Goal: Task Accomplishment & Management: Manage account settings

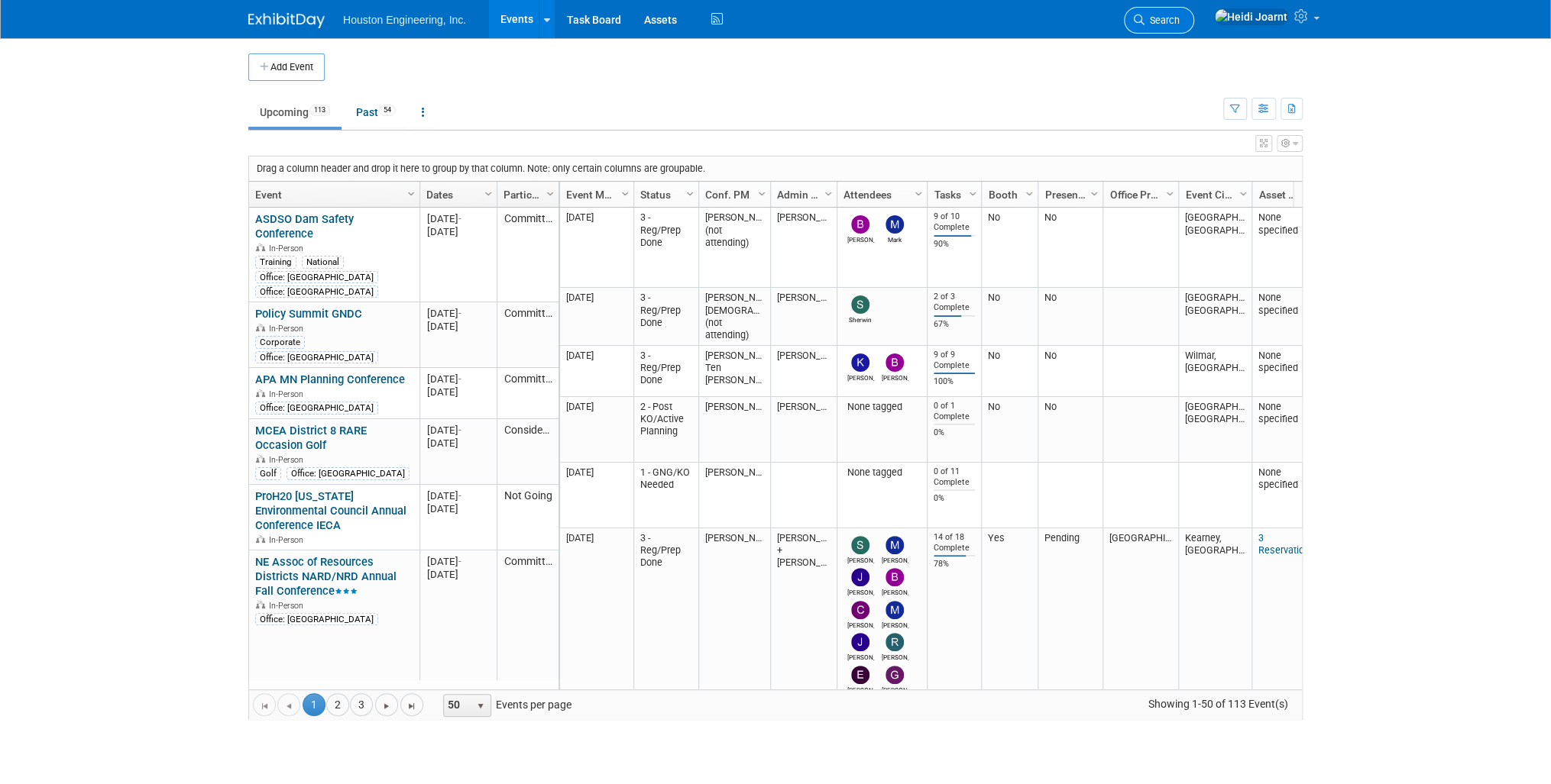
click at [1179, 19] on span "Search" at bounding box center [1163, 21] width 36 height 11
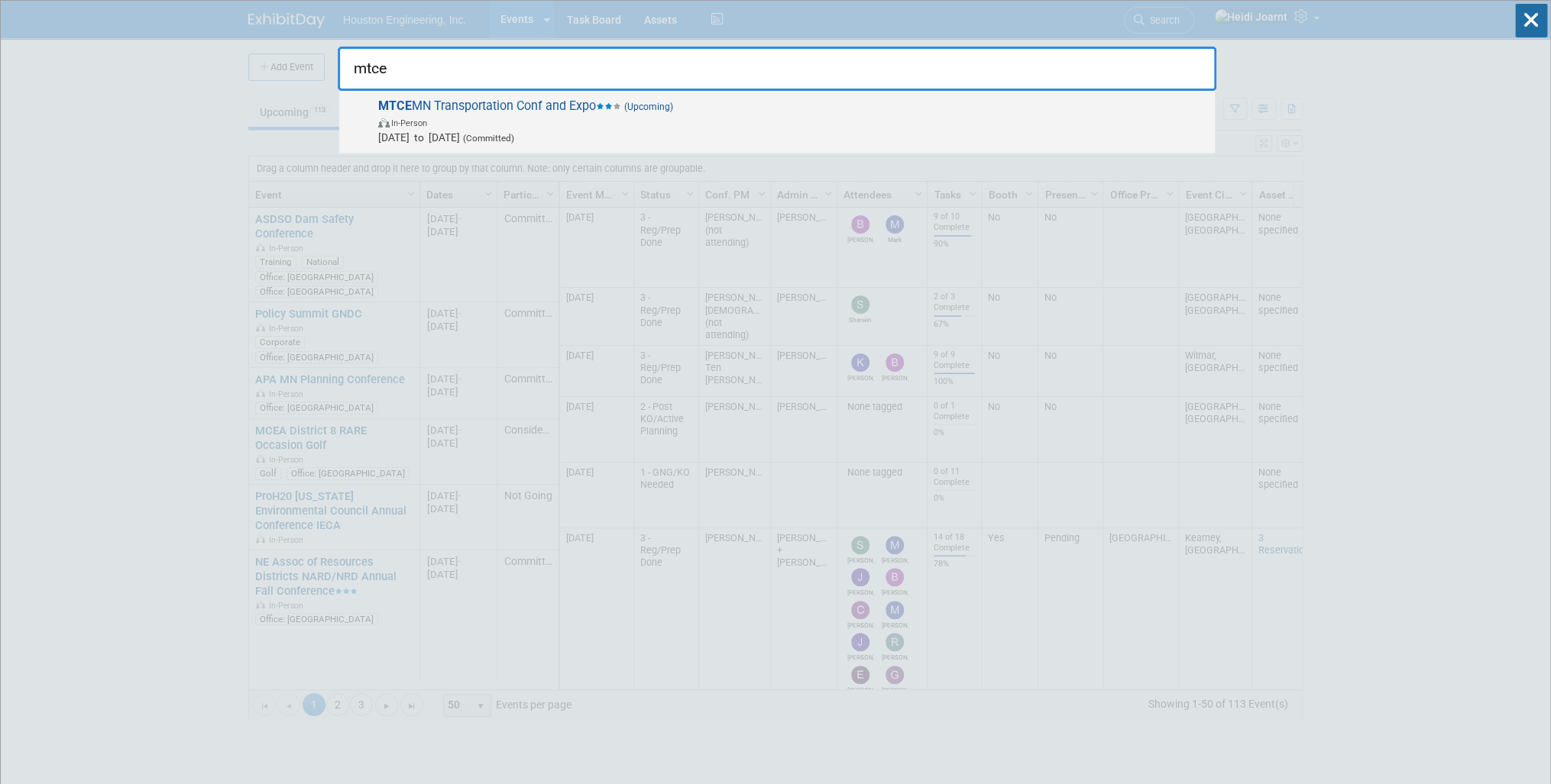
type input "mtce"
click at [776, 123] on span "In-Person" at bounding box center [793, 122] width 829 height 15
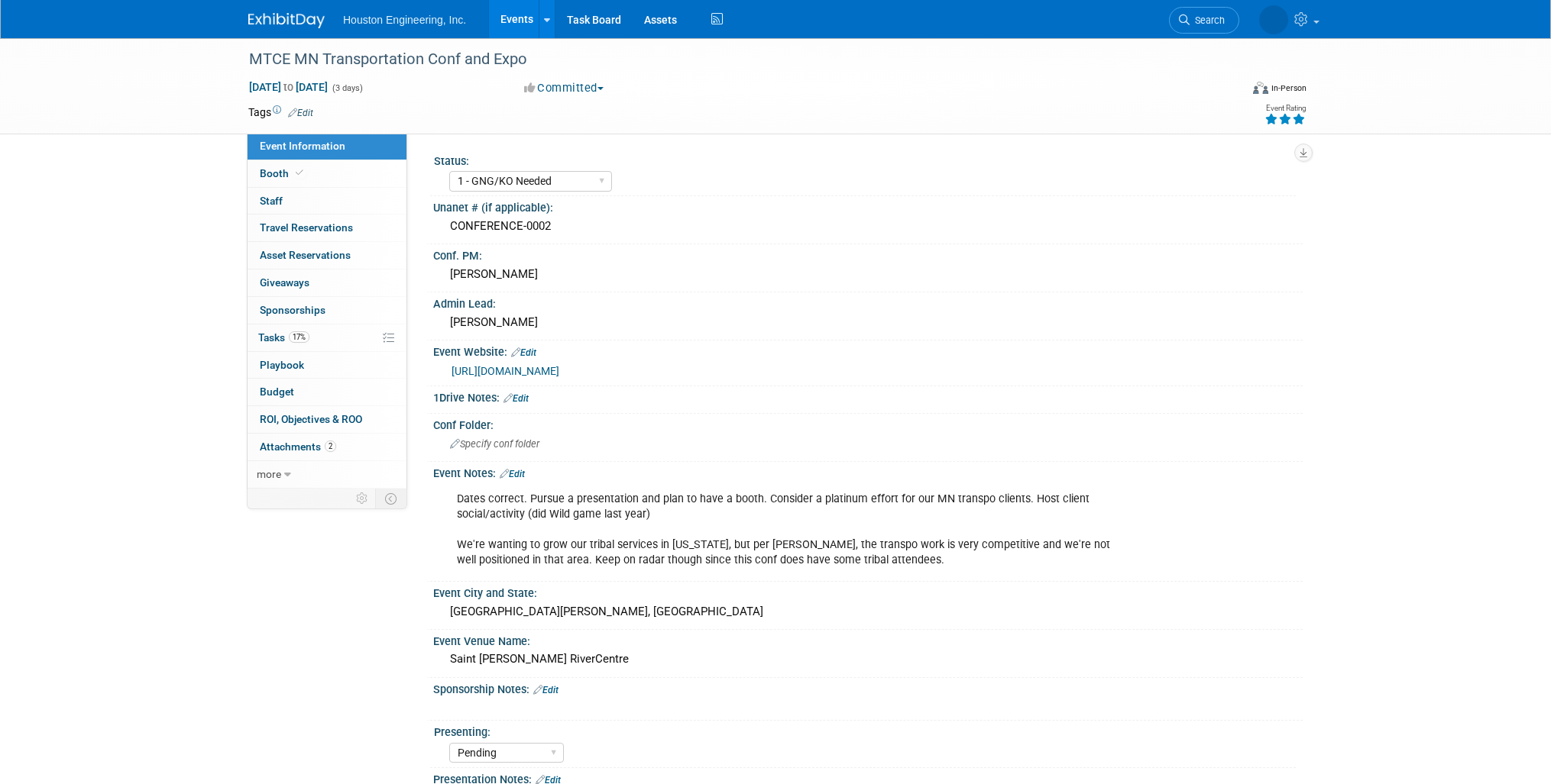
select select "1 - GNG/KO Needed"
select select "Pending"
select select "Transportation"
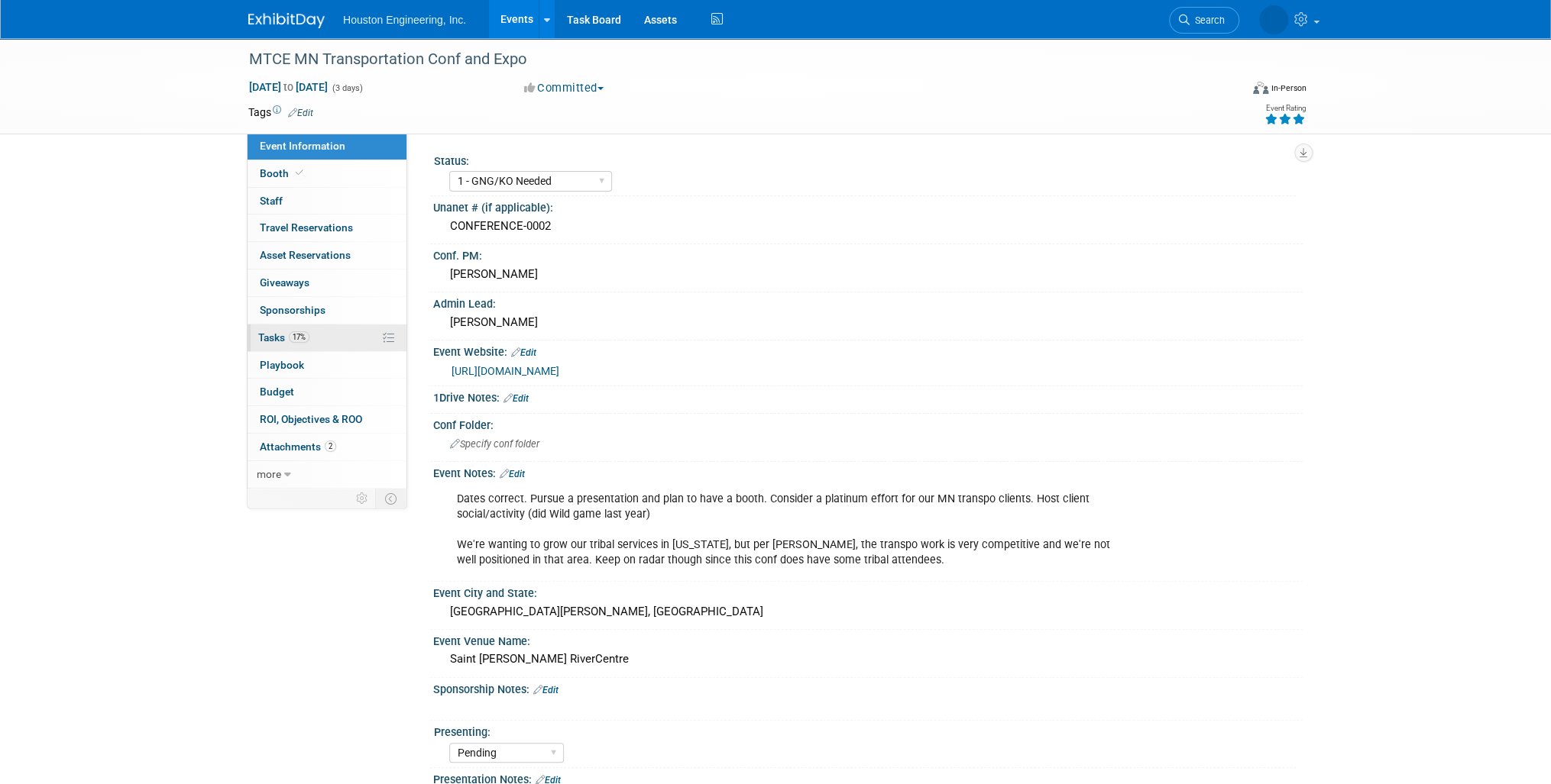
click at [309, 339] on span "17%" at bounding box center [300, 337] width 21 height 11
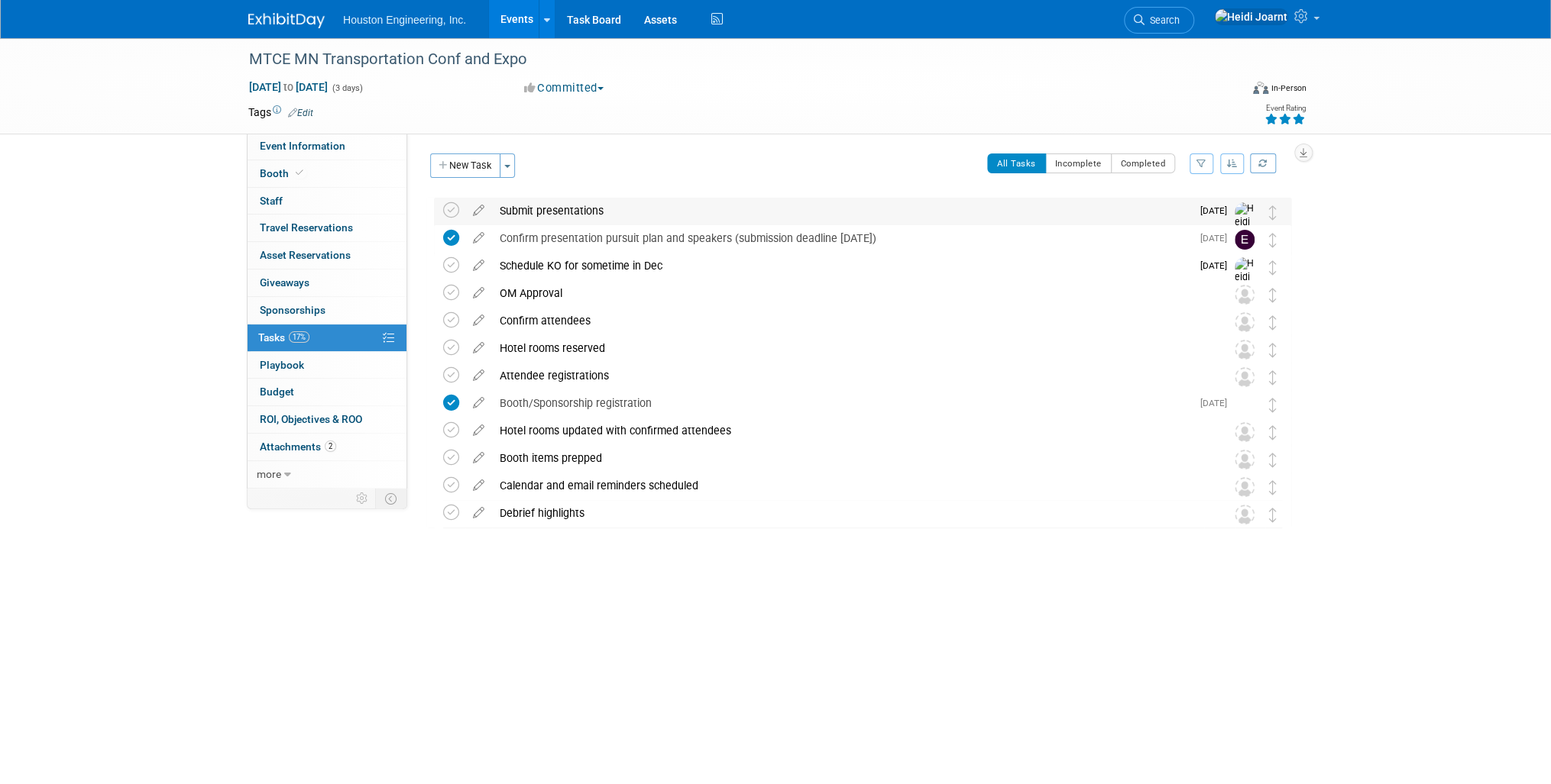
click at [638, 208] on div "Submit presentations" at bounding box center [841, 211] width 699 height 26
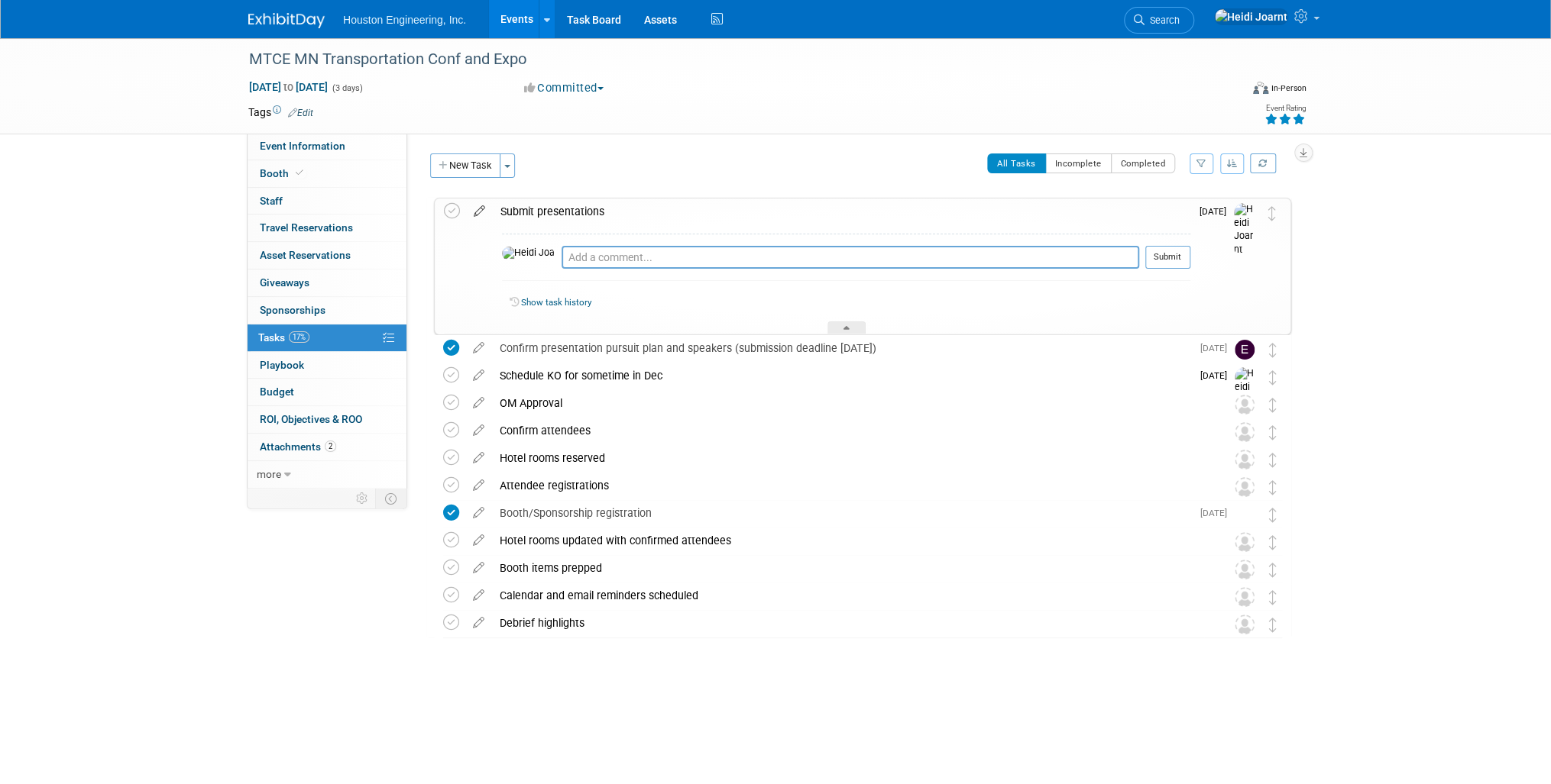
click at [479, 211] on icon at bounding box center [479, 208] width 27 height 19
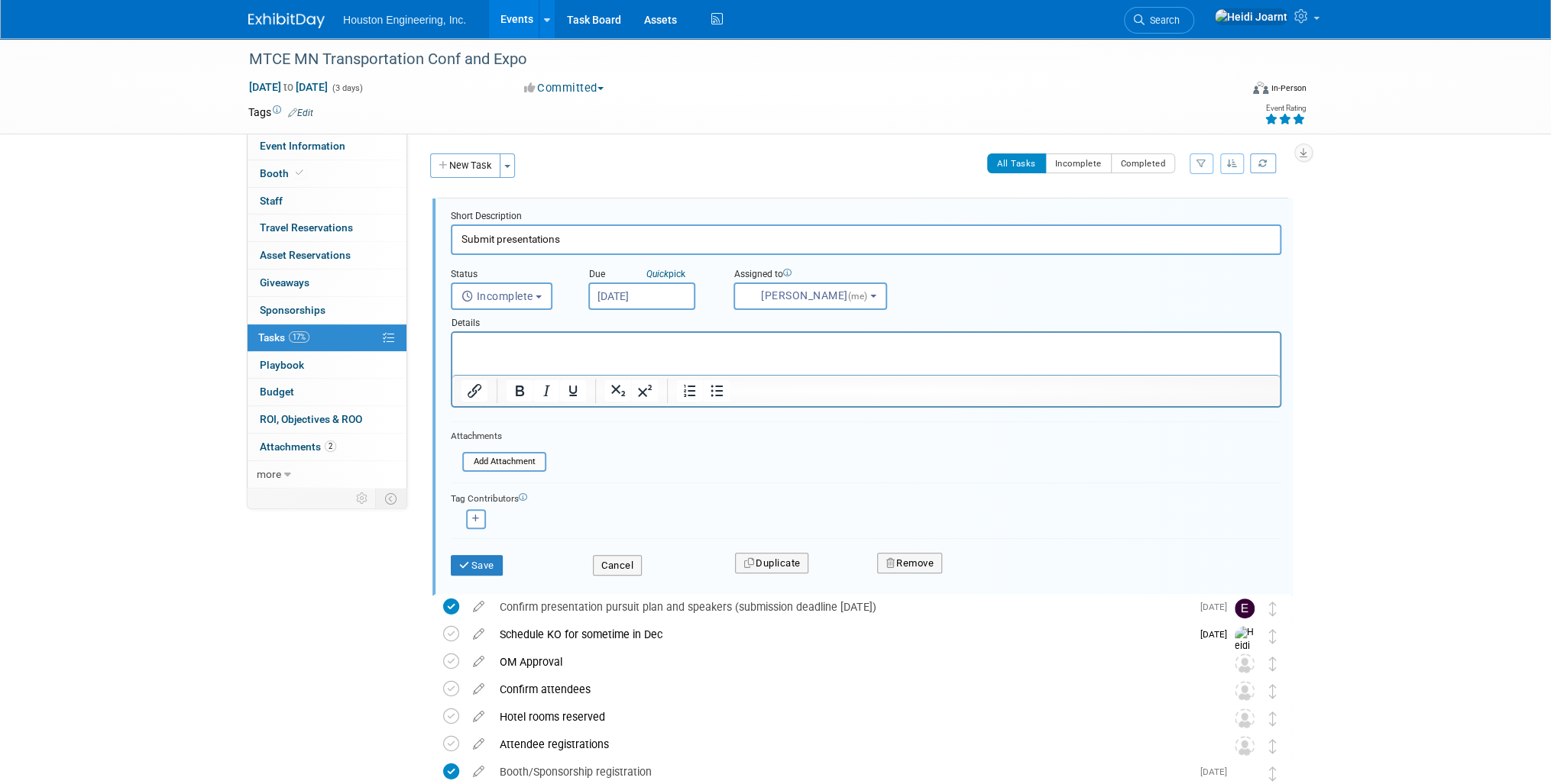
drag, startPoint x: 602, startPoint y: 237, endPoint x: 450, endPoint y: 240, distance: 152.0
click at [451, 240] on input "Submit presentations" at bounding box center [866, 240] width 830 height 30
type input "Sent presenters drafts of their abstracts to complete"
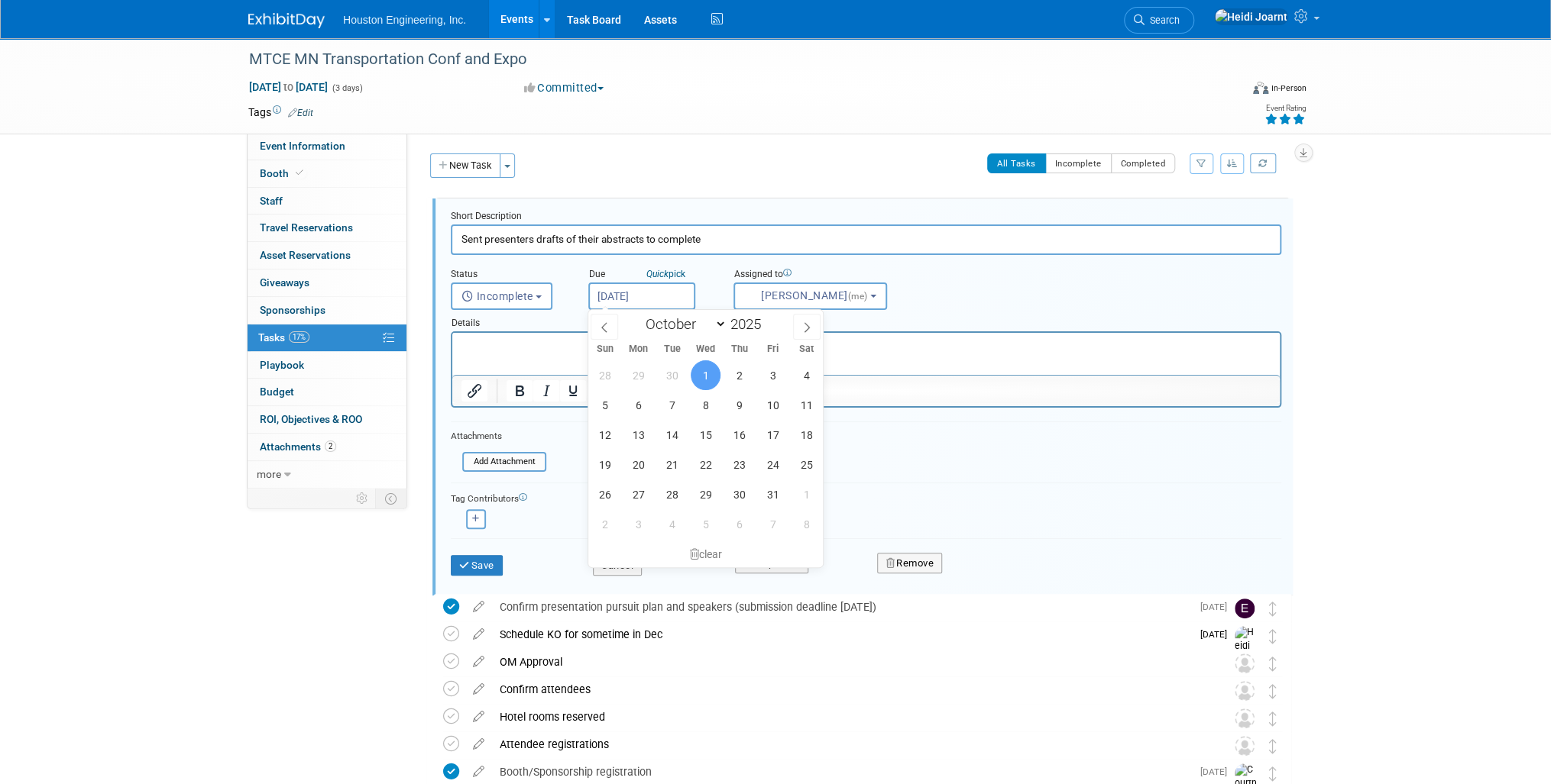
click at [642, 305] on input "[DATE]" at bounding box center [642, 296] width 107 height 27
click at [605, 325] on icon at bounding box center [604, 327] width 10 height 10
select select "8"
click at [669, 459] on span "23" at bounding box center [672, 465] width 30 height 30
type input "[DATE]"
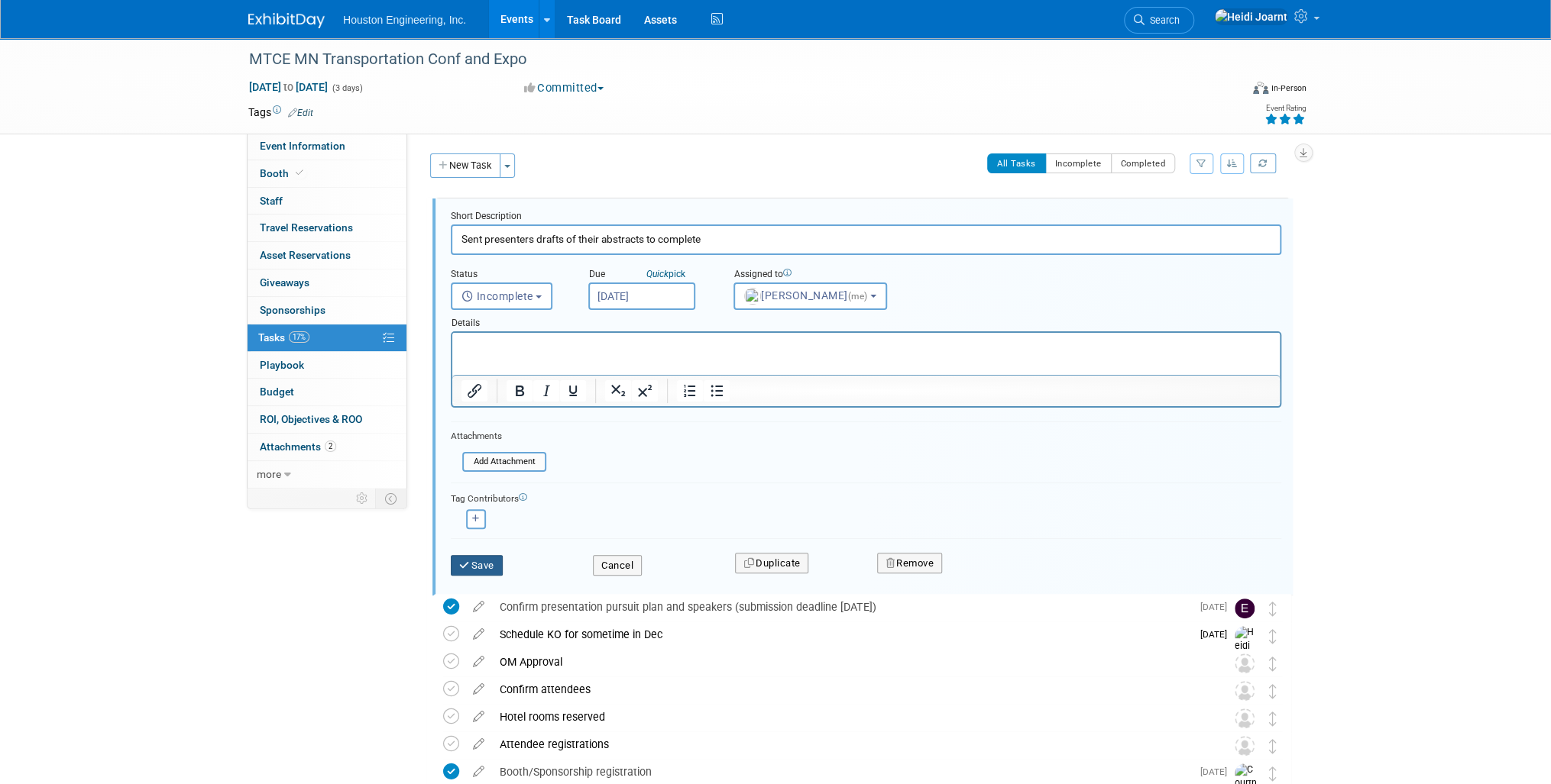
click at [483, 570] on button "Save" at bounding box center [477, 565] width 52 height 22
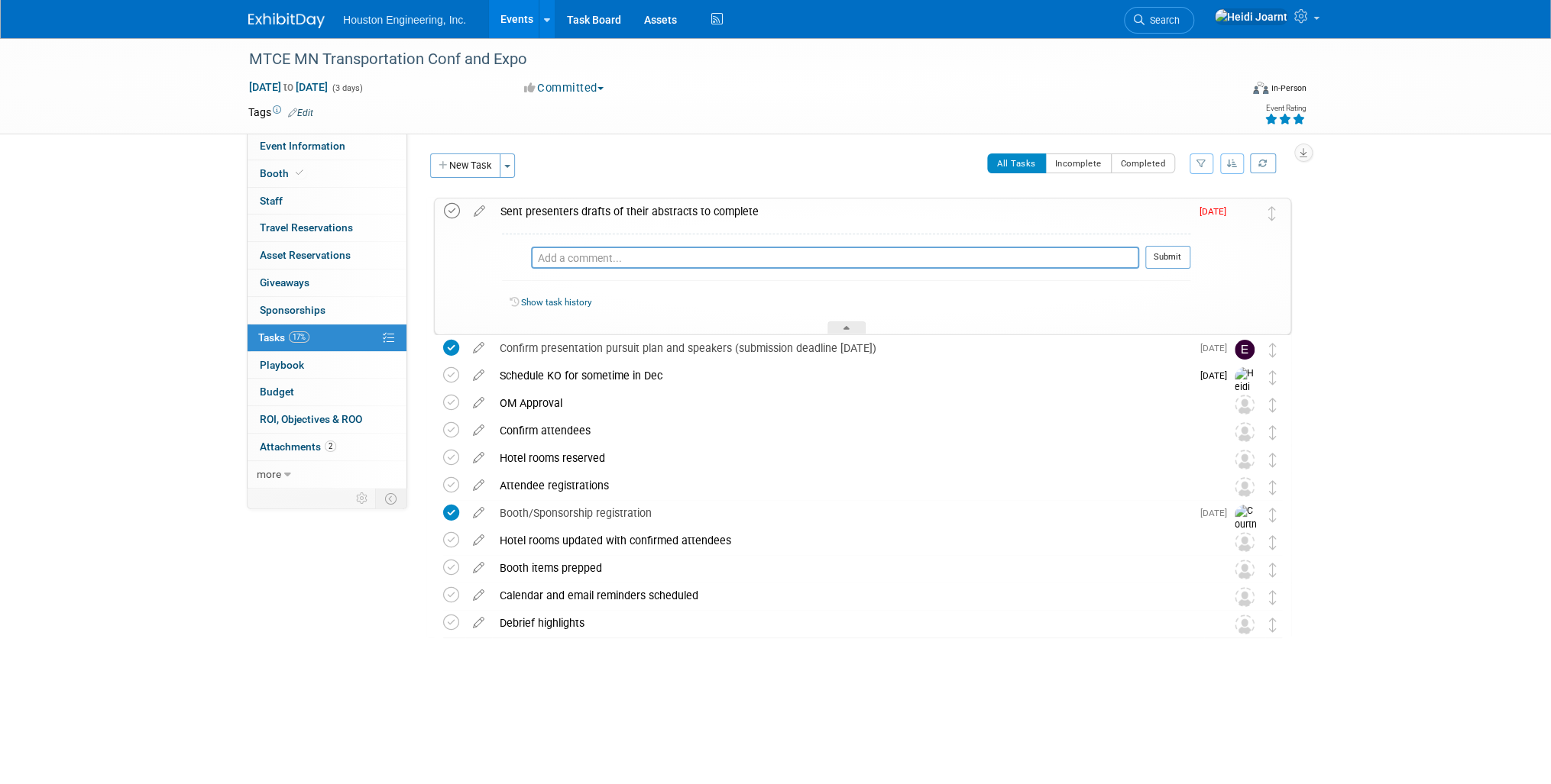
click at [446, 211] on icon at bounding box center [451, 211] width 16 height 16
click at [489, 174] on button "New Task" at bounding box center [465, 166] width 70 height 24
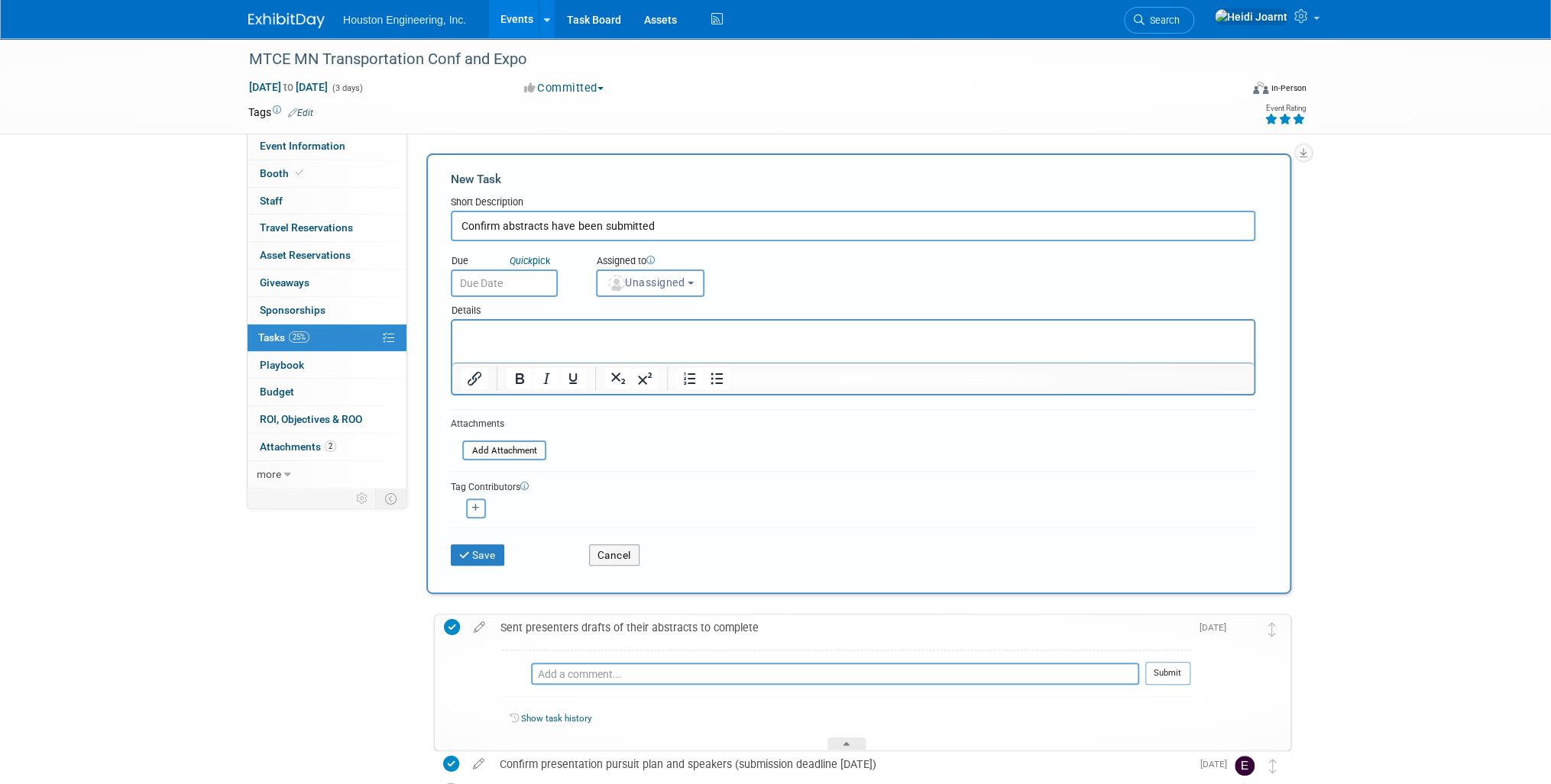
type input "Confirm abstracts have been submitted"
click at [559, 338] on p "Rich Text Area. Press ALT-0 for help." at bounding box center [853, 334] width 783 height 15
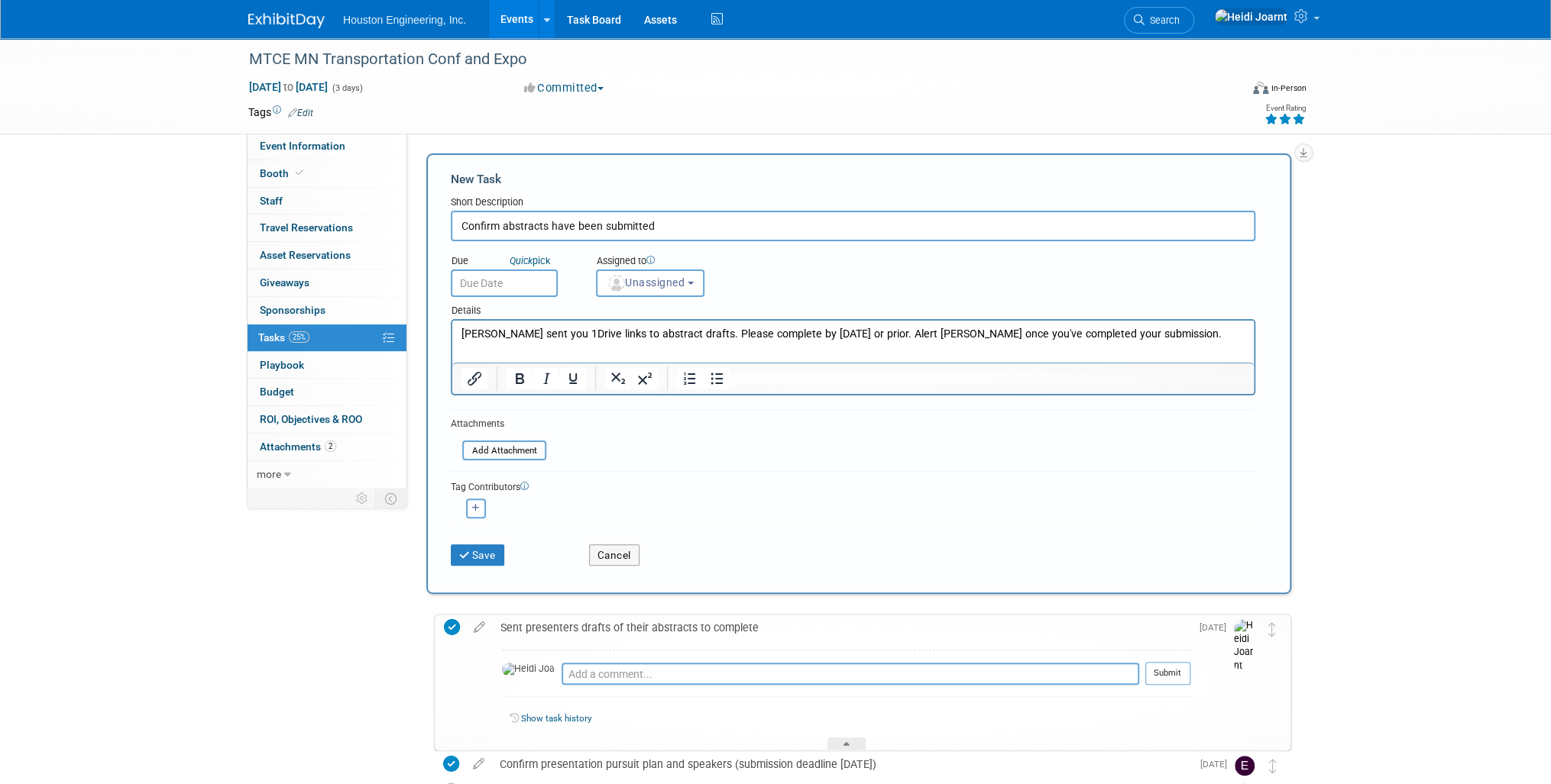
click at [1391, 340] on div "MTCE MN Transportation Conf and Expo [DATE] to [DATE] (3 days) [DATE] to [DATE]…" at bounding box center [775, 592] width 1551 height 1109
click at [1124, 330] on p "[PERSON_NAME] sent you 1Drive links to abstract drafts. Please complete by [DAT…" at bounding box center [853, 334] width 783 height 15
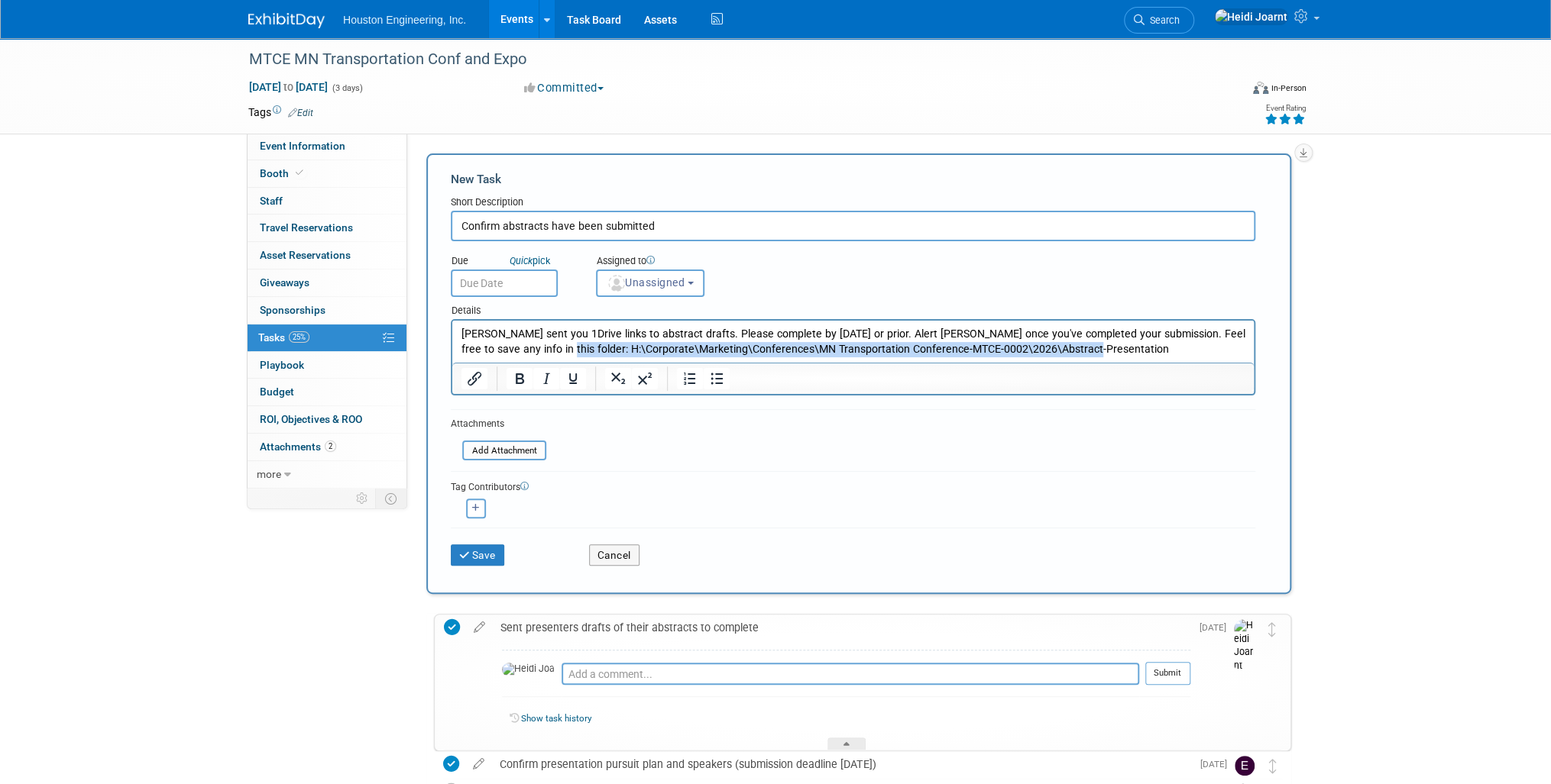
drag, startPoint x: 526, startPoint y: 347, endPoint x: 1075, endPoint y: 356, distance: 549.1
click at [1075, 356] on p "[PERSON_NAME] sent you 1Drive links to abstract drafts. Please complete by [DAT…" at bounding box center [853, 341] width 783 height 31
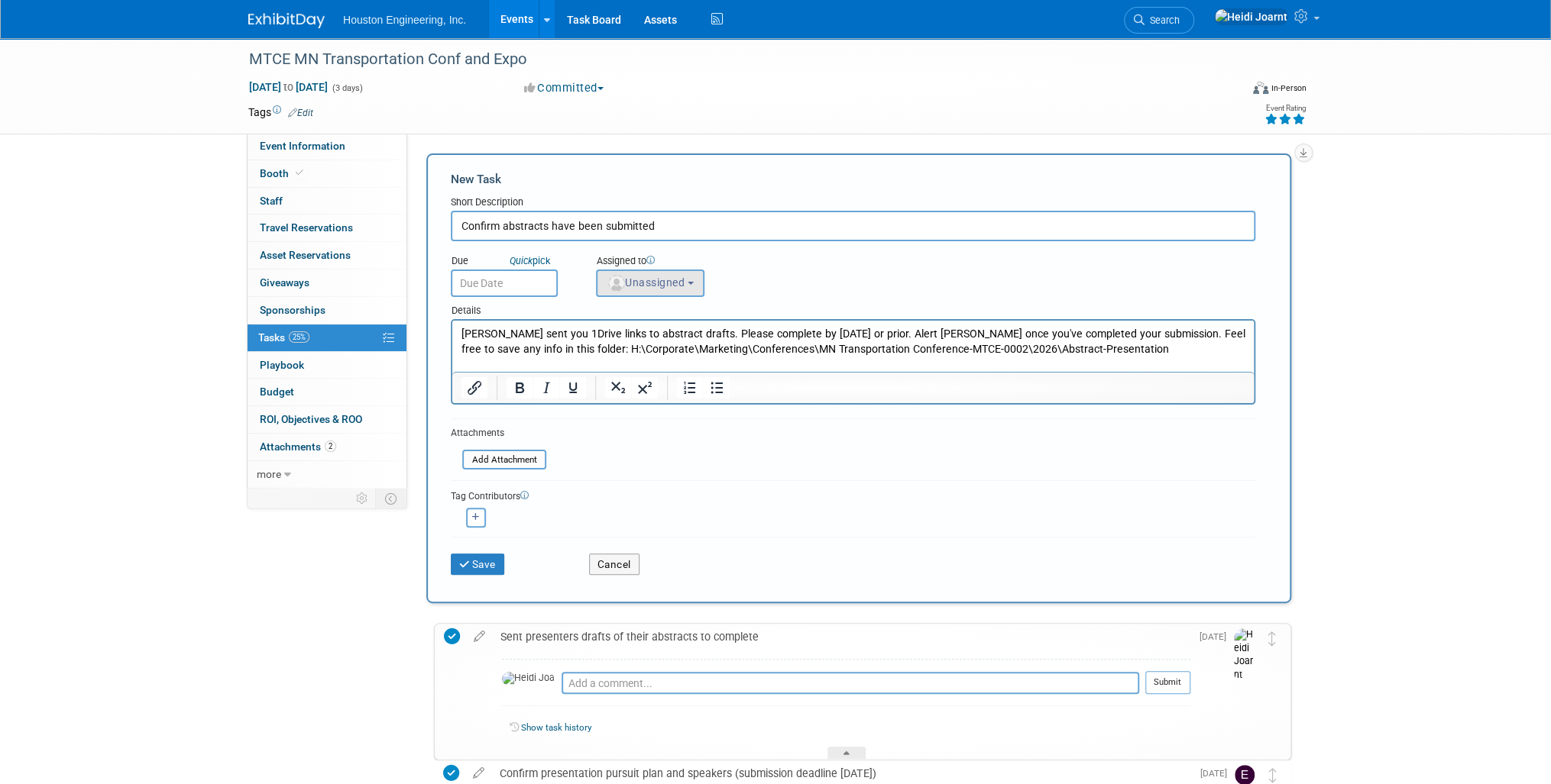
click at [644, 283] on span "Unassigned" at bounding box center [645, 282] width 78 height 12
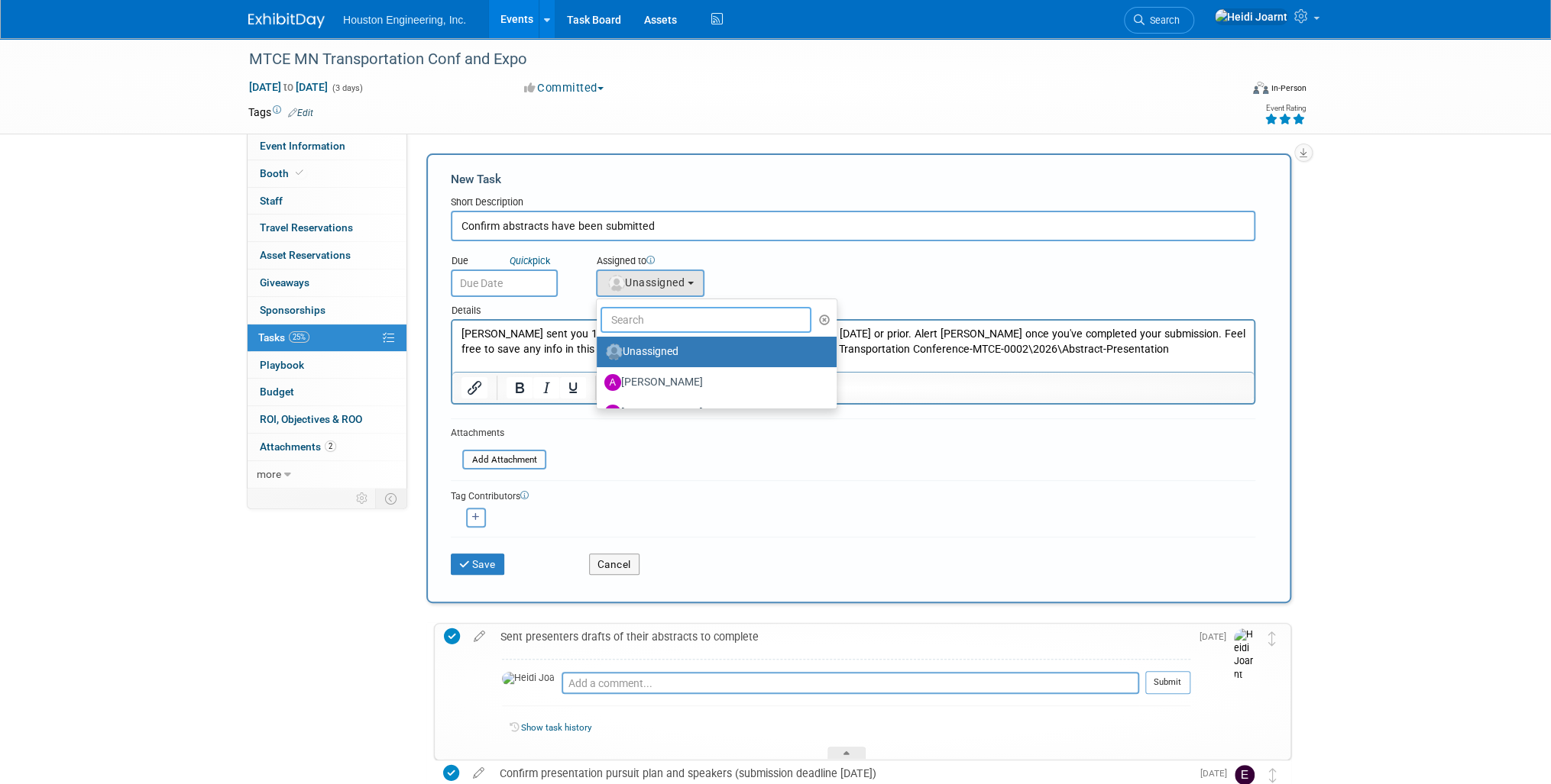
click at [666, 322] on input "text" at bounding box center [706, 320] width 211 height 26
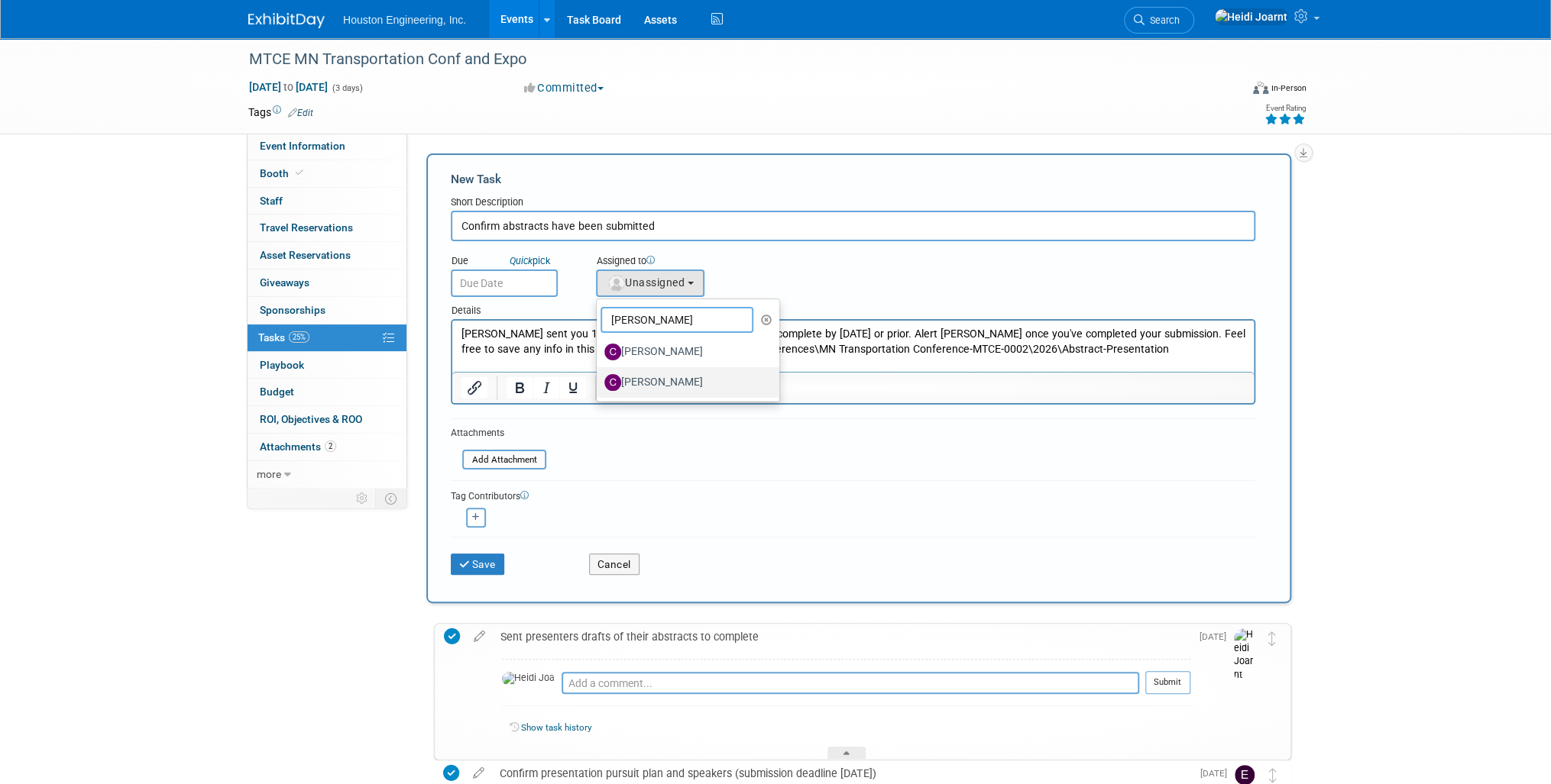
type input "[PERSON_NAME]"
click at [687, 382] on label "[PERSON_NAME]" at bounding box center [684, 383] width 160 height 24
click at [599, 382] on input "[PERSON_NAME]" at bounding box center [593, 381] width 10 height 10
select select "9164bfda-0ba2-4e67-a8b7-8f1f86d5dc9b"
click at [696, 366] on p "Rich Text Area. Press ALT-0 for help." at bounding box center [853, 365] width 783 height 15
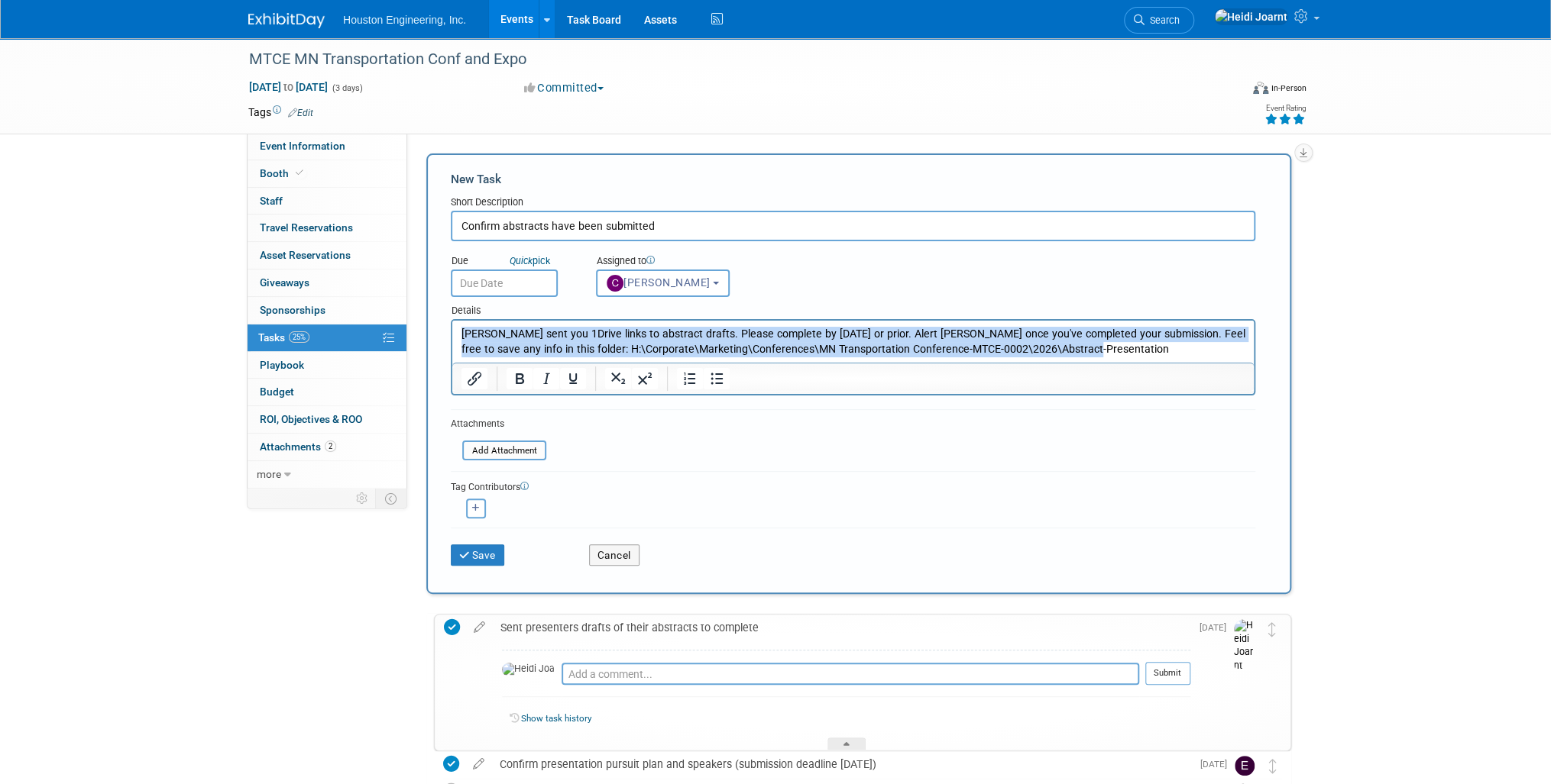
drag, startPoint x: 1072, startPoint y: 351, endPoint x: 417, endPoint y: 327, distance: 655.4
click at [452, 327] on html "[PERSON_NAME] sent you 1Drive links to abstract drafts. Please complete by [DAT…" at bounding box center [853, 339] width 801 height 36
copy p "[PERSON_NAME] sent you 1Drive links to abstract drafts. Please complete by [DAT…"
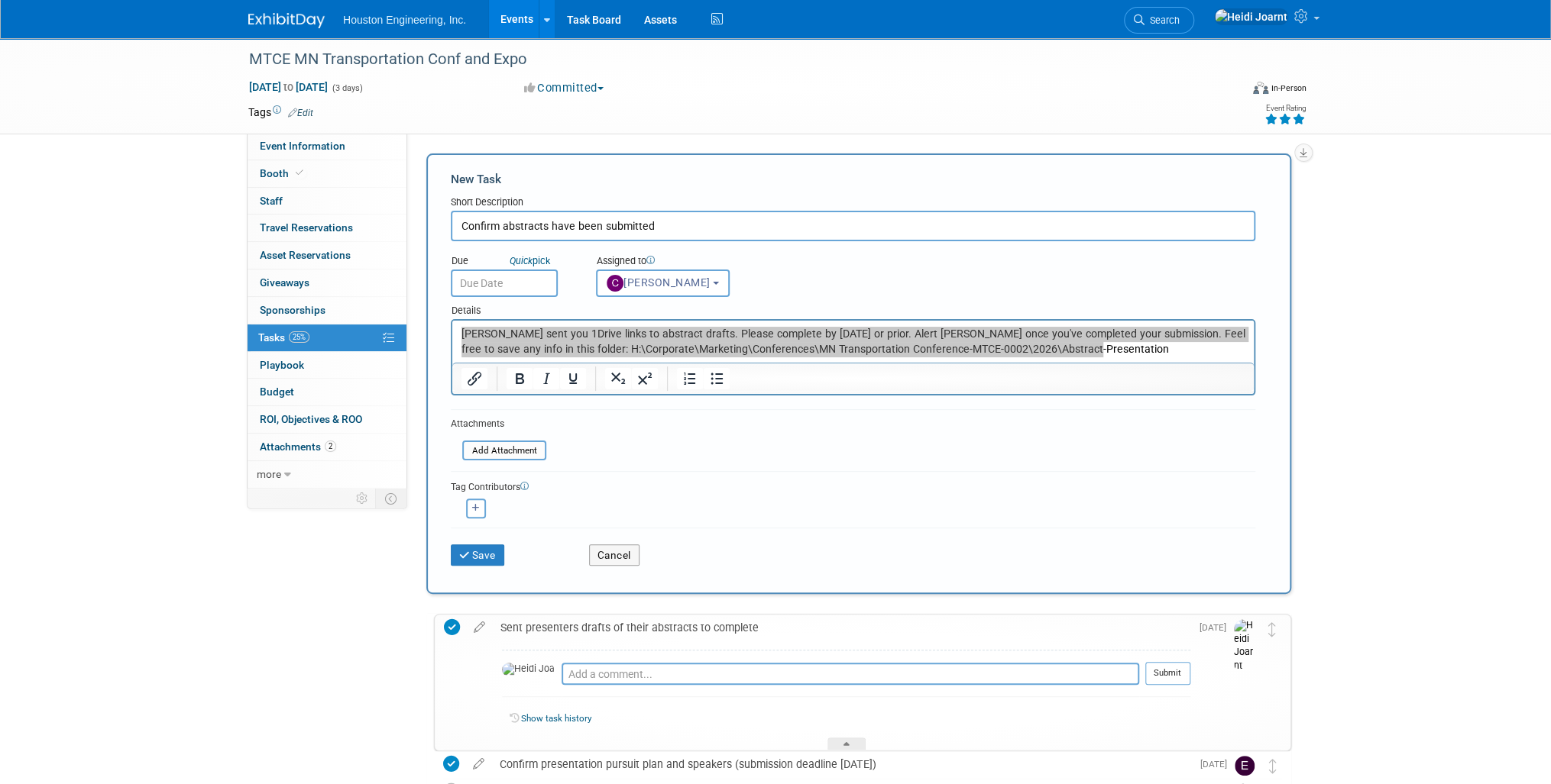
click at [676, 232] on input "Confirm abstracts have been submitted" at bounding box center [854, 225] width 805 height 31
click at [544, 225] on input "Confirm abstracts have been submitted" at bounding box center [854, 225] width 805 height 31
type input "Submit abstract - Reality Capture"
click at [507, 280] on input "text" at bounding box center [505, 283] width 107 height 27
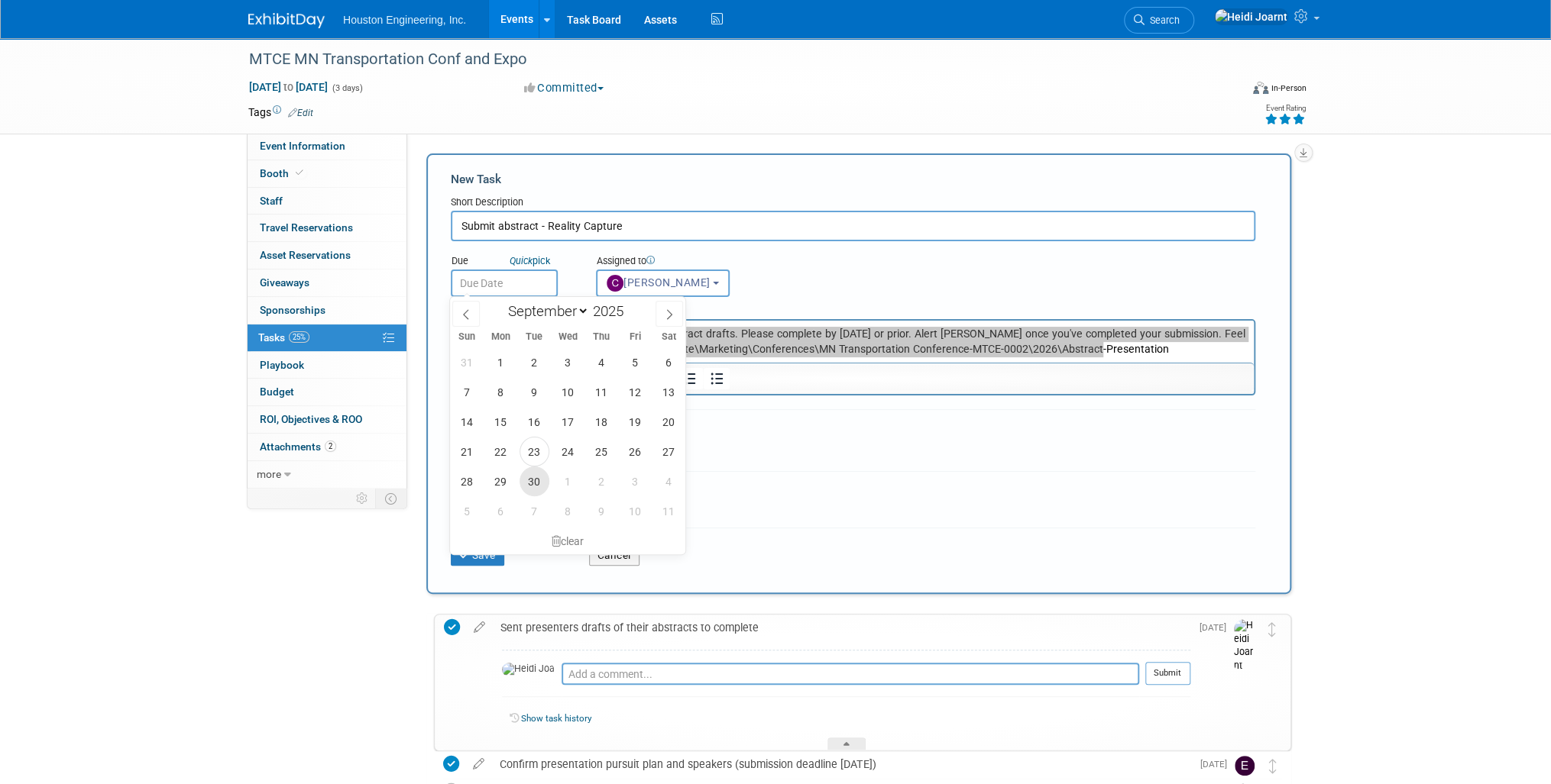
click at [545, 483] on span "30" at bounding box center [534, 482] width 30 height 30
type input "[DATE]"
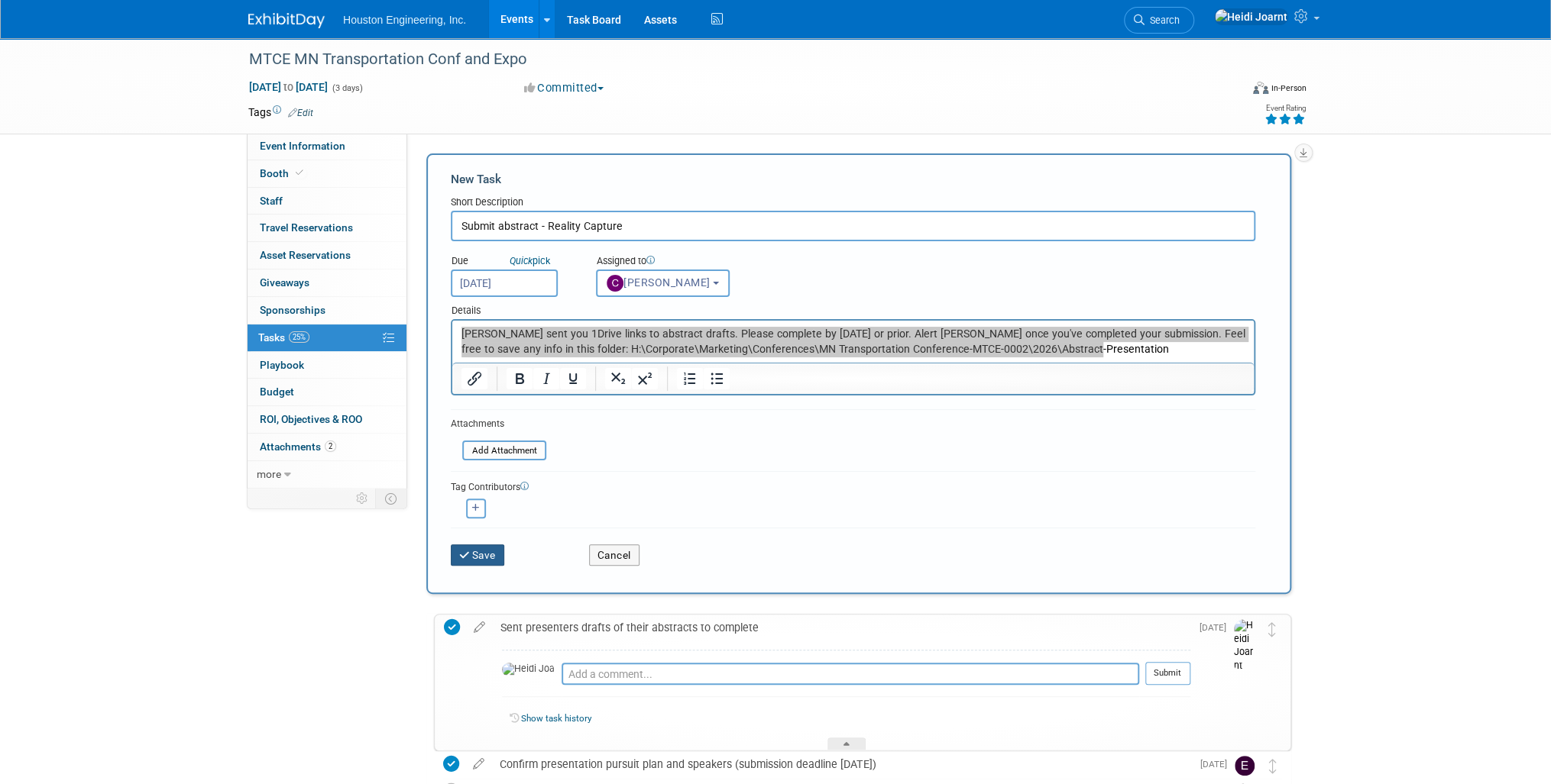
click at [476, 559] on button "Save" at bounding box center [477, 555] width 53 height 22
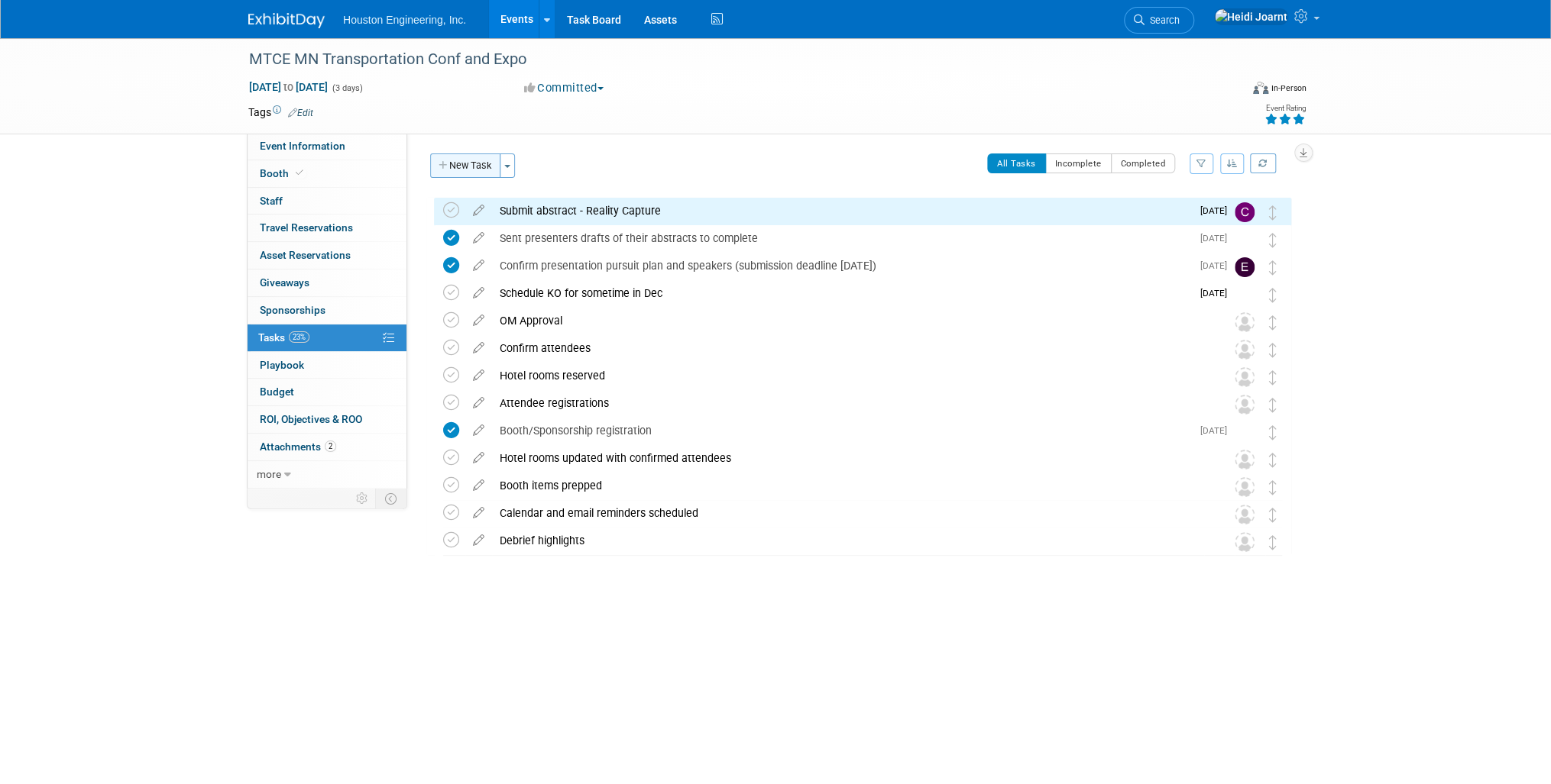
click at [472, 164] on button "New Task" at bounding box center [465, 166] width 70 height 24
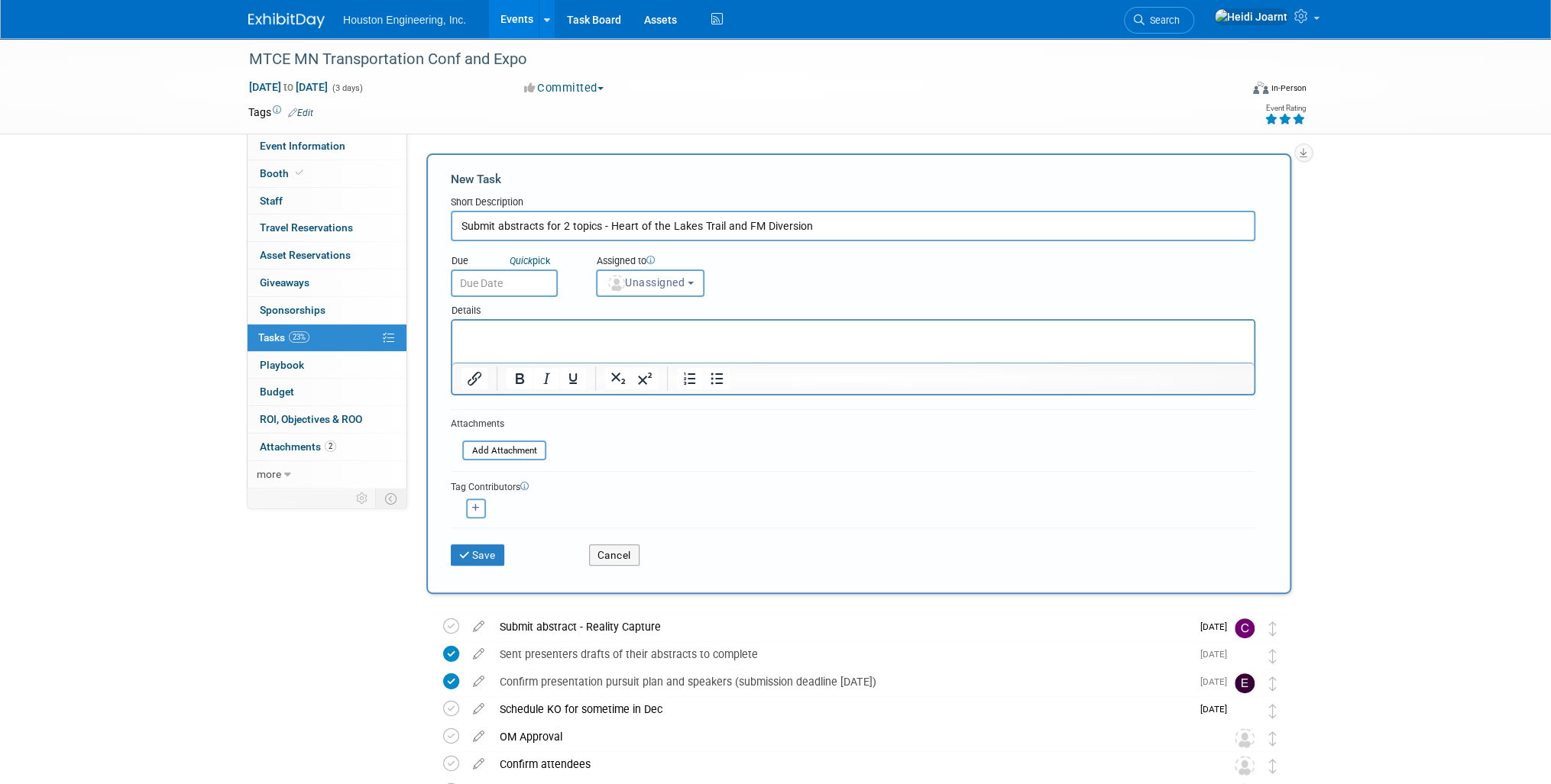
type input "Submit abstracts for 2 topics - Heart of the Lakes Trail and FM Diversion"
click at [526, 340] on p "Rich Text Area. Press ALT-0 for help." at bounding box center [853, 334] width 783 height 15
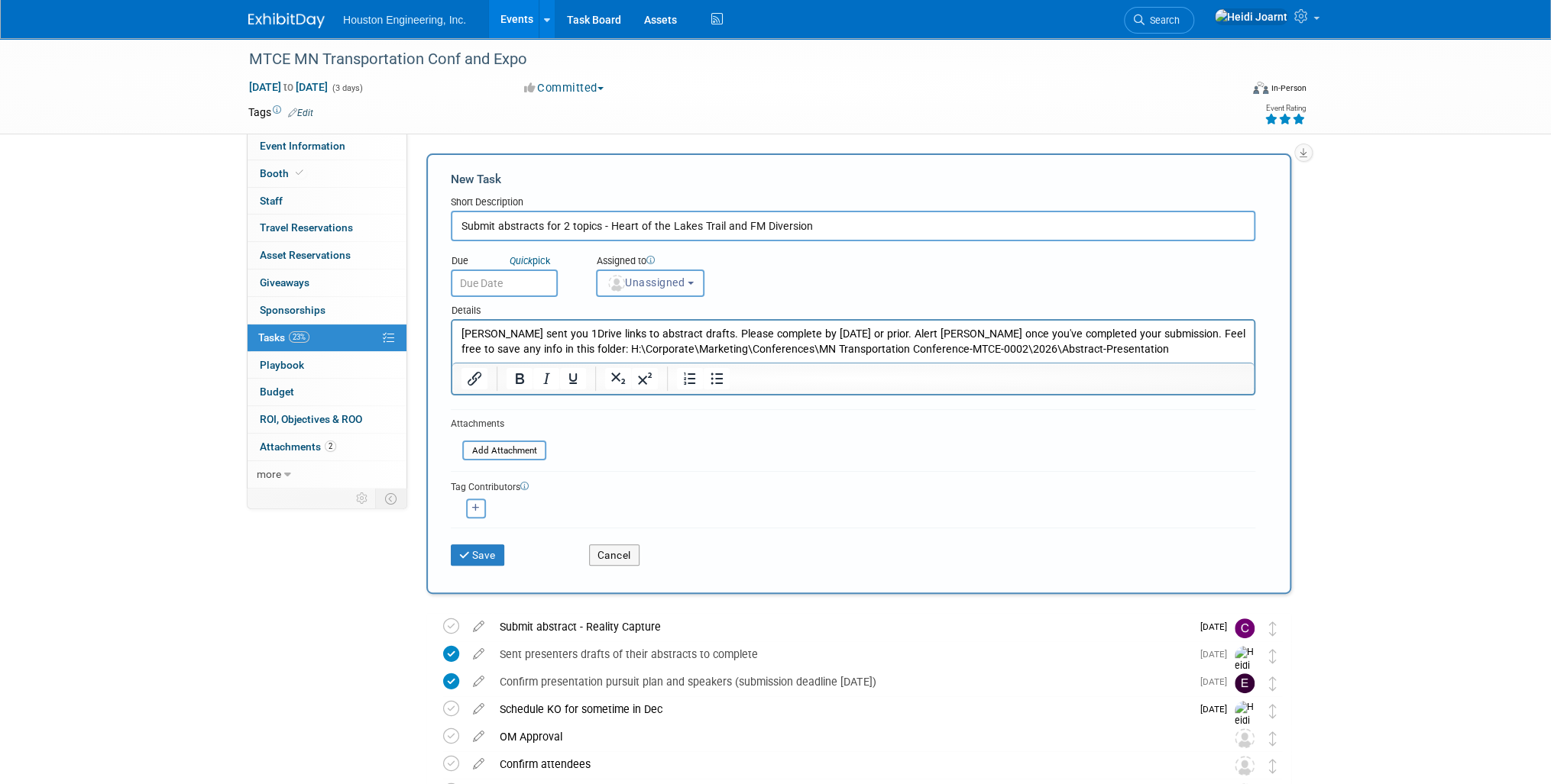
click at [666, 277] on span "Unassigned" at bounding box center [645, 282] width 78 height 12
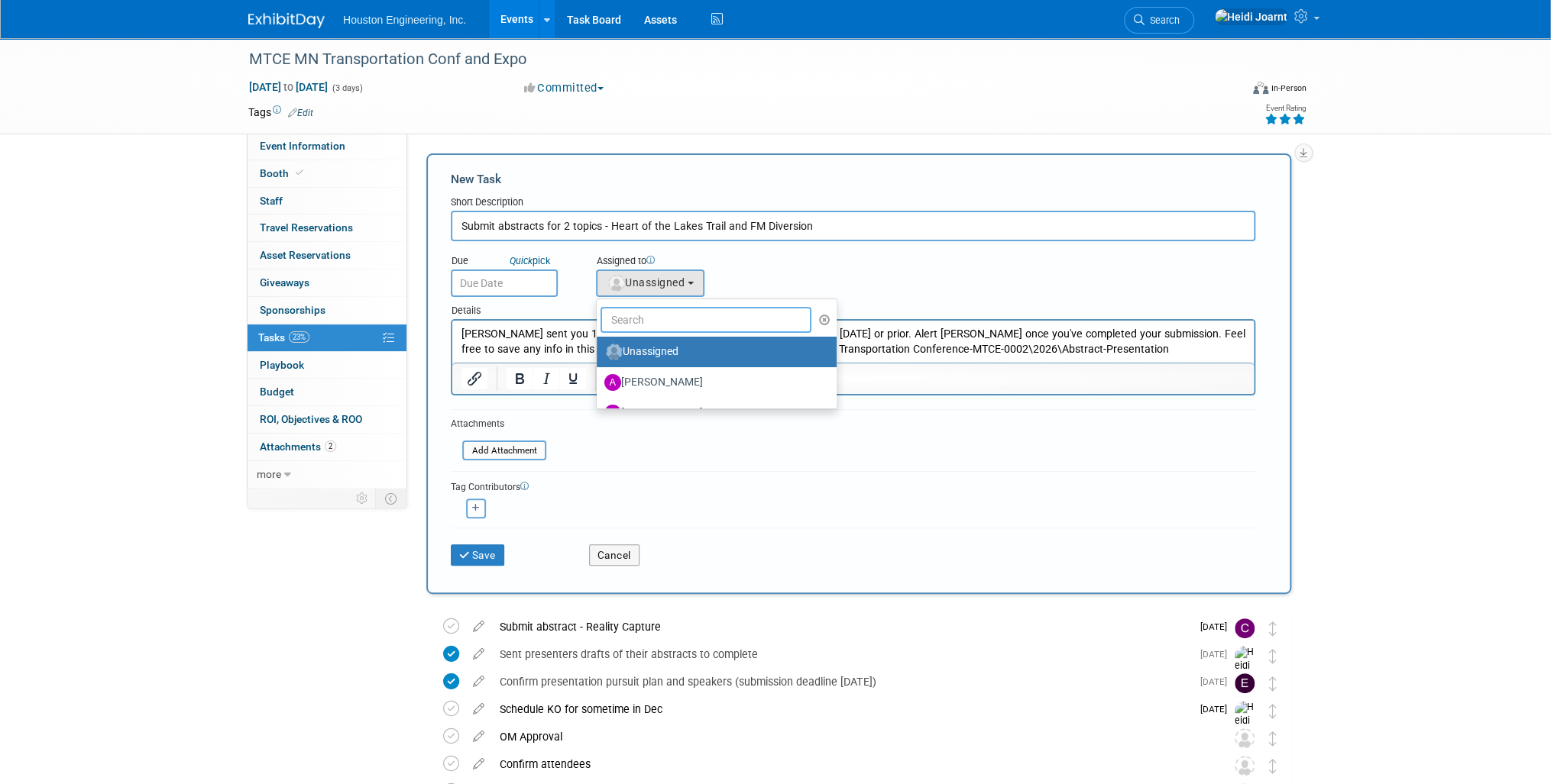
click at [663, 316] on input "text" at bounding box center [706, 320] width 211 height 26
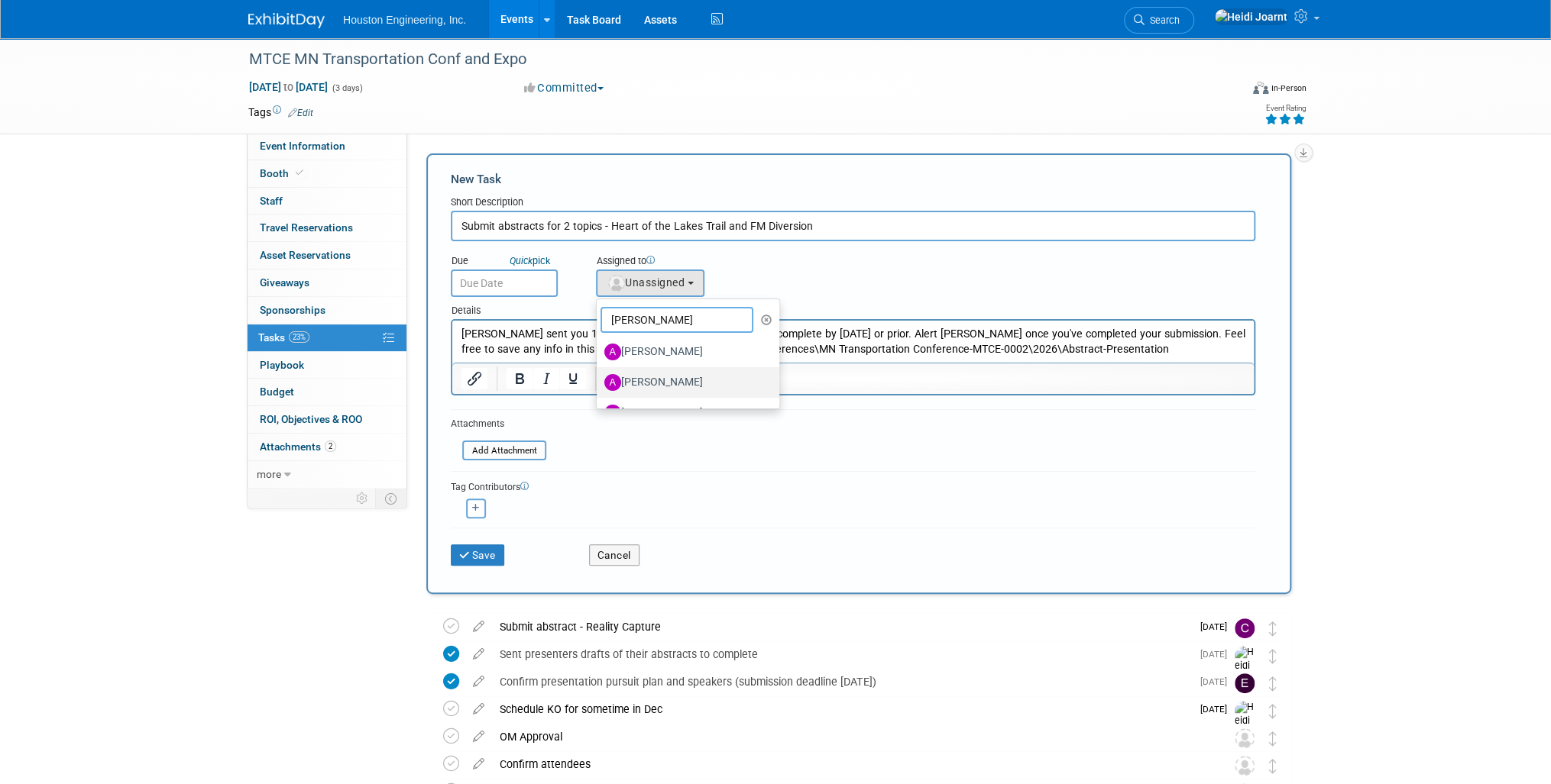
scroll to position [53, 0]
type input "[PERSON_NAME]"
click at [674, 364] on label "[PERSON_NAME]" at bounding box center [684, 359] width 160 height 24
click at [599, 363] on input "[PERSON_NAME]" at bounding box center [593, 357] width 10 height 10
select select "ca71aeb0-e288-4062-a2ec-14302dfcbf80"
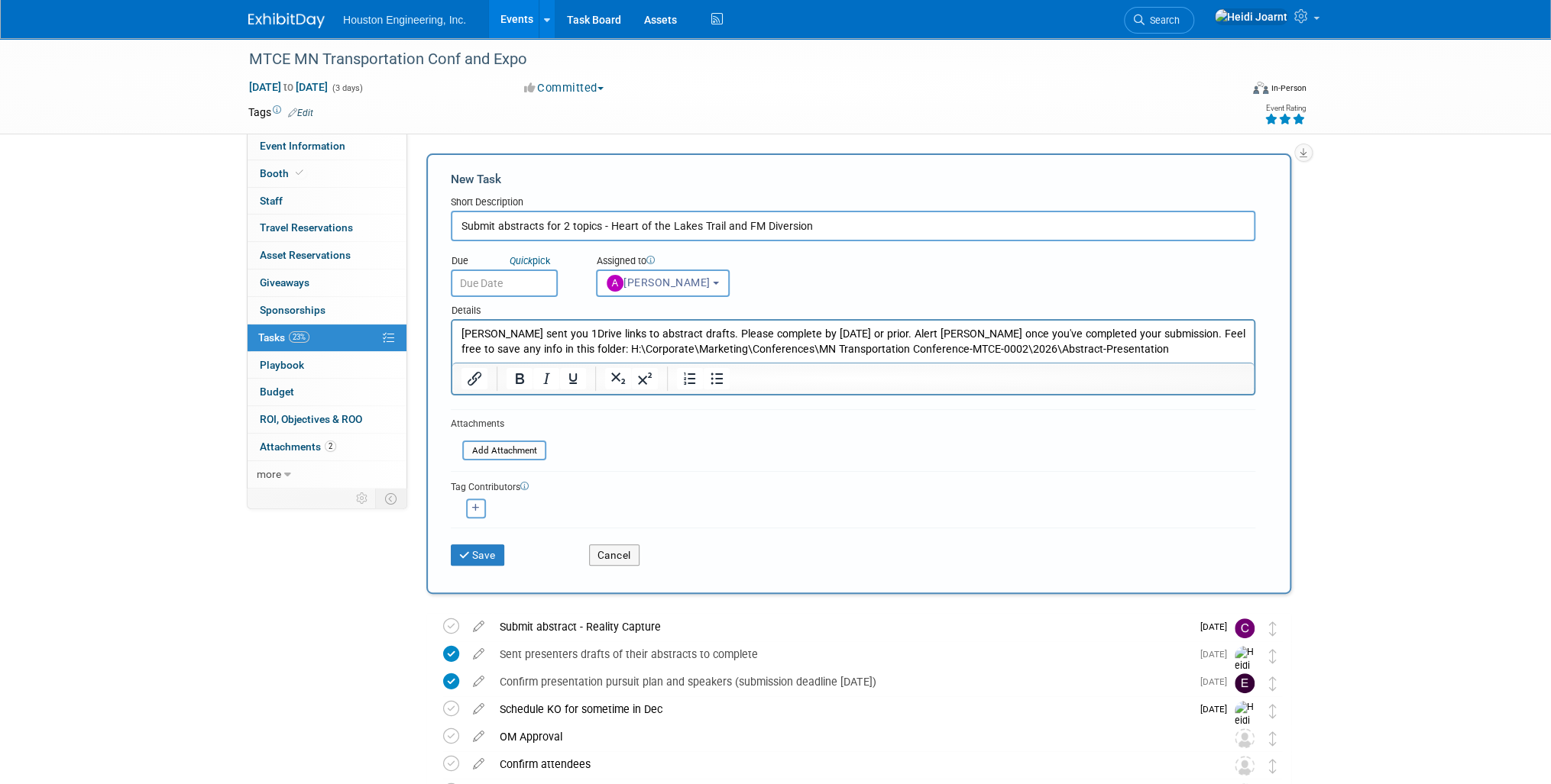
click at [517, 281] on input "text" at bounding box center [505, 283] width 107 height 27
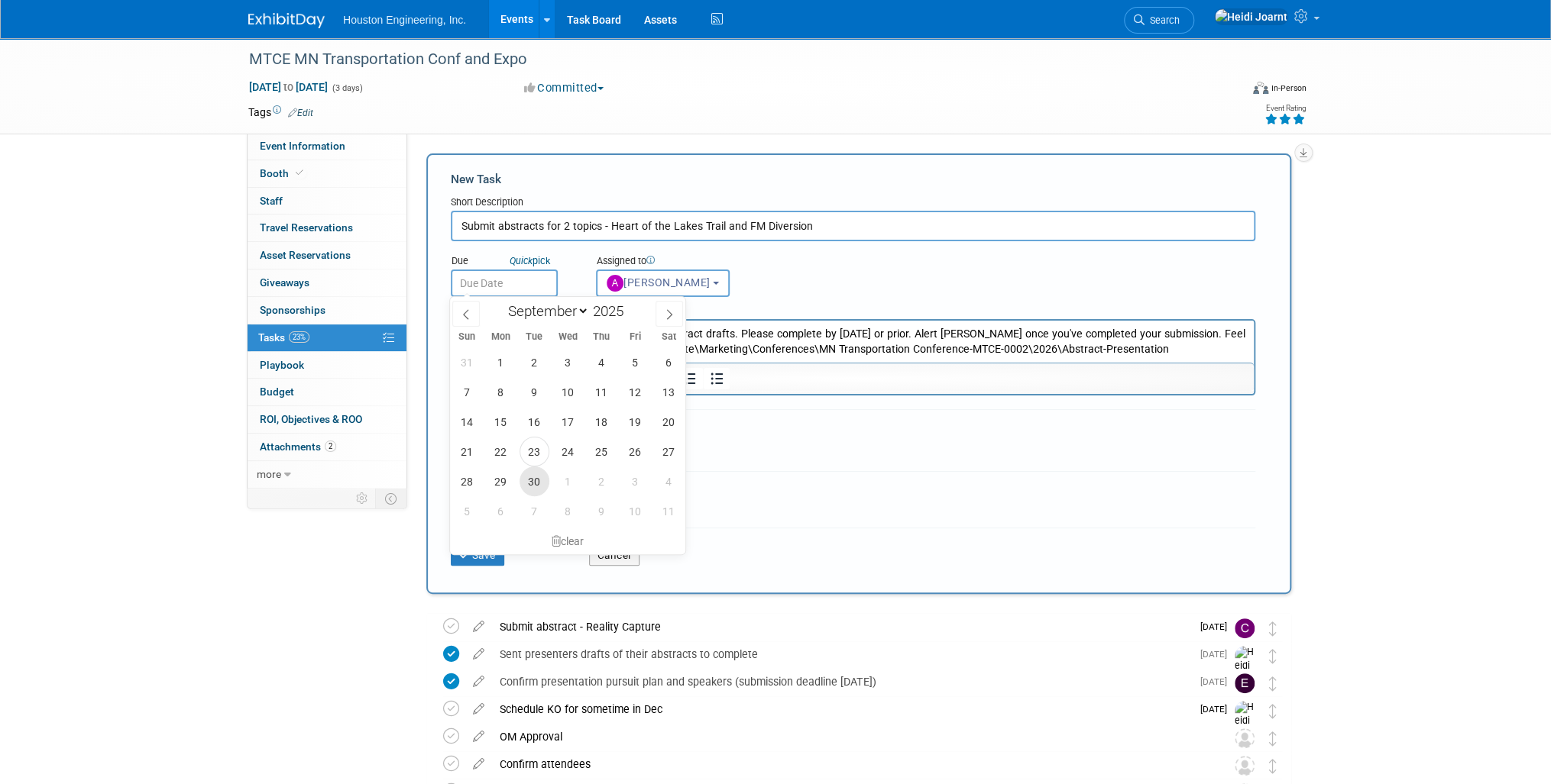
click at [538, 489] on span "30" at bounding box center [534, 482] width 30 height 30
type input "[DATE]"
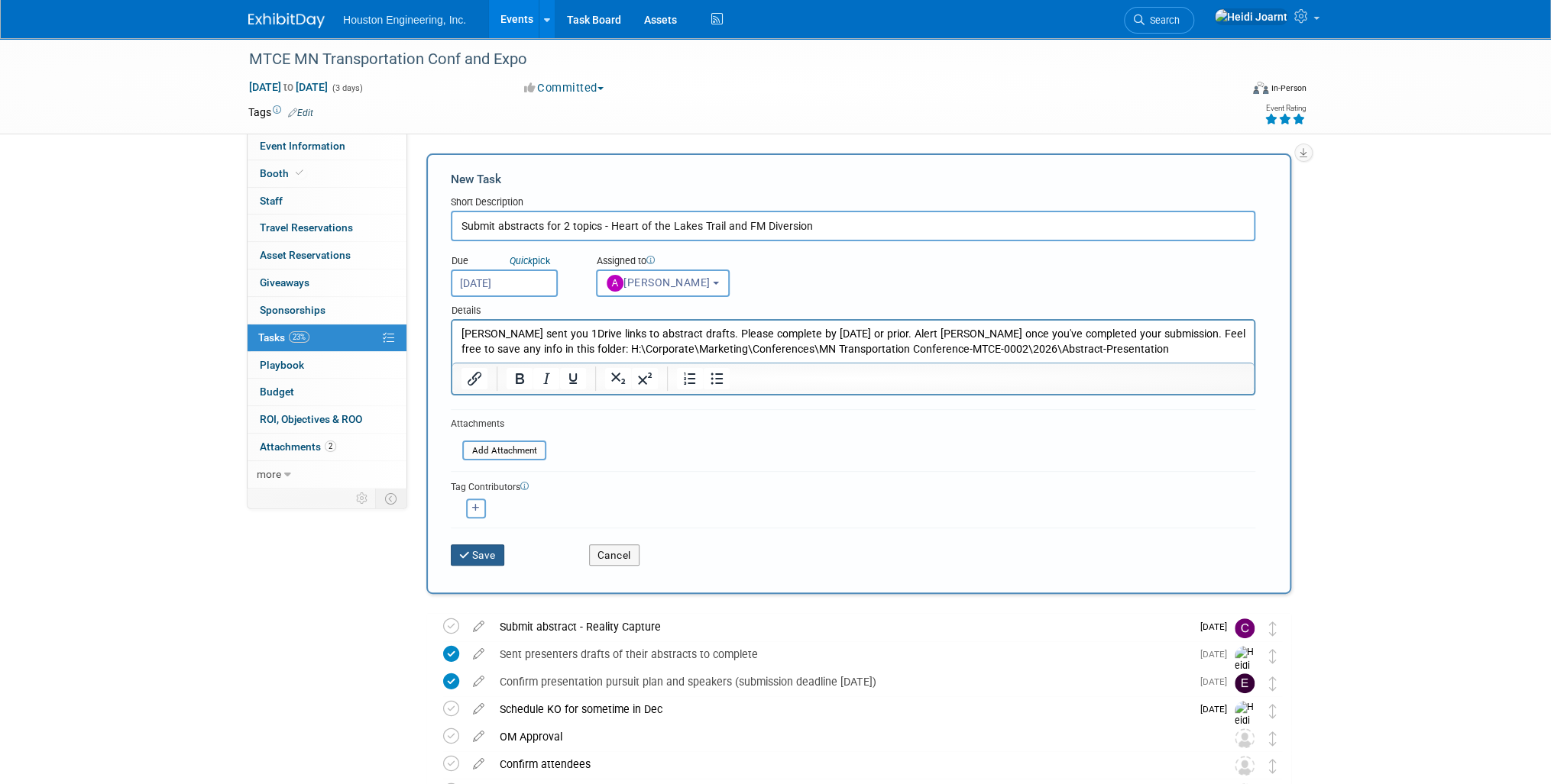
click at [496, 553] on button "Save" at bounding box center [477, 555] width 53 height 22
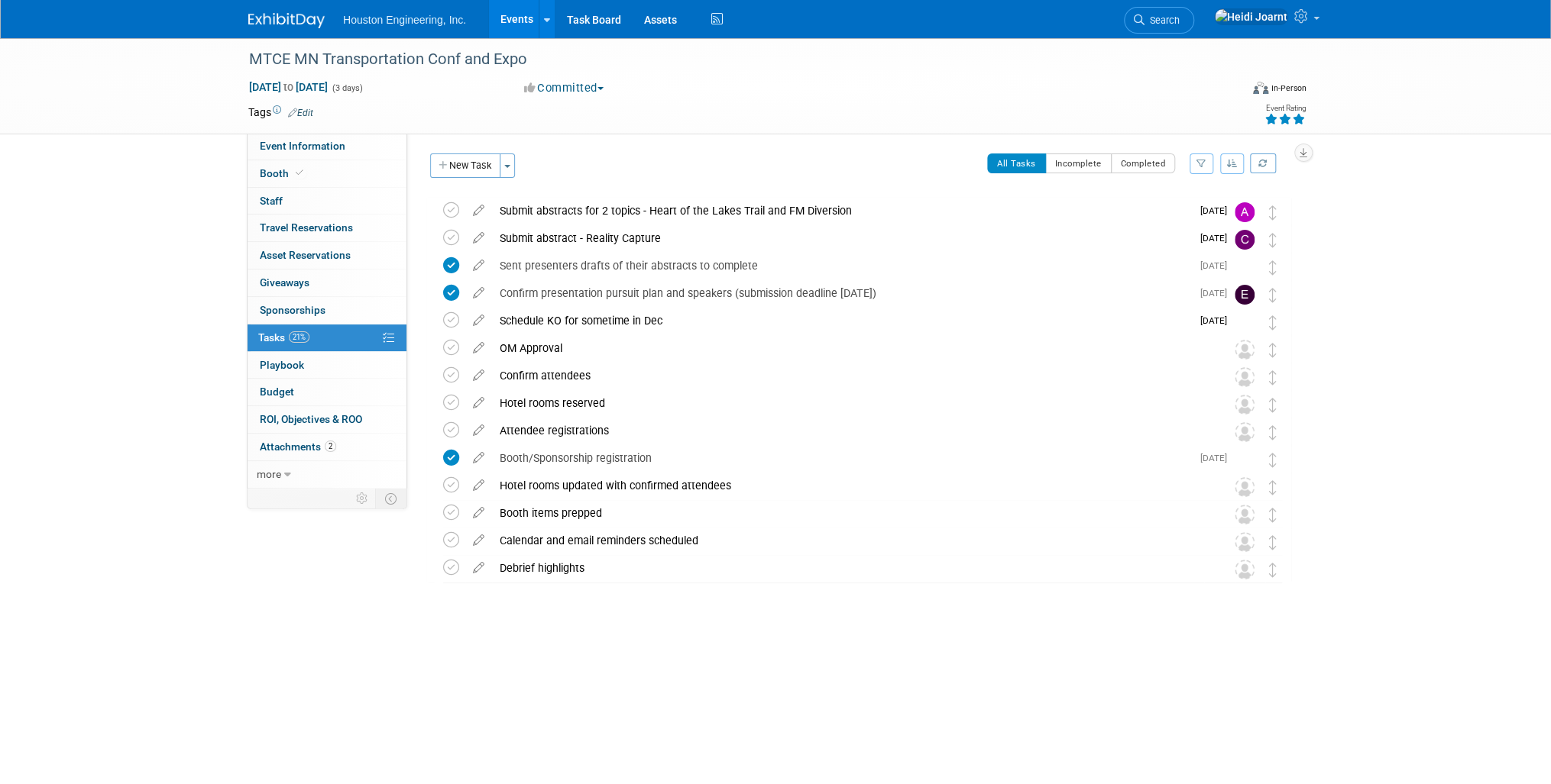
click at [1241, 166] on button "button" at bounding box center [1233, 164] width 24 height 21
click at [1205, 231] on link "By Due Date" at bounding box center [1188, 233] width 110 height 22
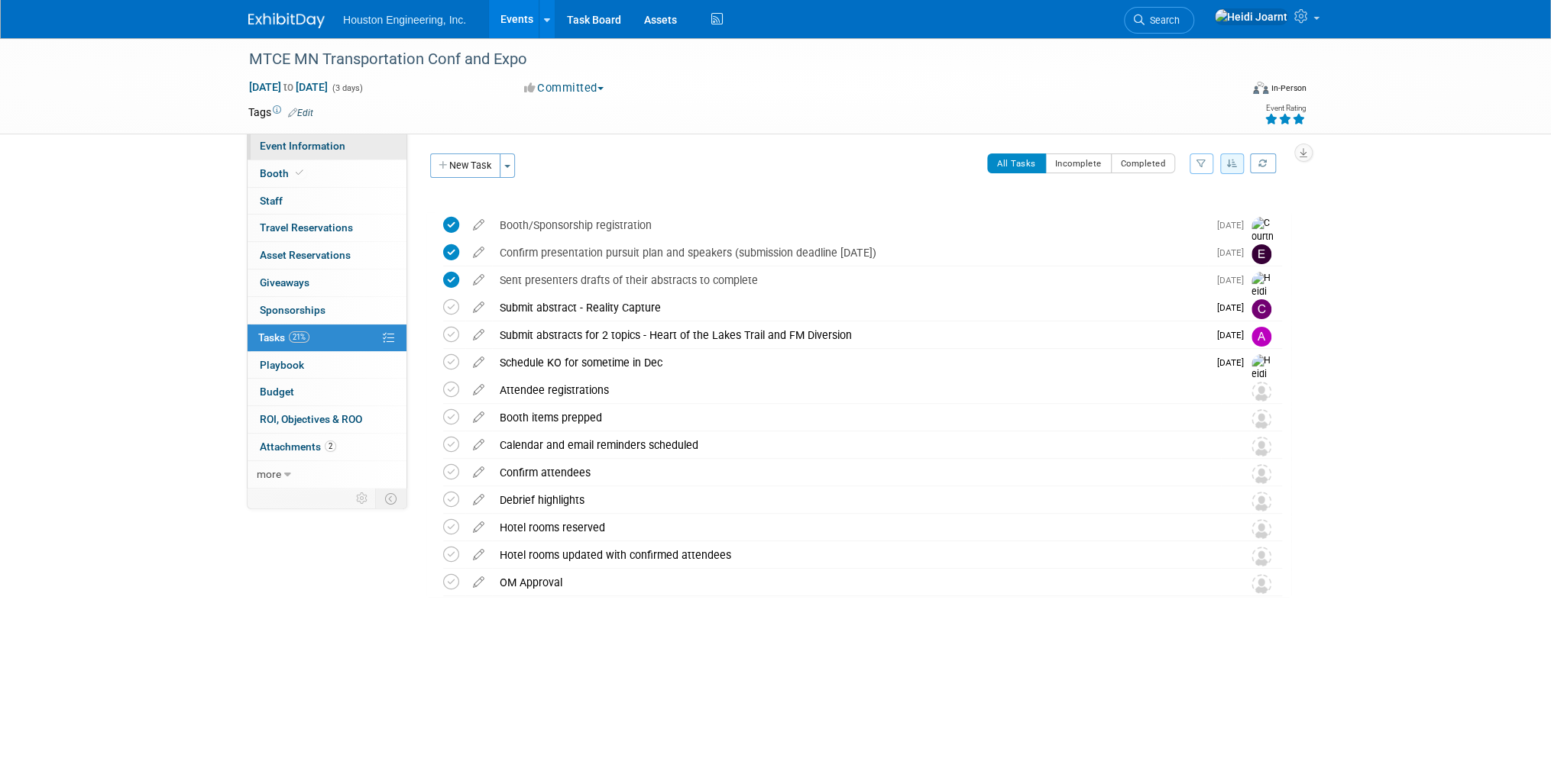
click at [345, 150] on link "Event Information" at bounding box center [327, 146] width 159 height 27
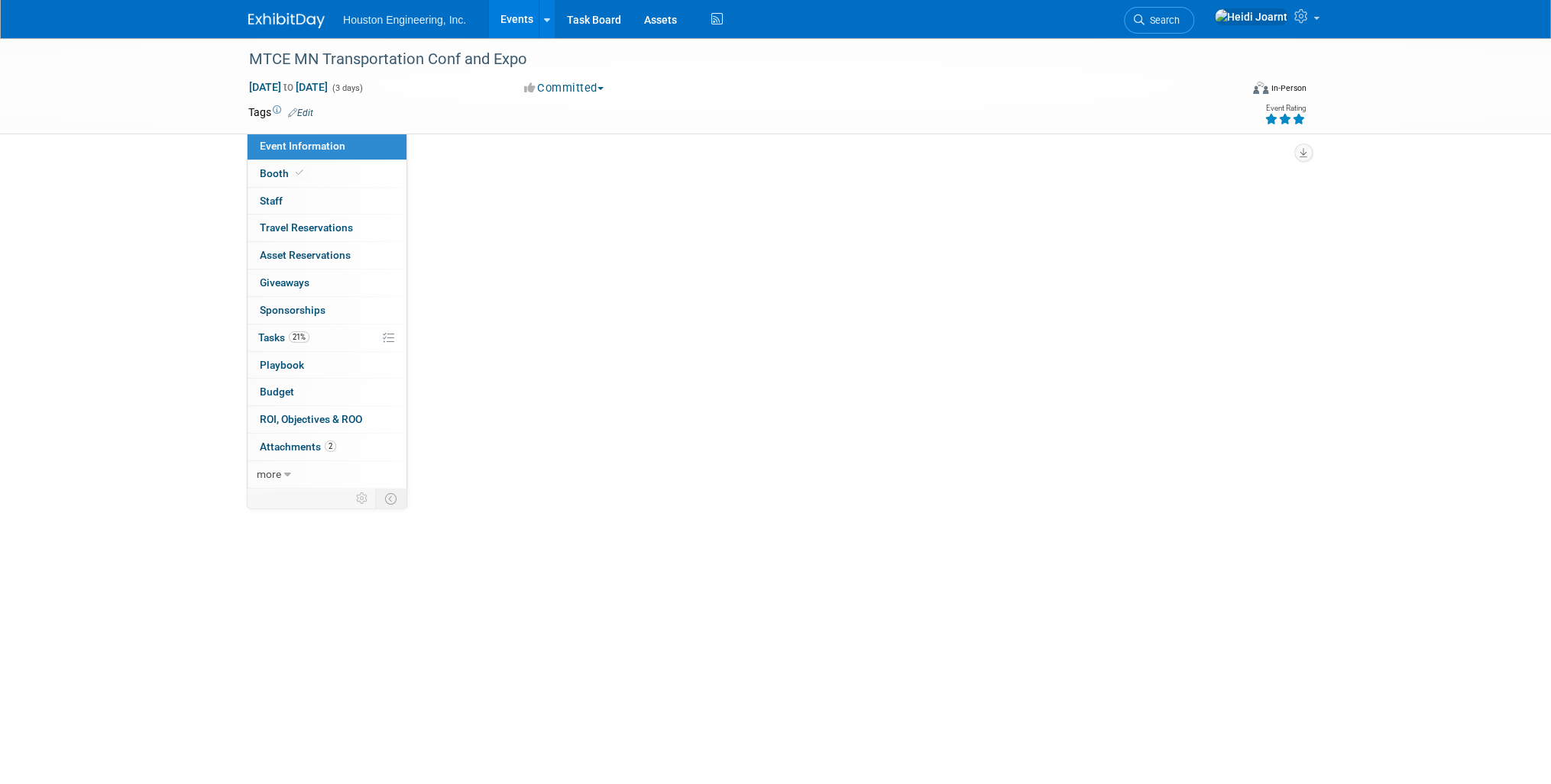
select select "1 - GNG/KO Needed"
select select "Pending"
select select "Transportation"
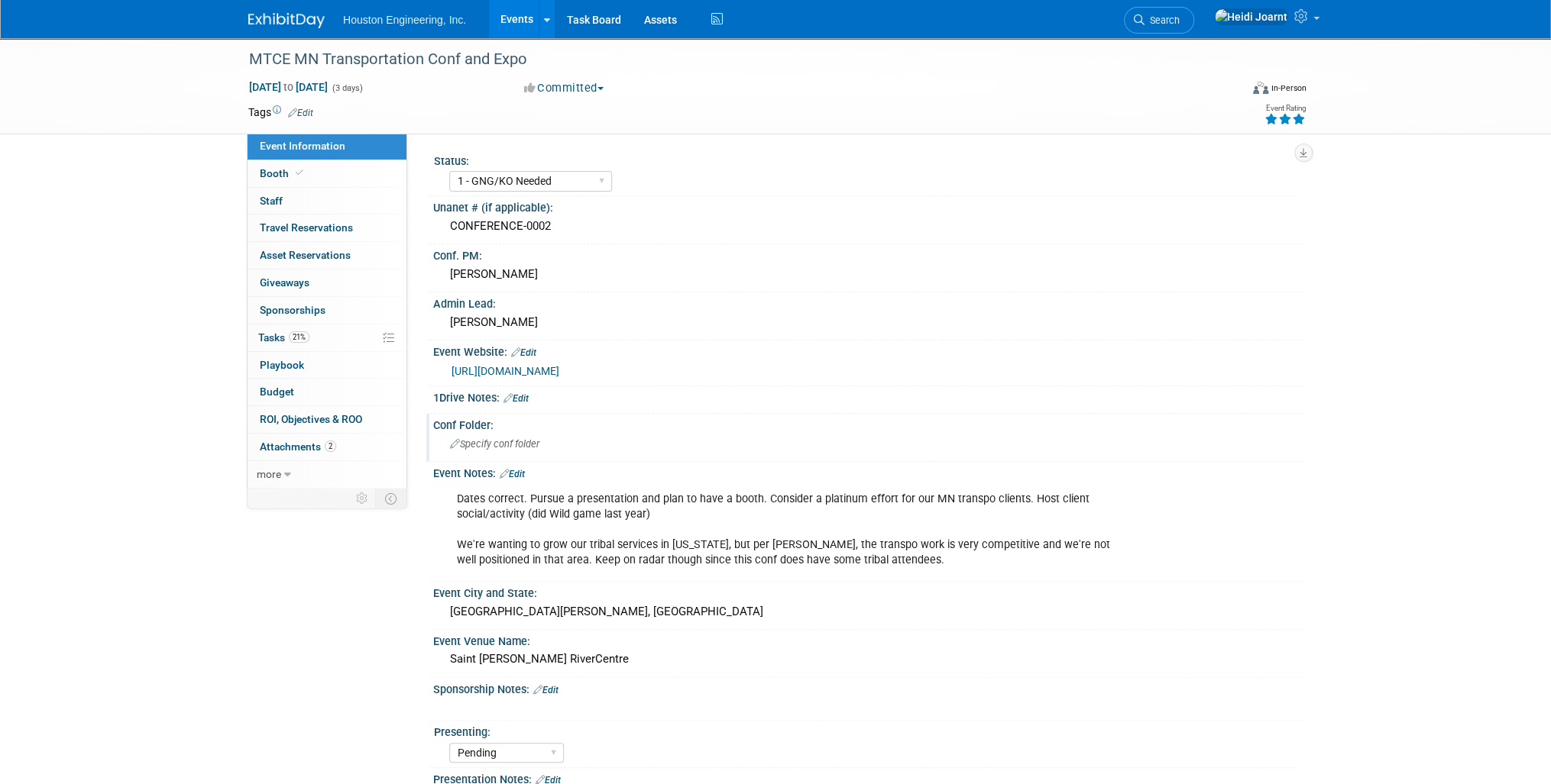
click at [568, 443] on div "Specify conf folder" at bounding box center [868, 443] width 846 height 23
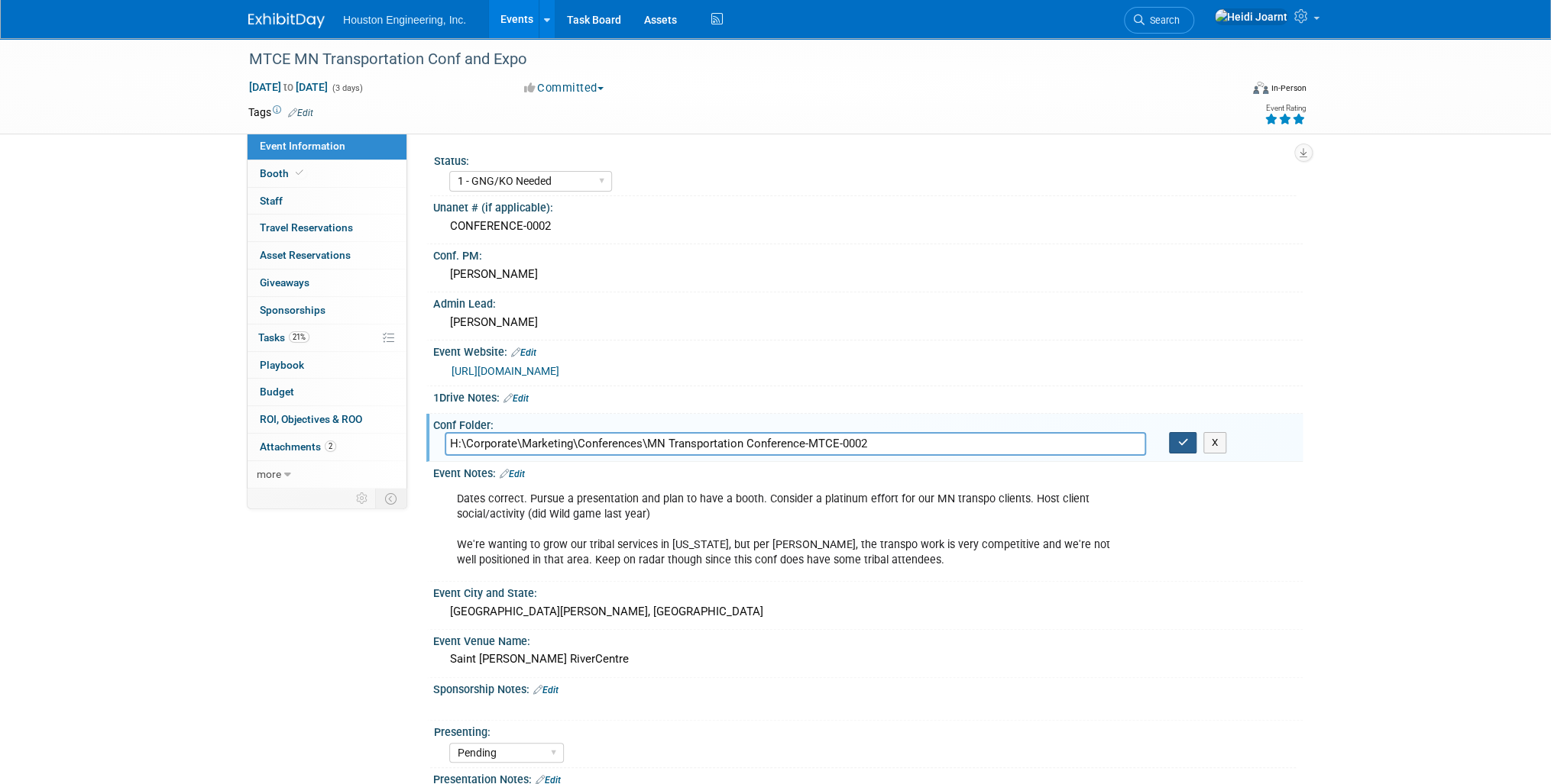
type input "H:\Corporate\Marketing\Conferences\MN Transportation Conference-MTCE-0002"
click at [1187, 440] on icon "button" at bounding box center [1182, 443] width 10 height 10
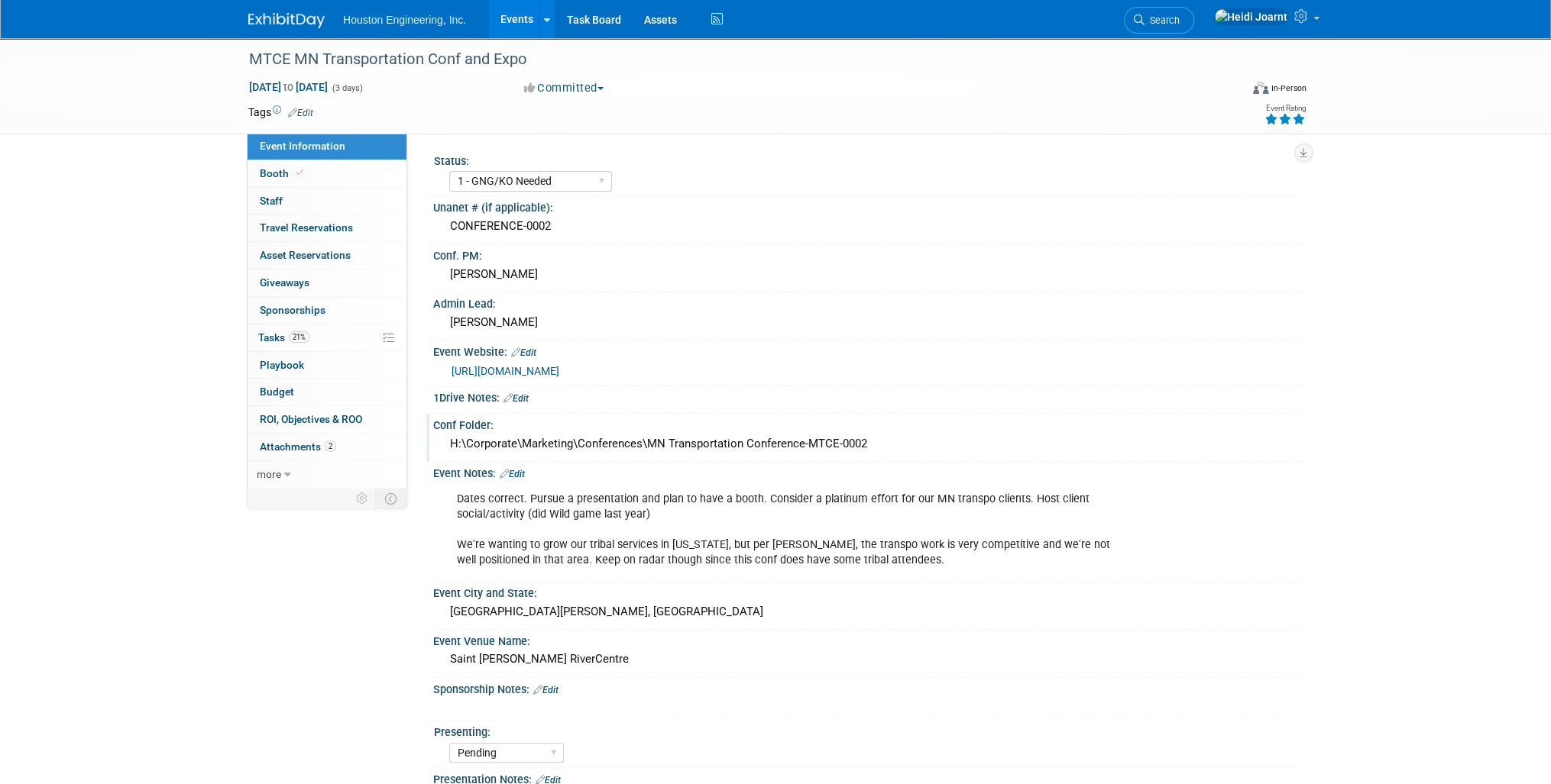
click at [559, 370] on link "[URL][DOMAIN_NAME]" at bounding box center [505, 370] width 108 height 12
click at [514, 469] on link "Edit" at bounding box center [512, 473] width 25 height 10
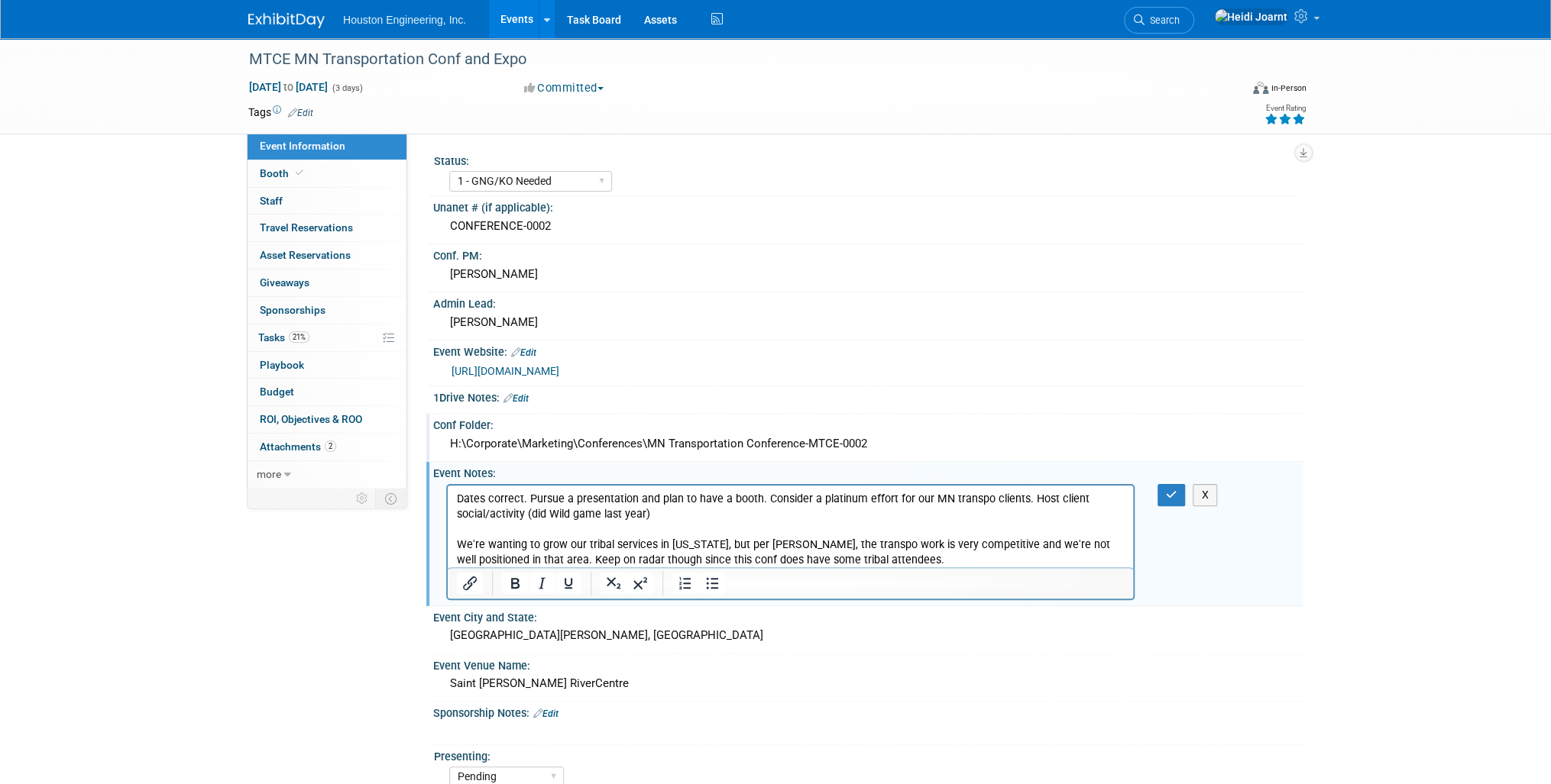
scroll to position [0, 0]
click at [1175, 494] on icon "button" at bounding box center [1172, 494] width 11 height 10
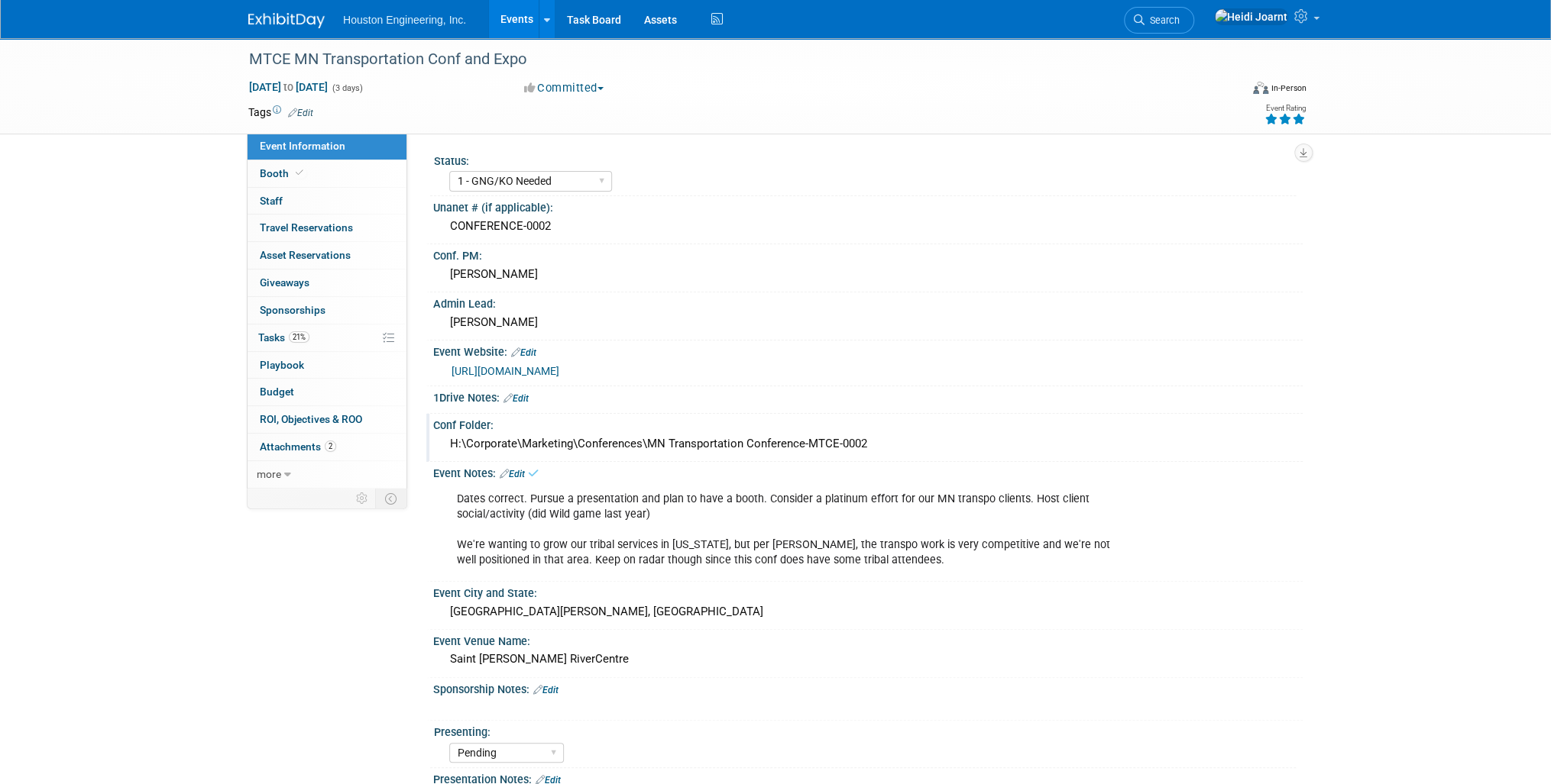
click at [514, 469] on link "Edit" at bounding box center [512, 473] width 25 height 10
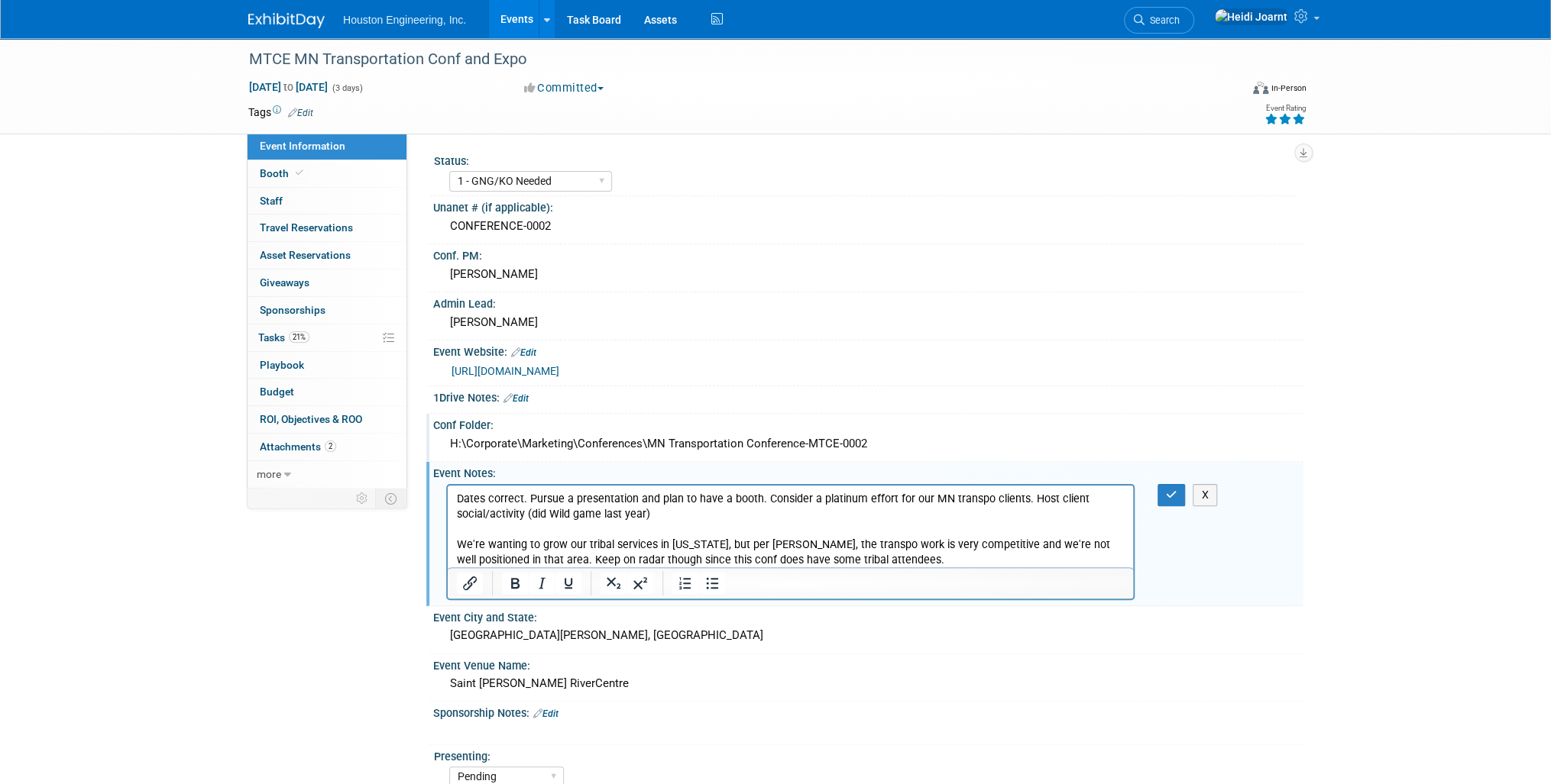
click at [895, 557] on p "Dates correct. Pursue a presentation and plan to have a booth. Consider a plati…" at bounding box center [790, 530] width 667 height 77
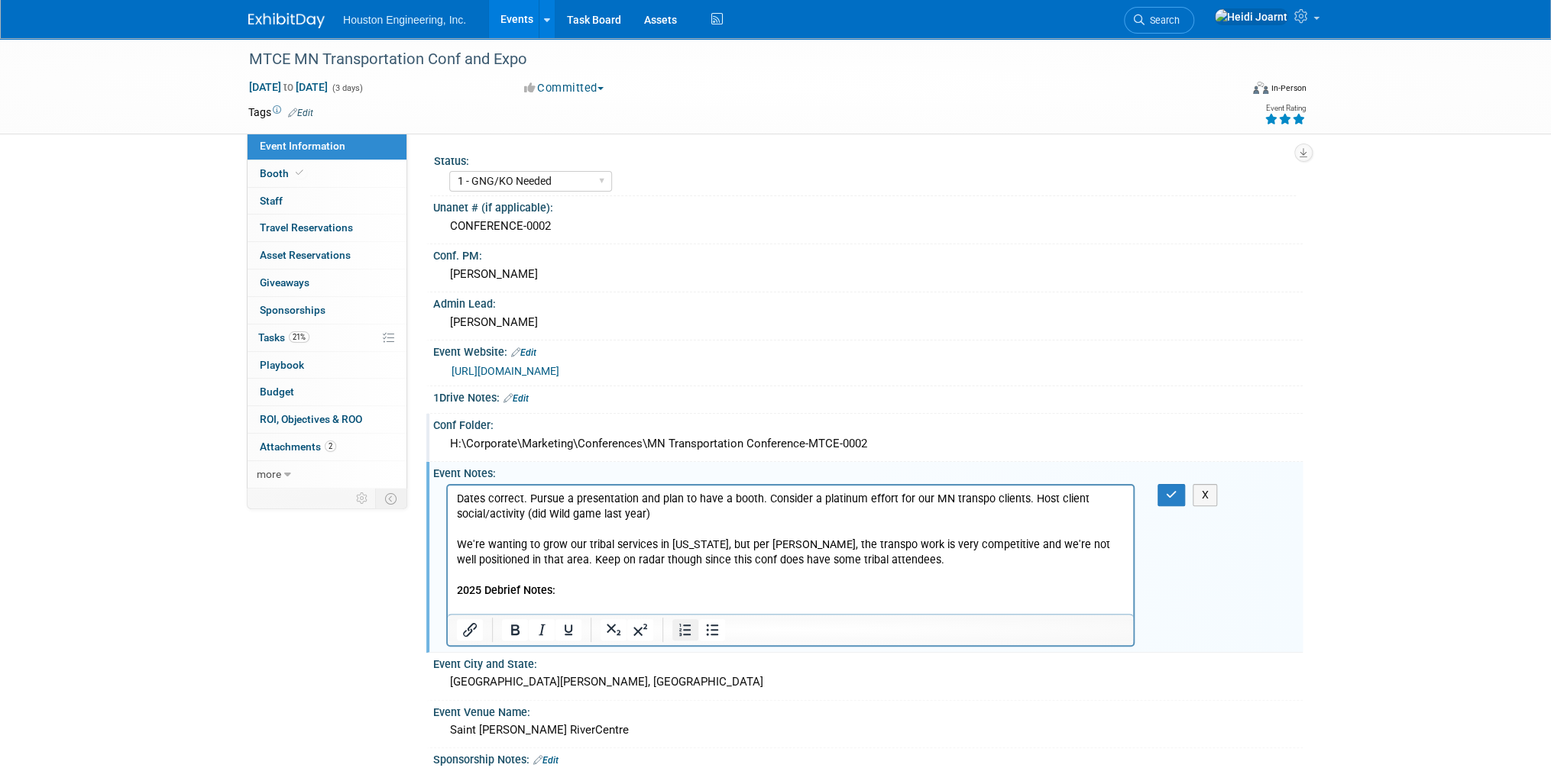
click at [693, 634] on button "Numbered list" at bounding box center [685, 630] width 26 height 22
click at [723, 633] on button "Bullet list" at bounding box center [712, 630] width 26 height 22
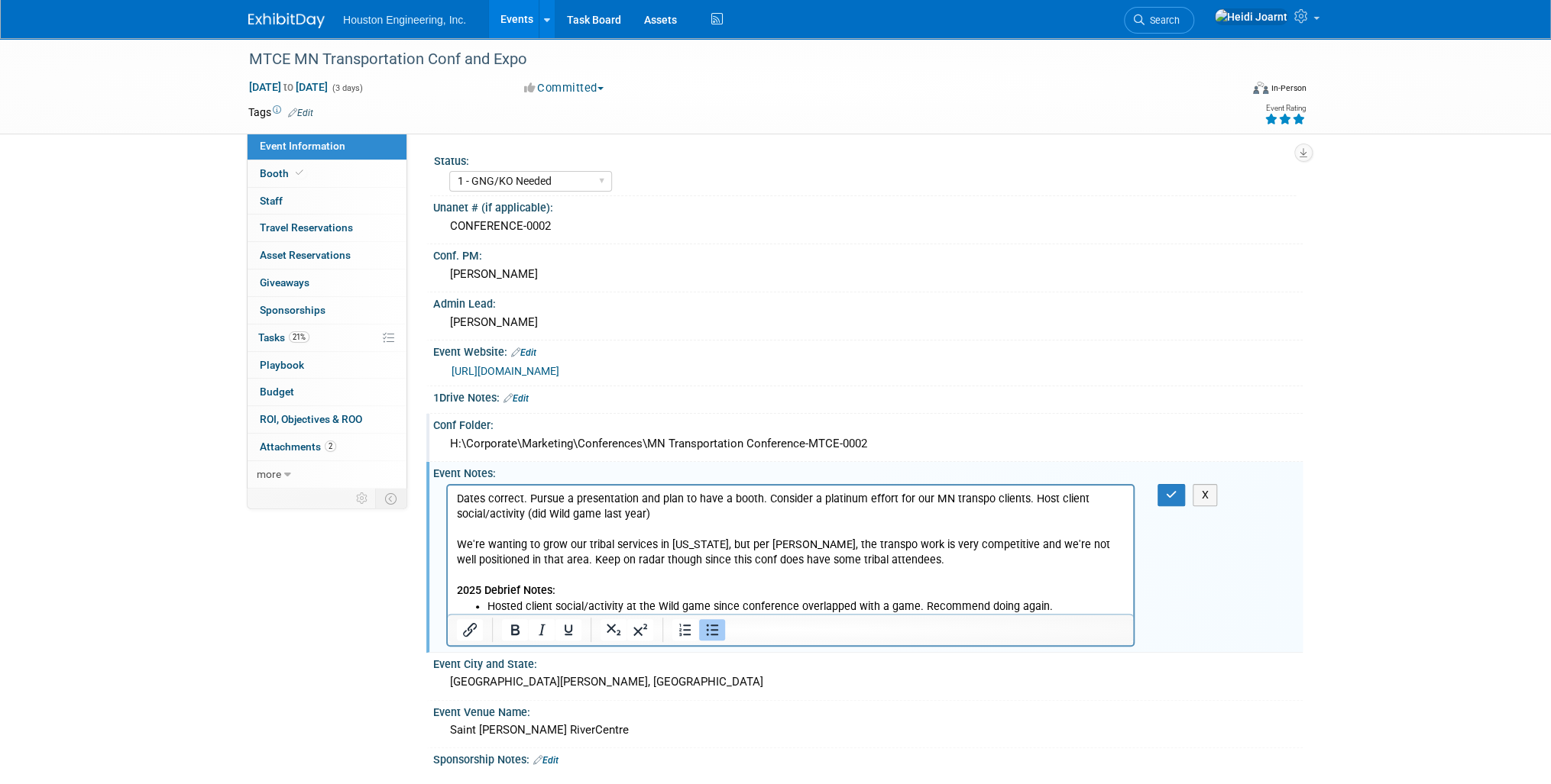
click at [913, 566] on p "Dates correct. Pursue a presentation and plan to have a booth. Consider a plati…" at bounding box center [790, 530] width 667 height 77
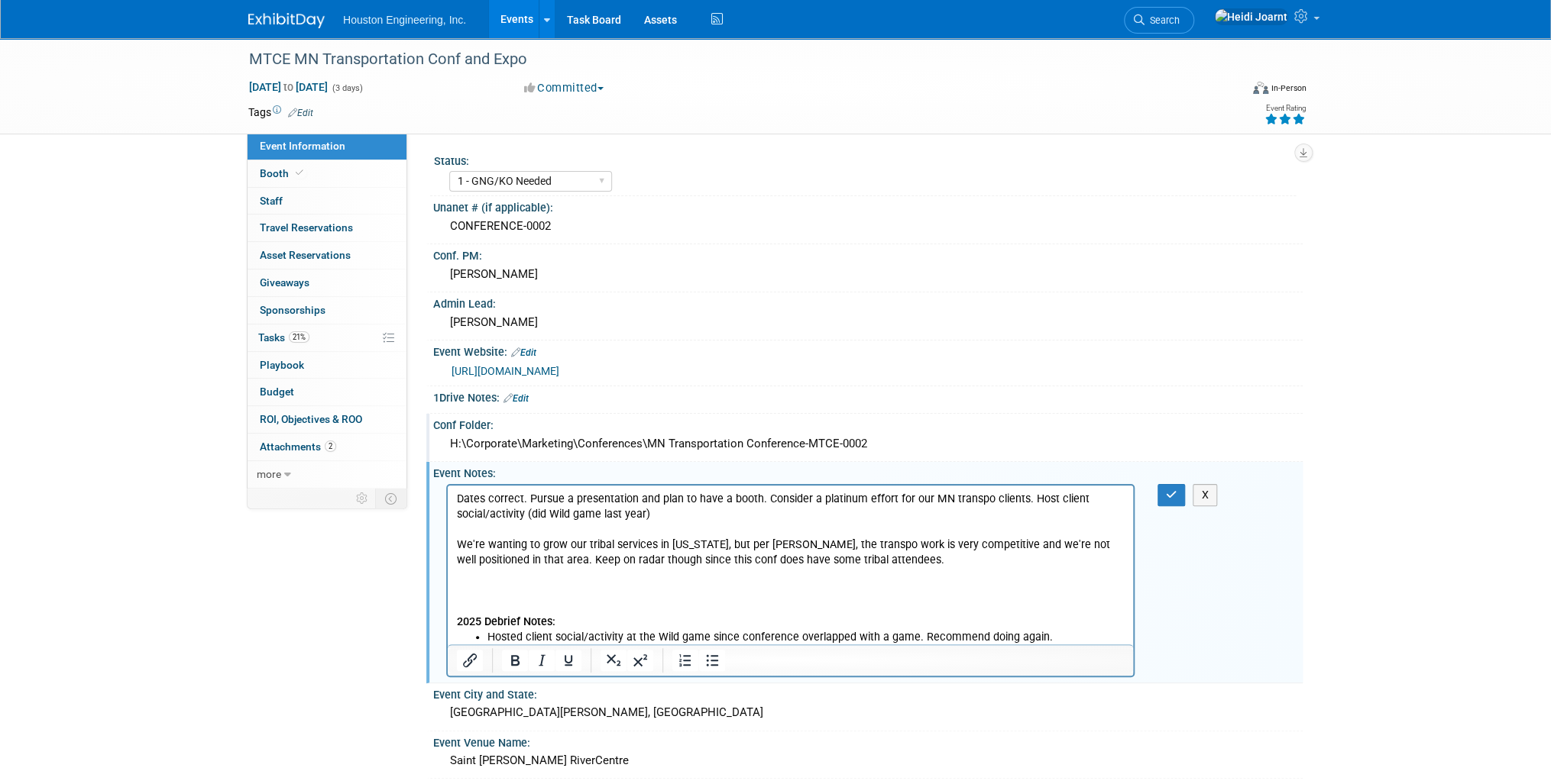
click at [457, 501] on p "Dates correct. Pursue a presentation and plan to have a booth. Consider a plati…" at bounding box center [790, 530] width 667 height 77
click at [506, 501] on p "Dates correct. Pursue a presentation and plan to have a booth. Consider a plati…" at bounding box center [790, 530] width 667 height 77
click at [715, 662] on icon "Bullet list" at bounding box center [712, 661] width 19 height 19
click at [563, 500] on li "Dates updated. Pursue a presentation and plan to have a booth. Consider a plati…" at bounding box center [806, 530] width 637 height 77
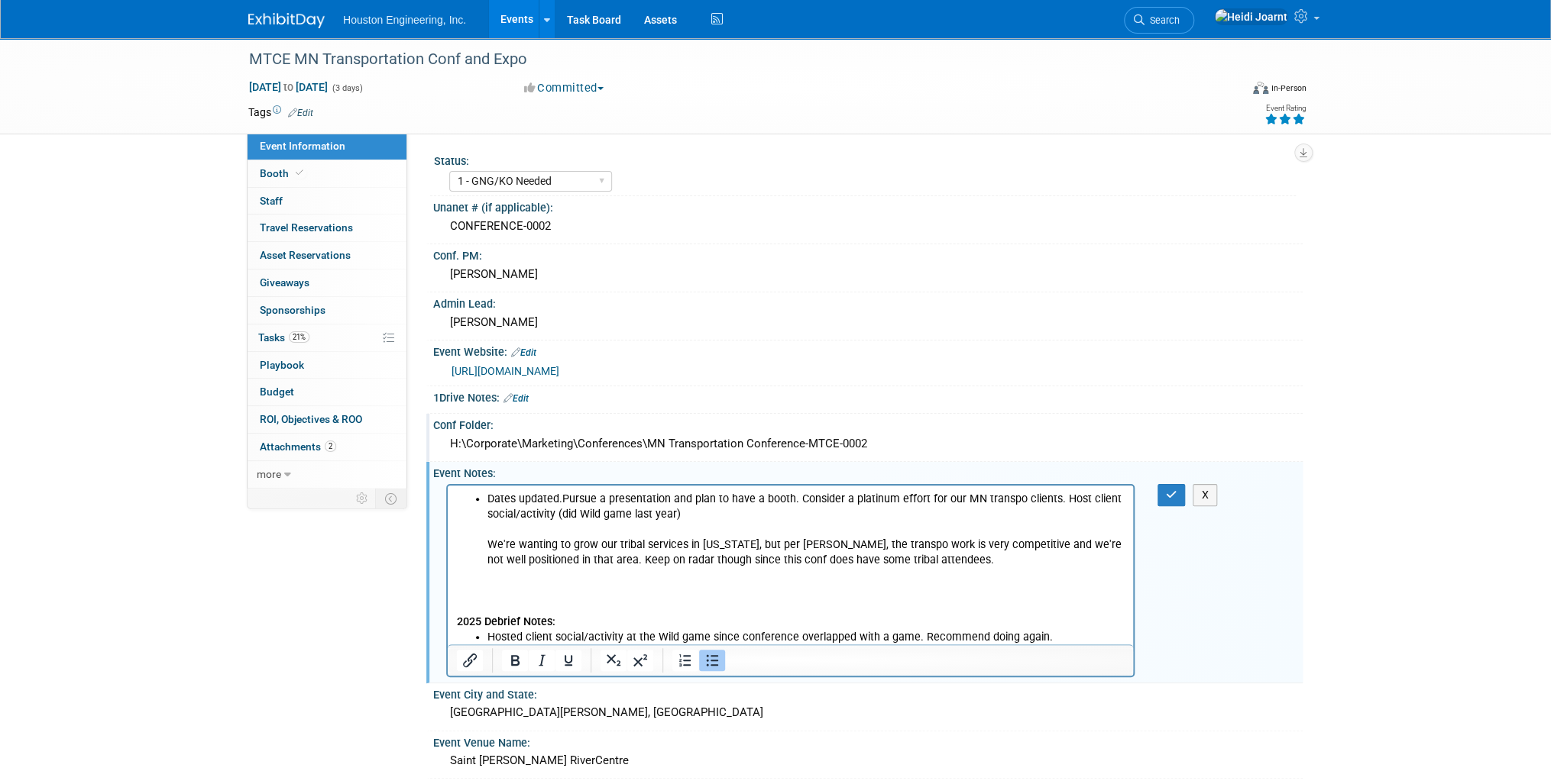
click at [714, 516] on li "Dates updated. Pursue a presentation and plan to have a booth. Consider a plati…" at bounding box center [806, 530] width 637 height 77
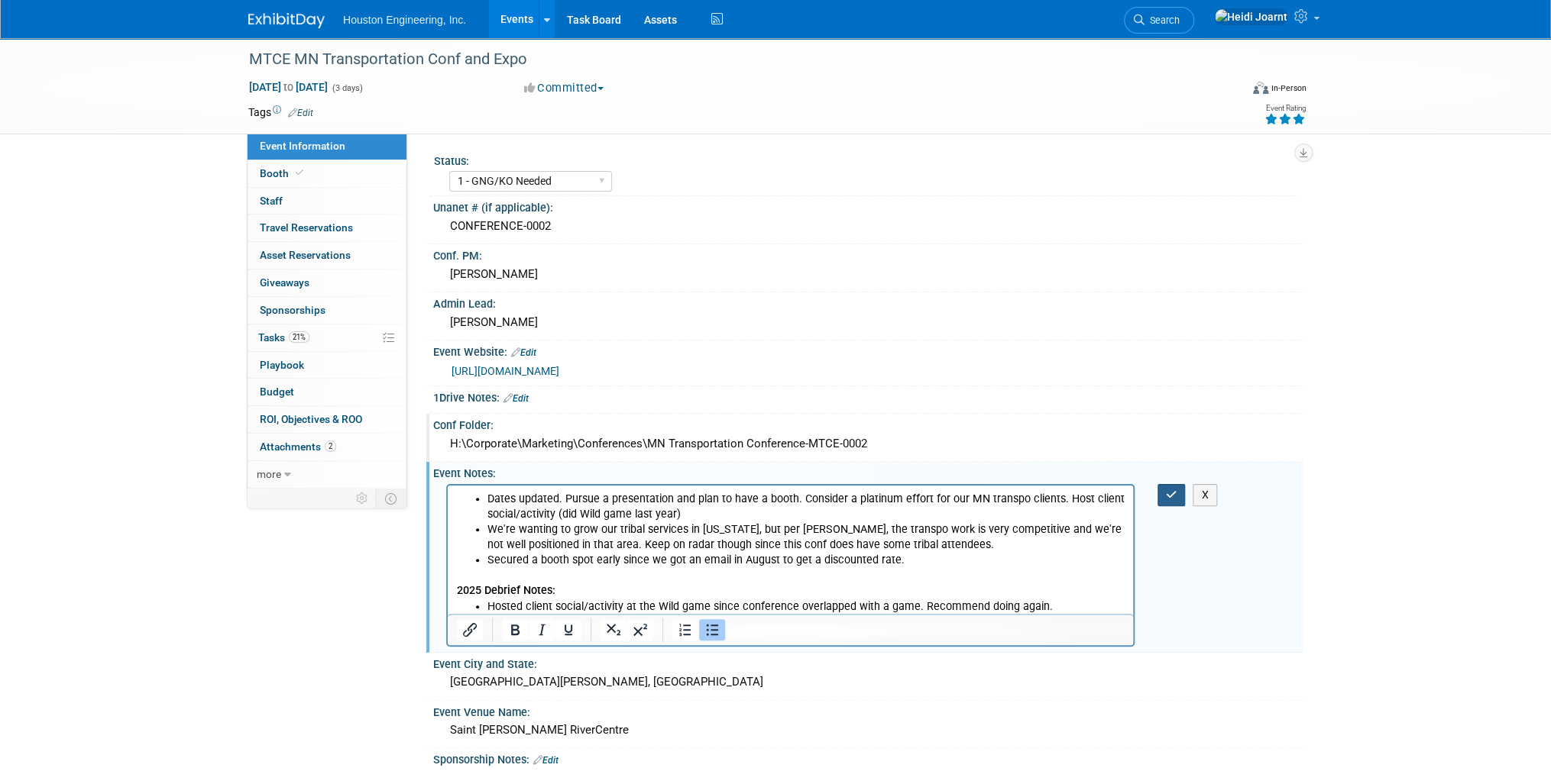
click at [1167, 498] on button "button" at bounding box center [1172, 495] width 28 height 22
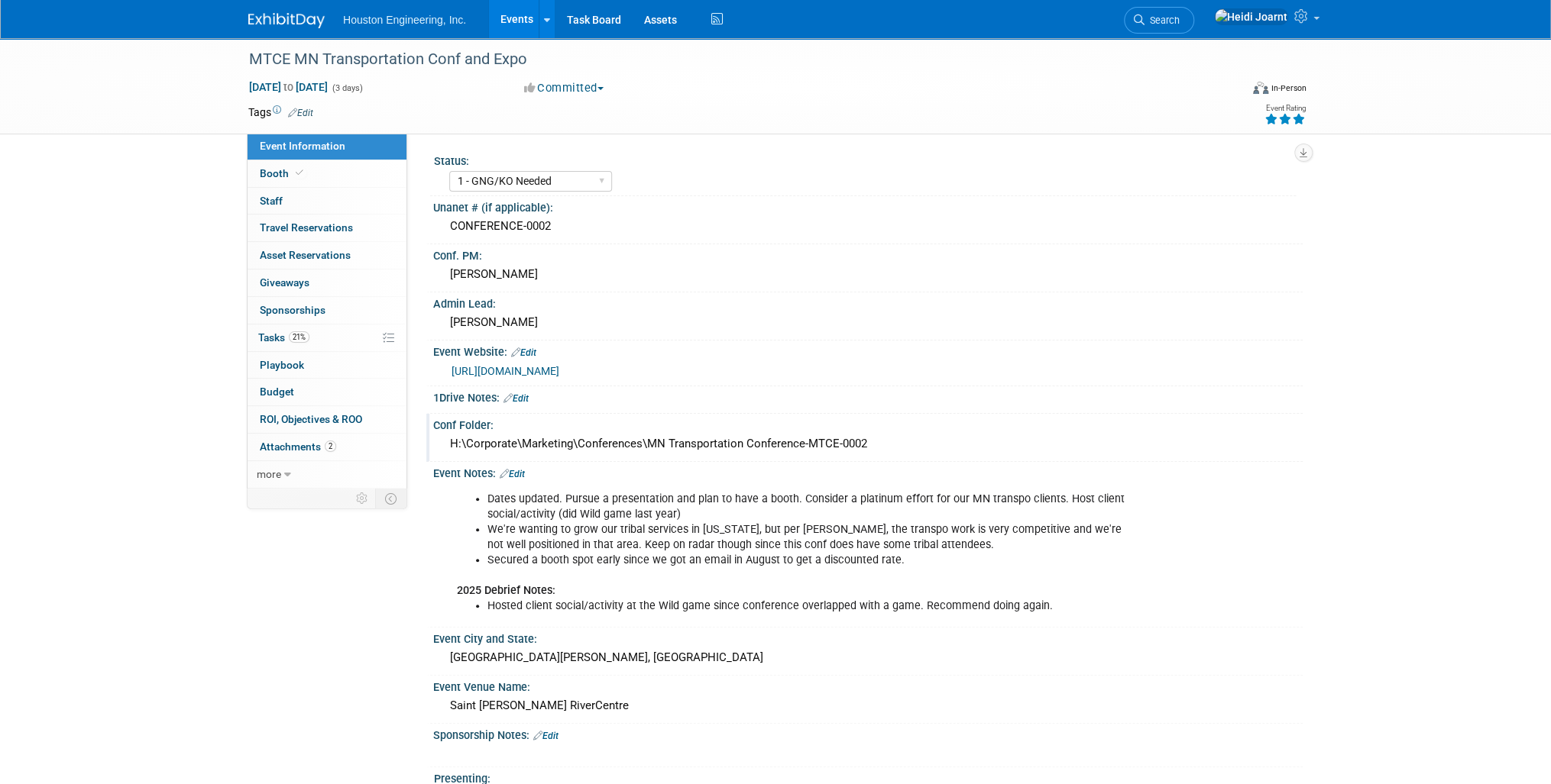
click at [303, 110] on link "Edit" at bounding box center [300, 112] width 25 height 10
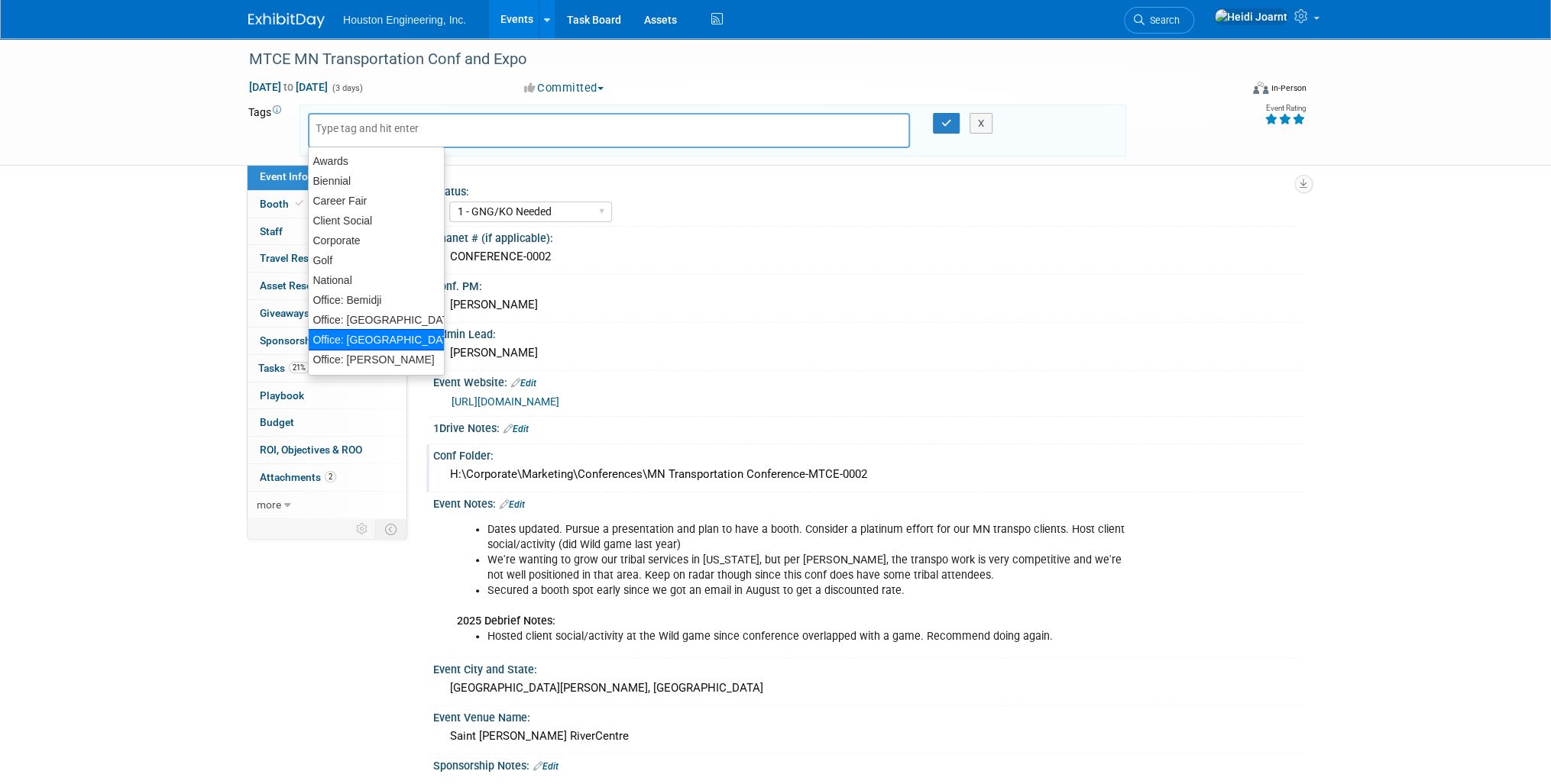
scroll to position [61, 0]
click at [378, 357] on div "Office: [GEOGRAPHIC_DATA]" at bounding box center [376, 357] width 137 height 22
type input "Office: [GEOGRAPHIC_DATA]"
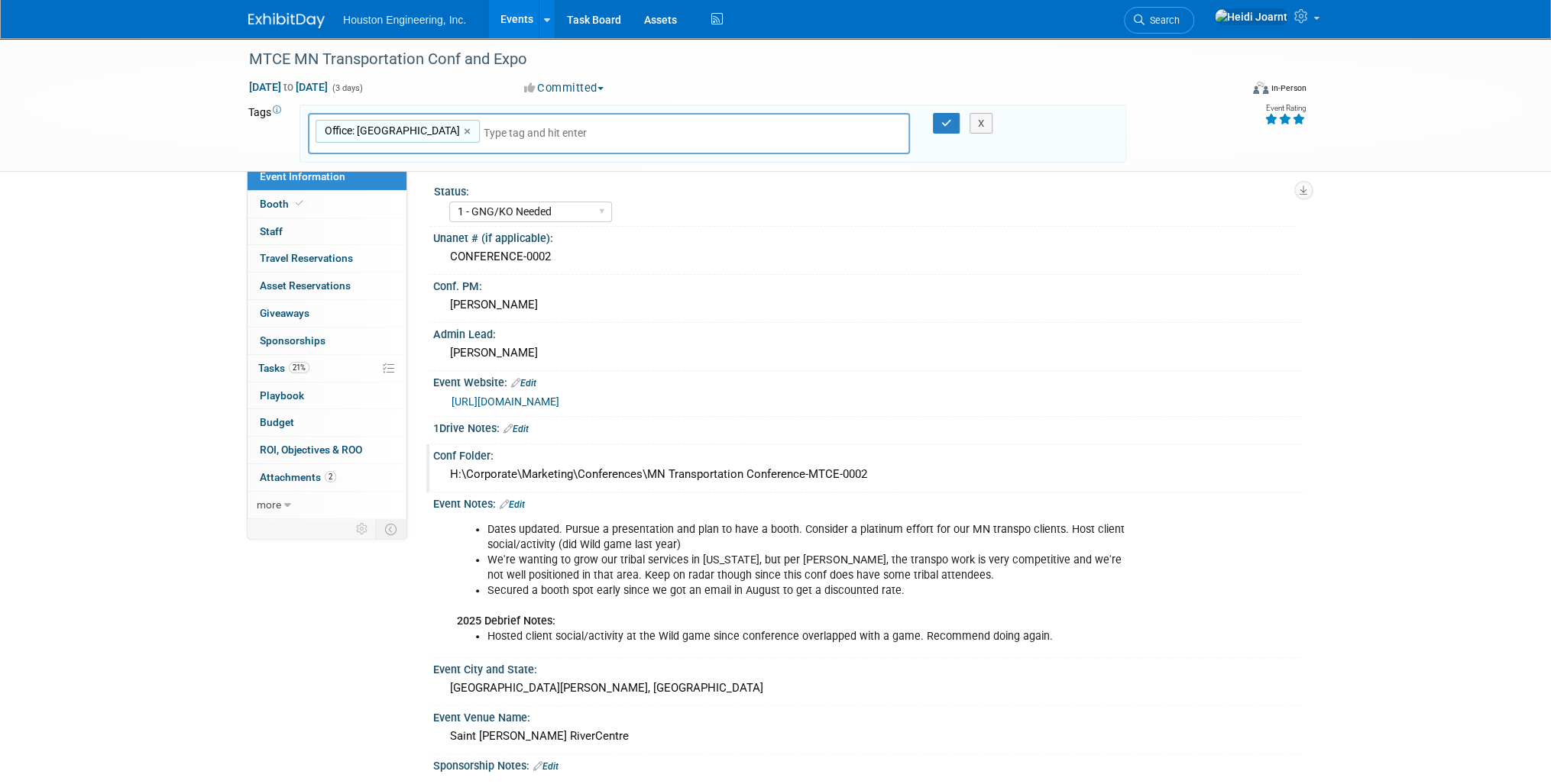
click at [484, 134] on input "text" at bounding box center [591, 133] width 214 height 15
type input "office"
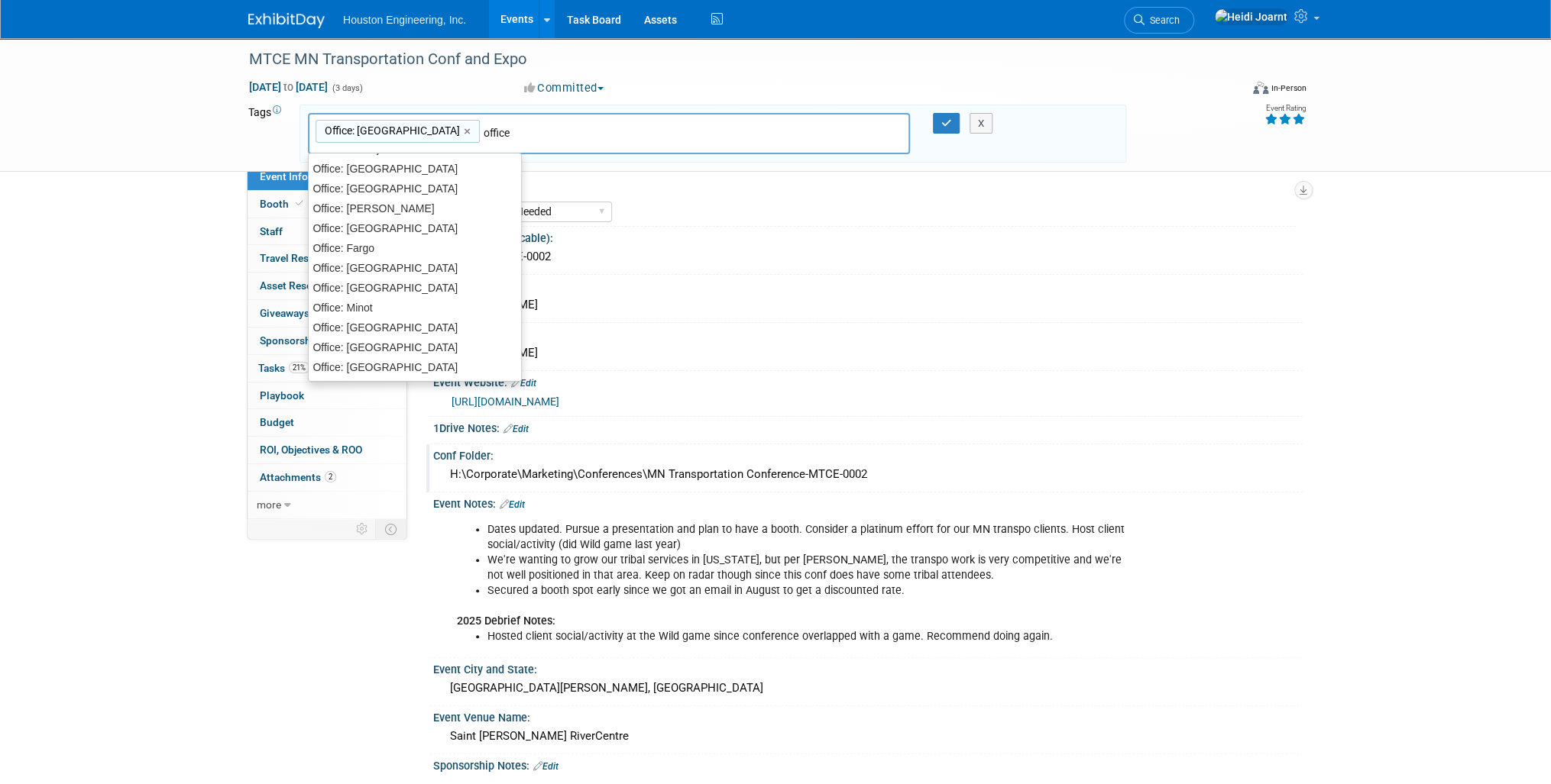
scroll to position [0, 0]
click at [410, 299] on div "Office: [GEOGRAPHIC_DATA]" at bounding box center [415, 306] width 214 height 22
type input "Office: [GEOGRAPHIC_DATA], Office: [GEOGRAPHIC_DATA]"
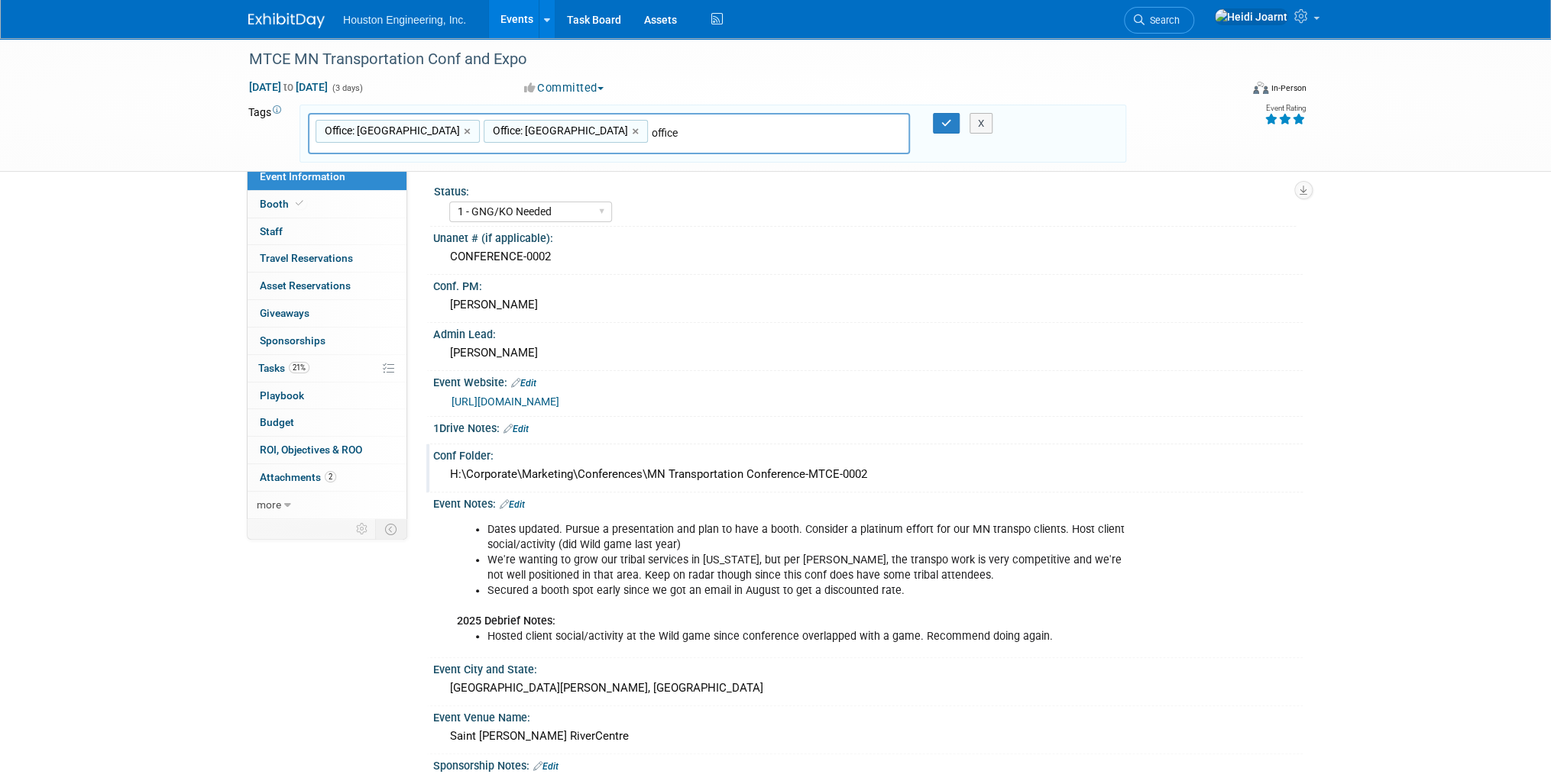
type input "office"
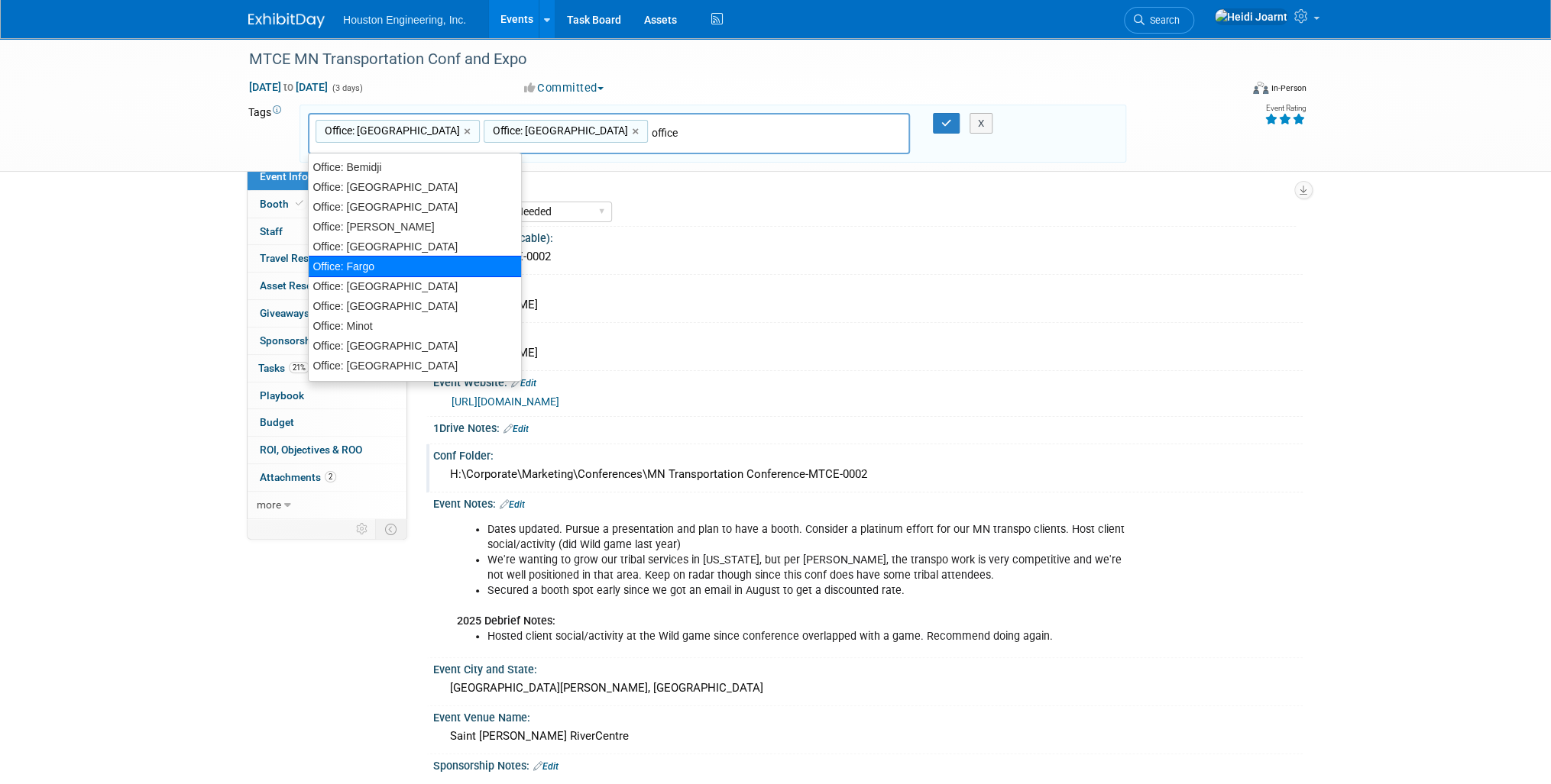
click at [402, 270] on div "Office: Fargo" at bounding box center [415, 266] width 214 height 22
type input "Office: [GEOGRAPHIC_DATA], Office: [GEOGRAPHIC_DATA], Office: [GEOGRAPHIC_DATA]"
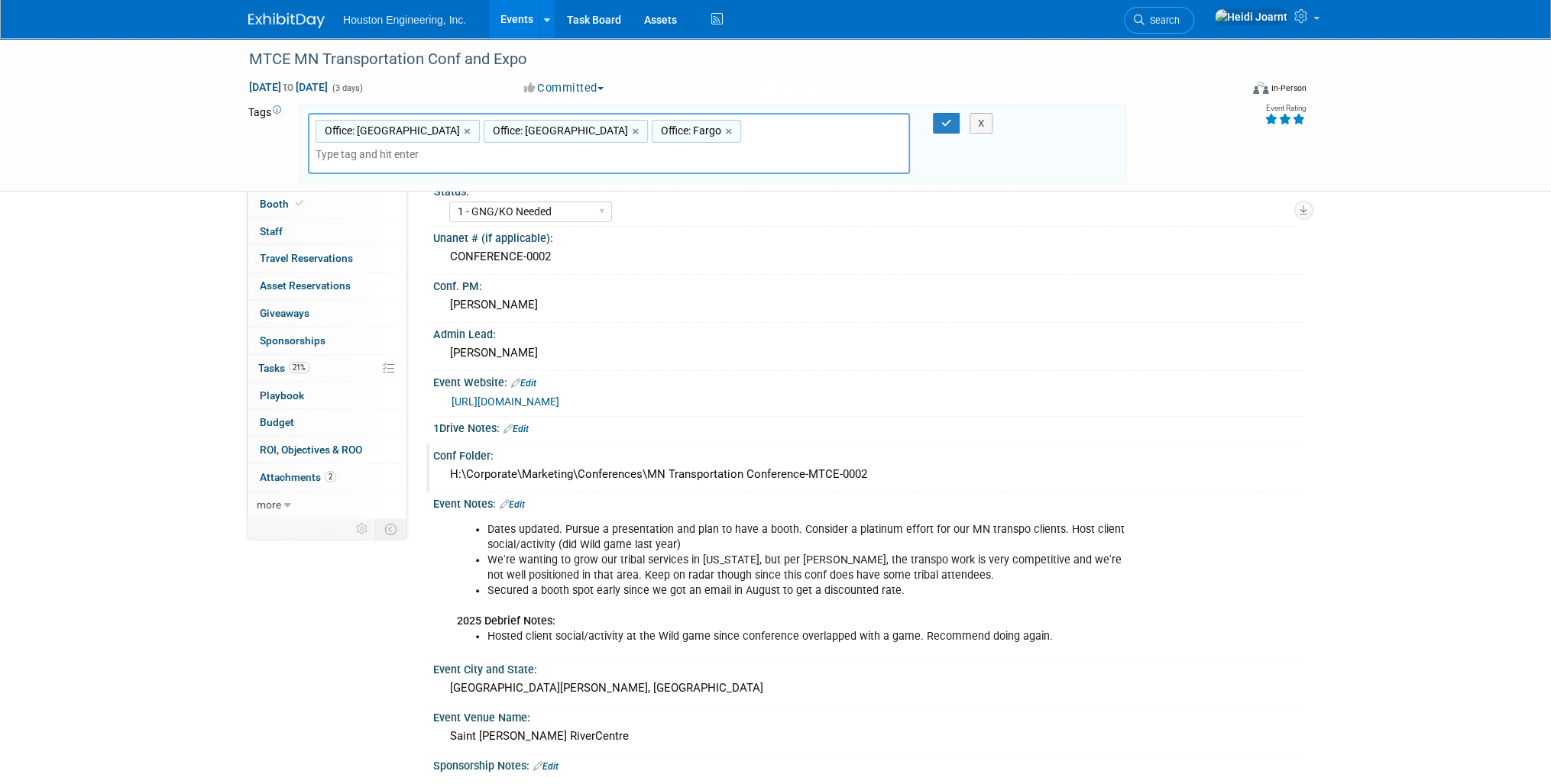
click at [954, 128] on div "X" at bounding box center [988, 123] width 69 height 22
click at [948, 125] on icon "button" at bounding box center [946, 123] width 10 height 10
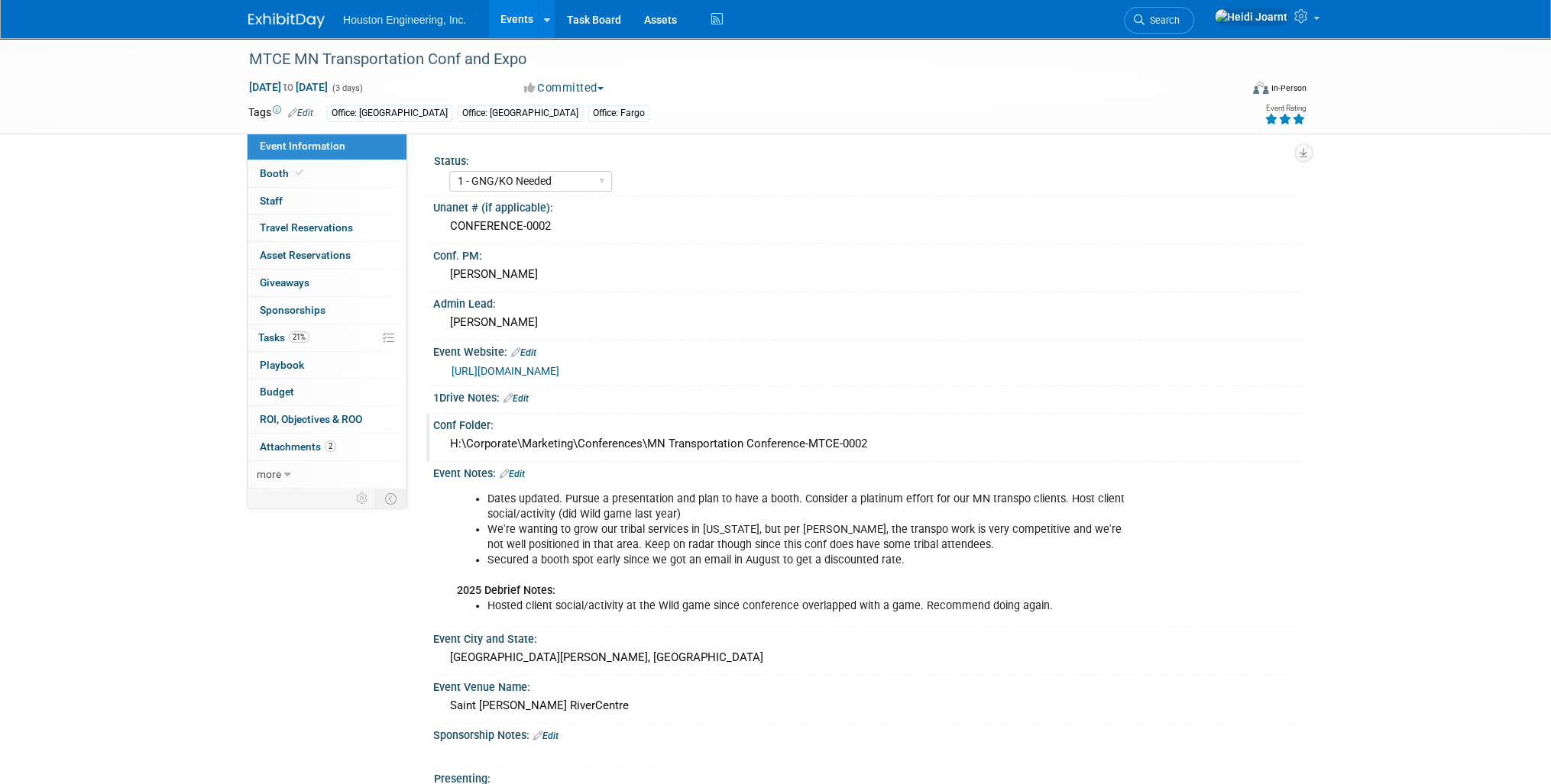
click at [1469, 414] on div "MTCE MN Transportation Conf and Expo [DATE] to [DATE] (3 days) [DATE] to [DATE]…" at bounding box center [775, 546] width 1551 height 1017
click at [514, 469] on link "Edit" at bounding box center [512, 473] width 25 height 10
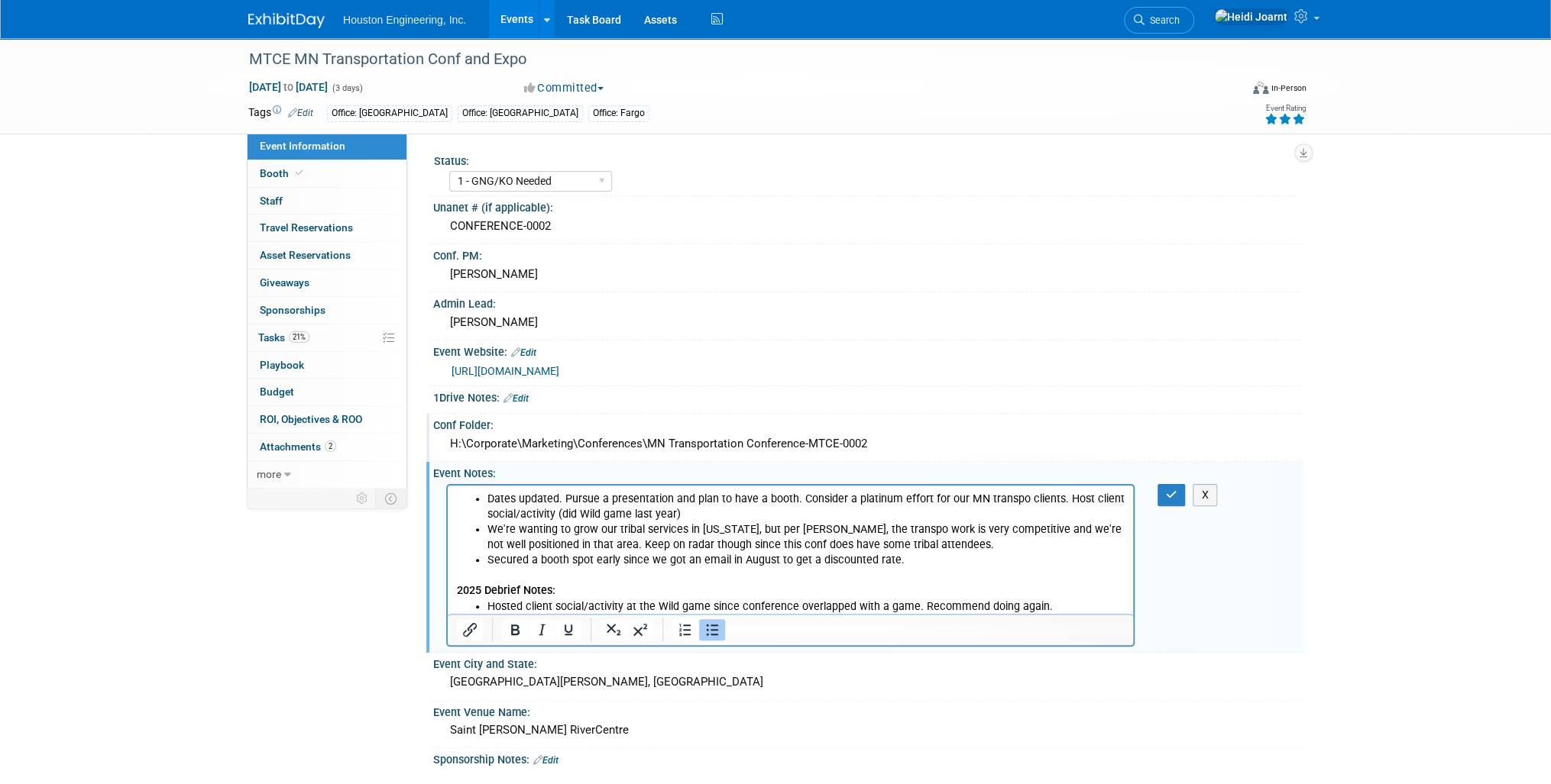
click at [1046, 609] on li "Hosted client social/activity at the Wild game since conference overlapped with…" at bounding box center [806, 606] width 637 height 15
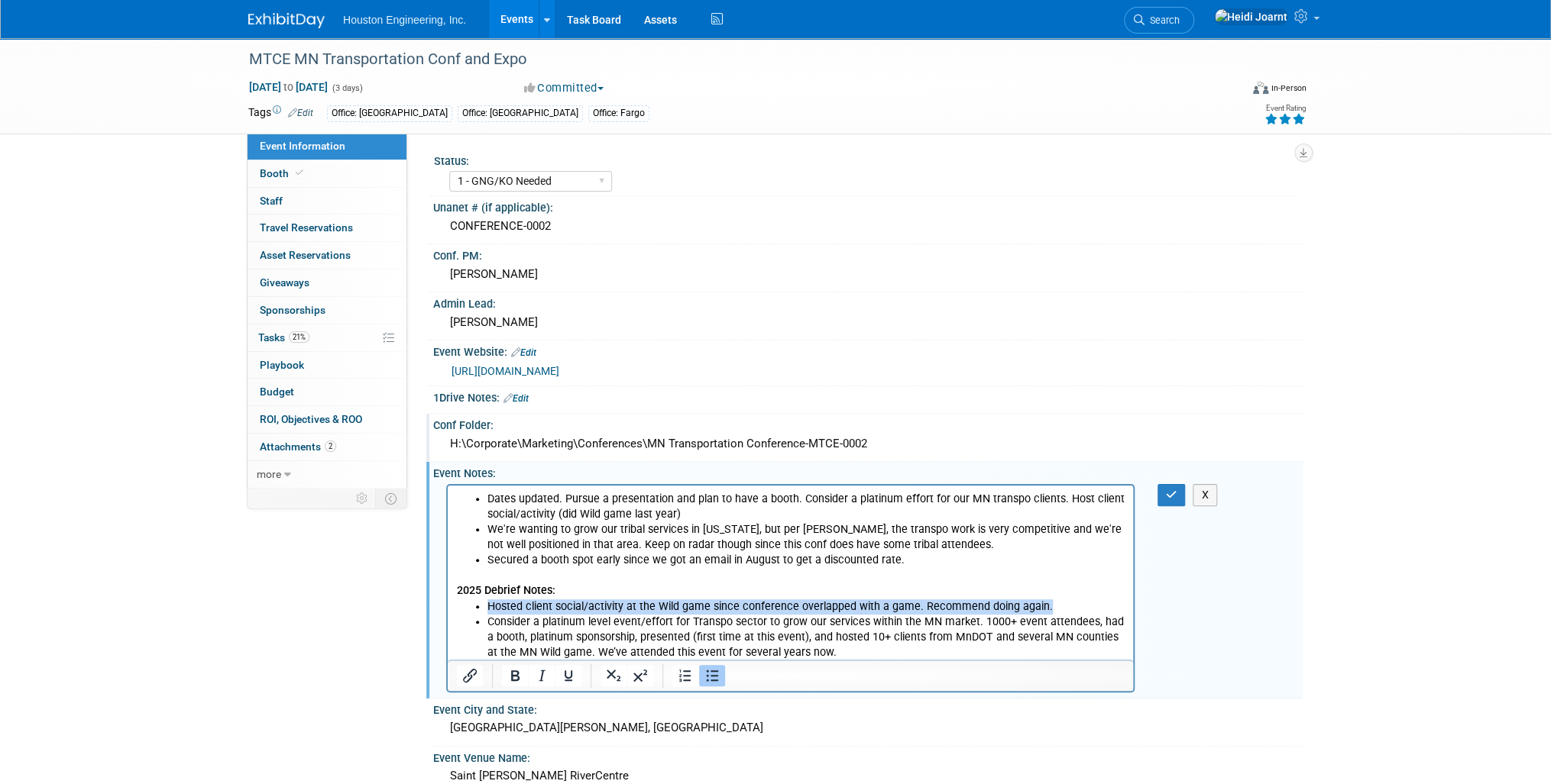
drag, startPoint x: 1055, startPoint y: 608, endPoint x: 478, endPoint y: 613, distance: 577.0
click at [488, 613] on li "Hosted client social/activity at the Wild game since conference overlapped with…" at bounding box center [806, 606] width 637 height 15
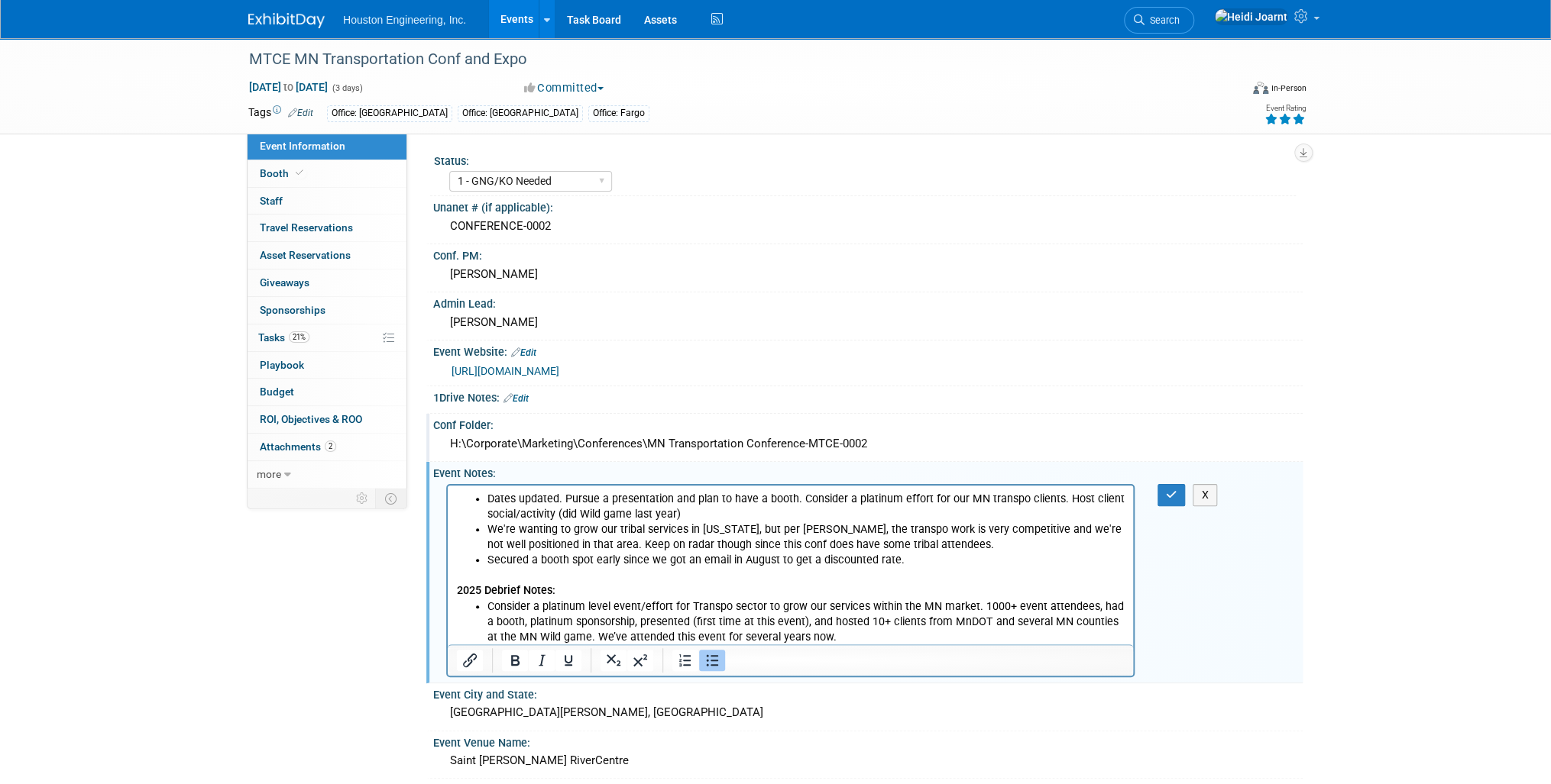
click at [884, 637] on li "Consider a platinum level event/effort for Transpo sector to grow our services …" at bounding box center [806, 621] width 637 height 46
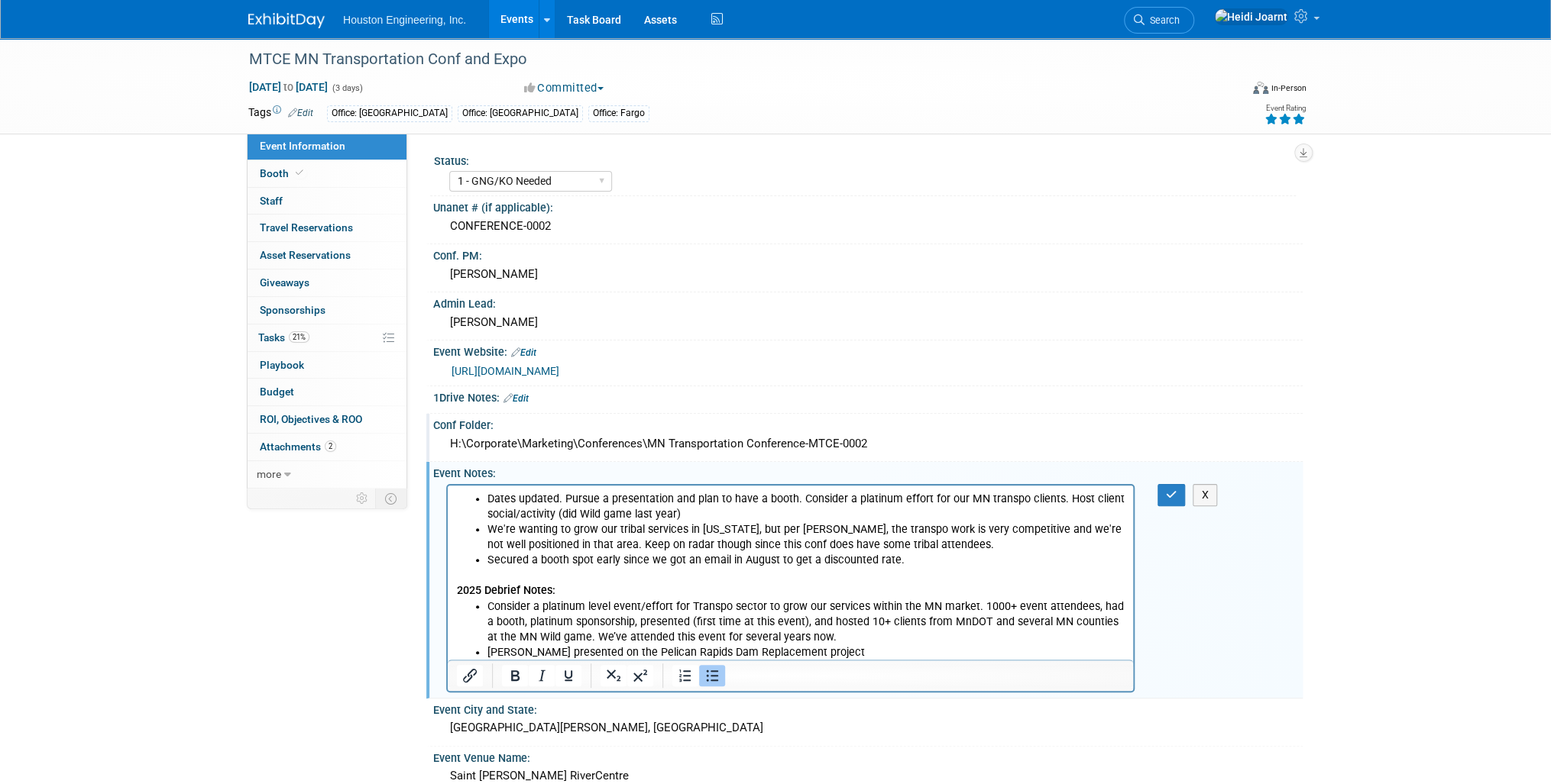
click at [512, 652] on li "[PERSON_NAME] presented on the Pelican Rapids Dam Replacement project" at bounding box center [806, 652] width 637 height 15
click at [1168, 492] on icon "button" at bounding box center [1172, 494] width 11 height 10
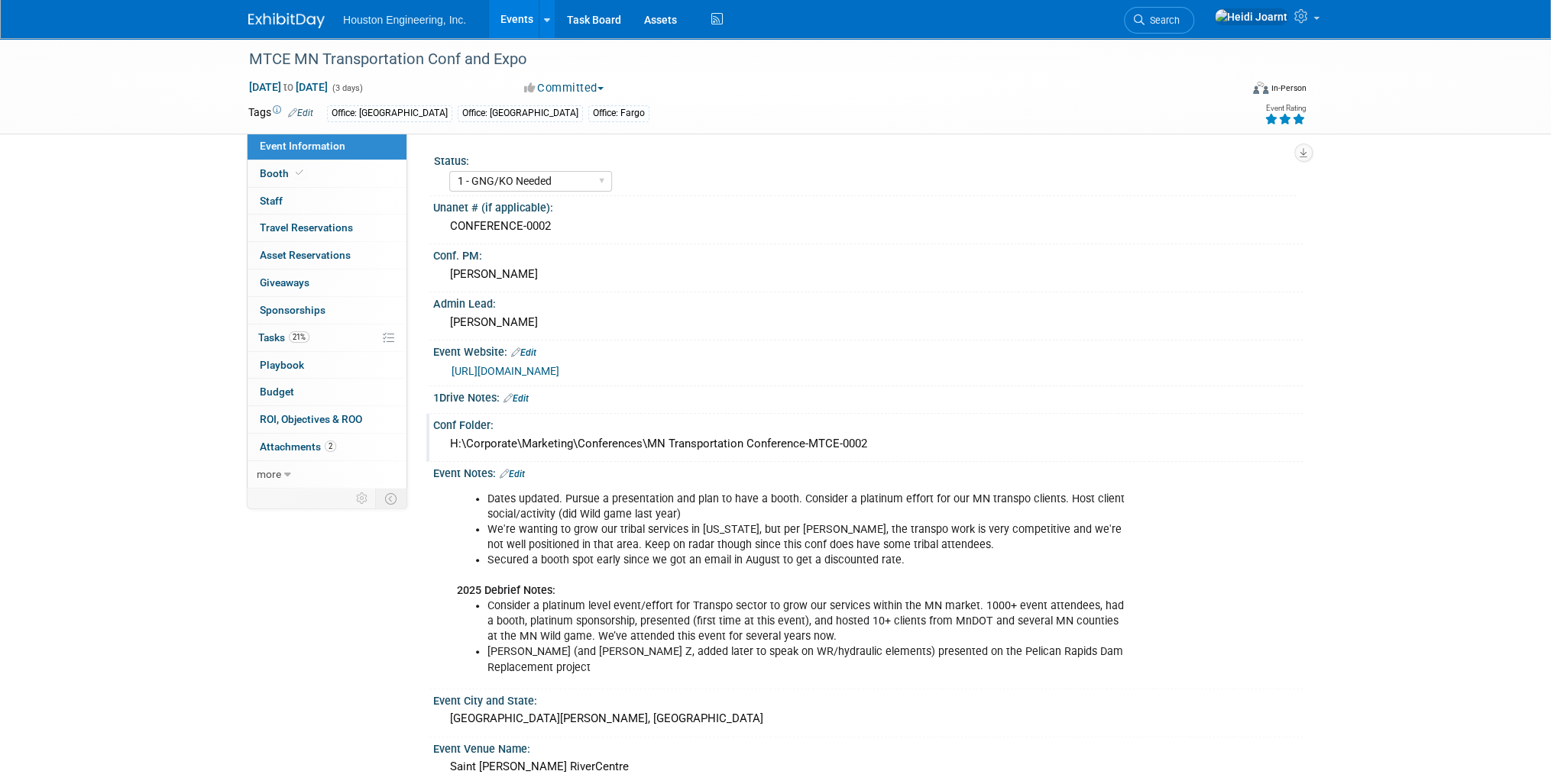
click at [521, 471] on link "Edit" at bounding box center [512, 473] width 25 height 10
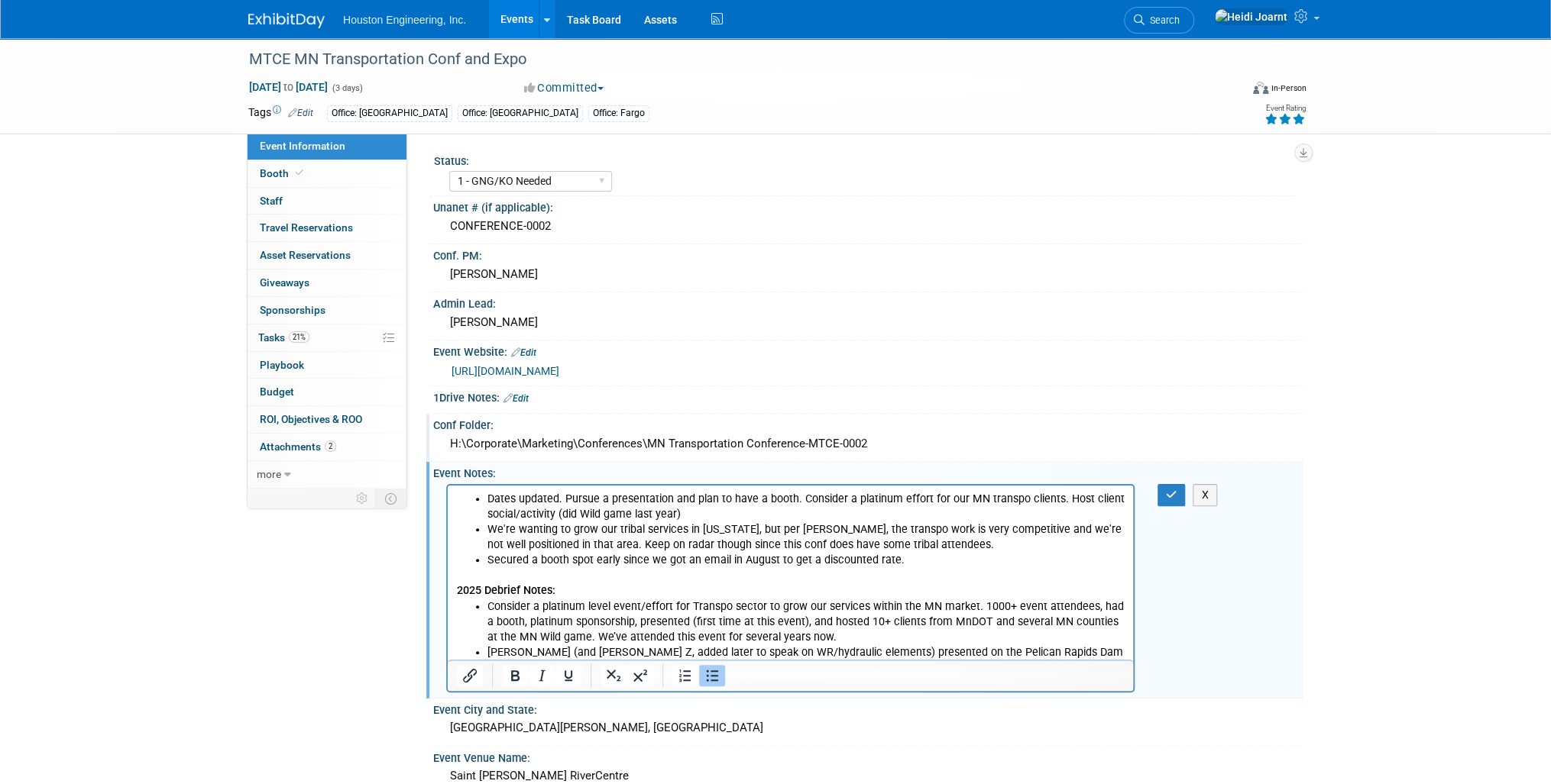
click at [1107, 653] on li "[PERSON_NAME] (and [PERSON_NAME] Z, added later to speak on WR/hydraulic elemen…" at bounding box center [806, 660] width 637 height 31
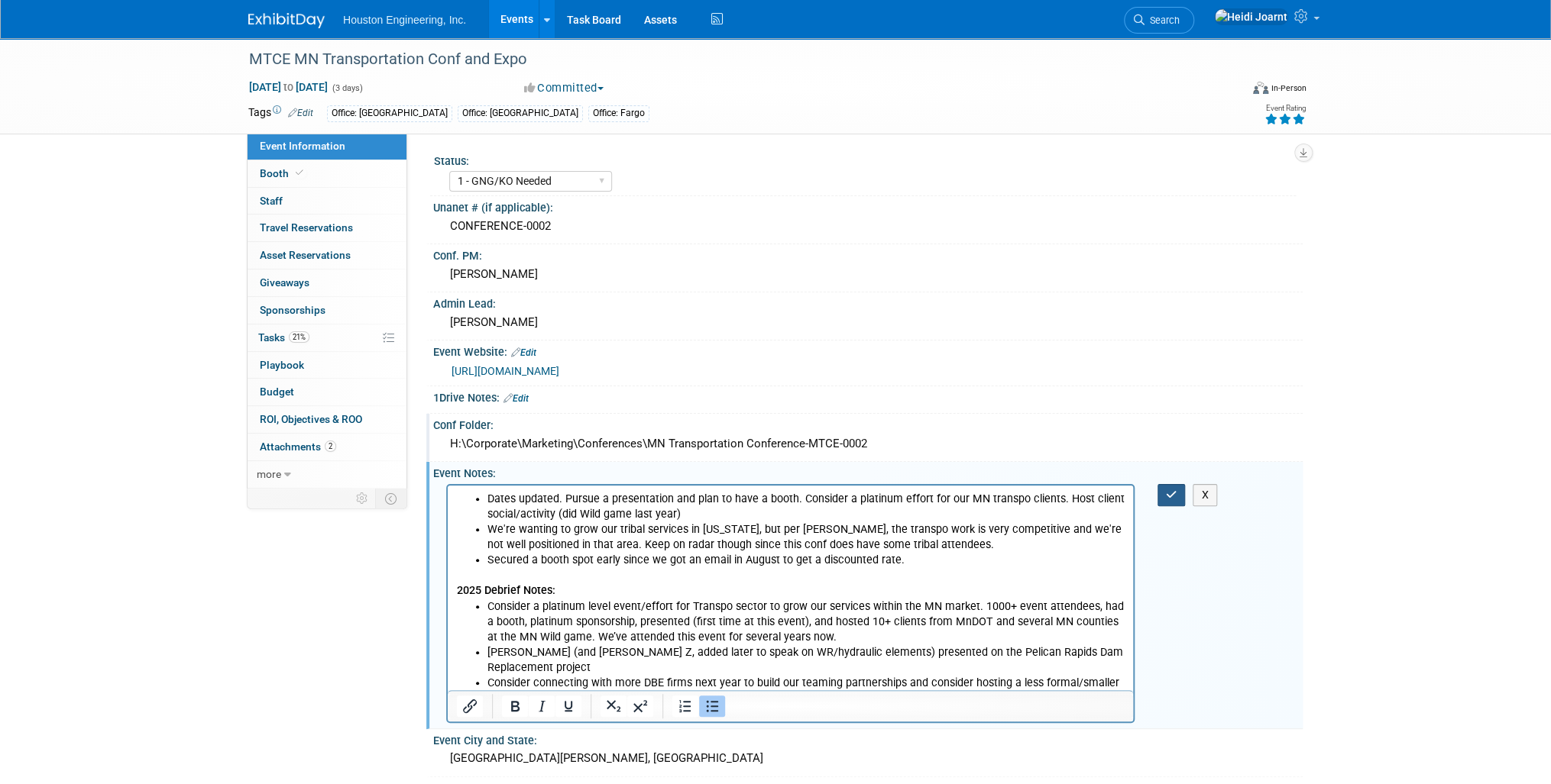
click at [1171, 494] on icon "button" at bounding box center [1172, 494] width 11 height 10
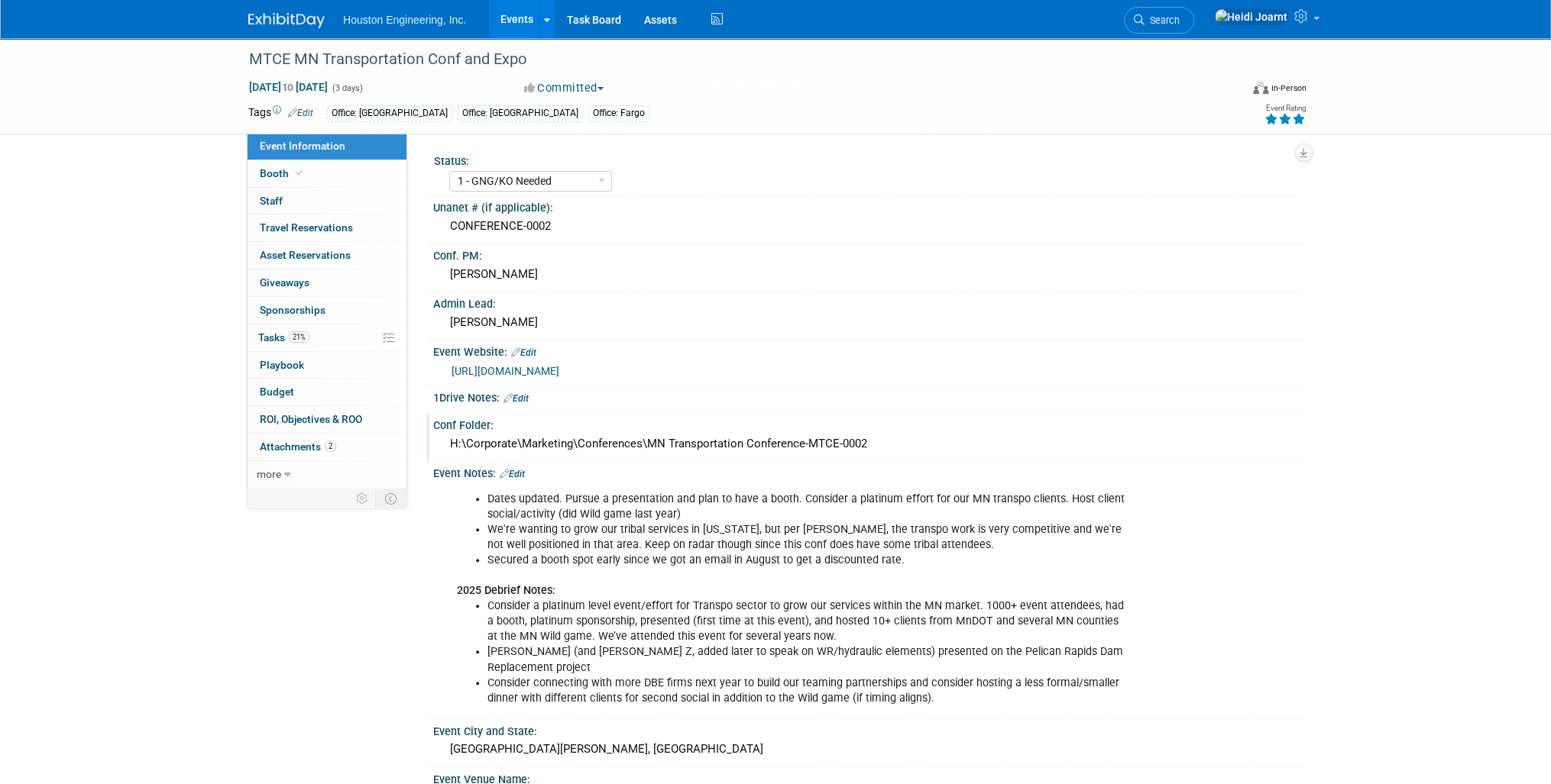
click at [524, 470] on link "Edit" at bounding box center [512, 473] width 25 height 10
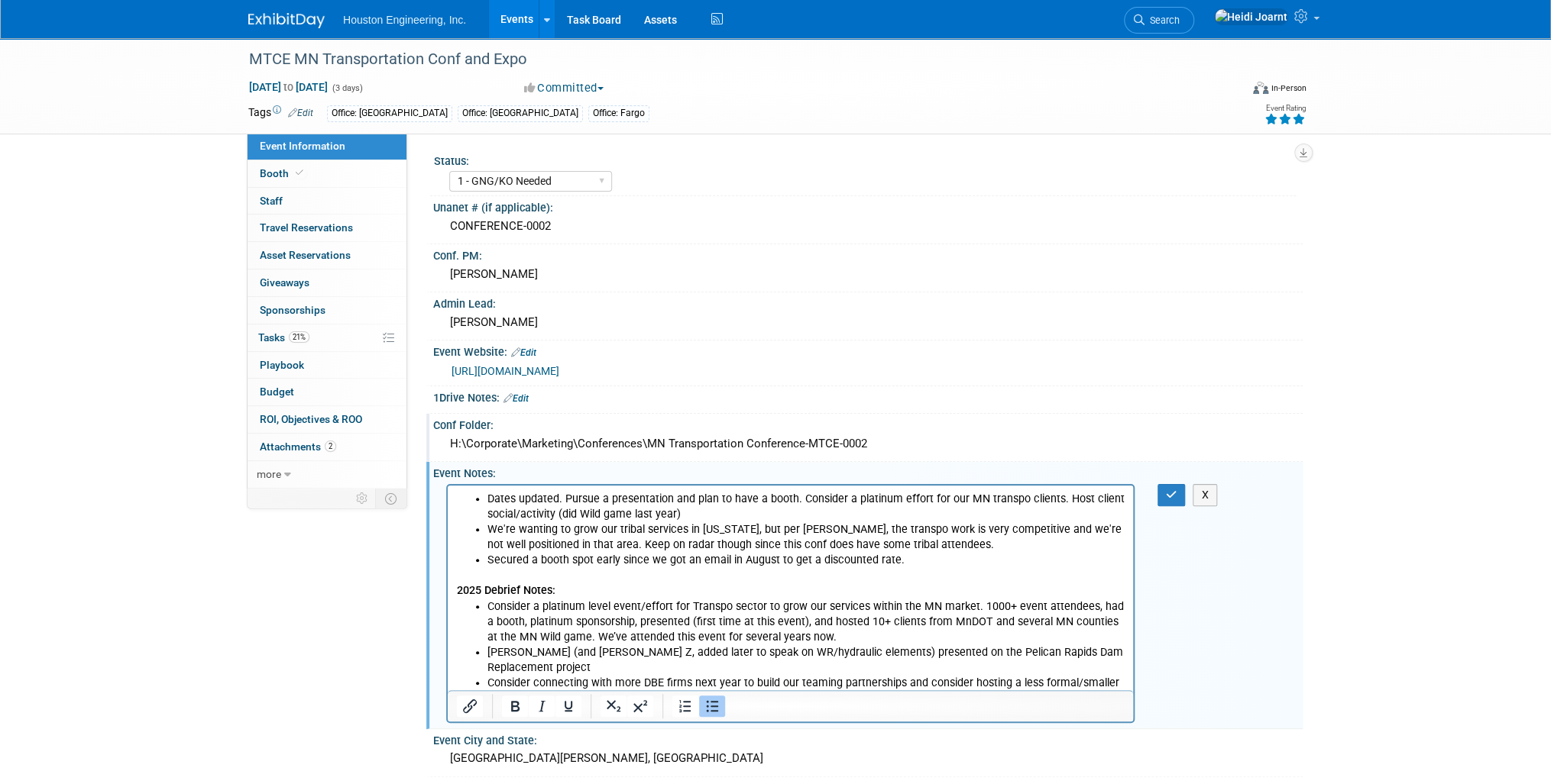
click at [945, 688] on li "Consider connecting with more DBE firms next year to build our teaming partners…" at bounding box center [806, 690] width 637 height 31
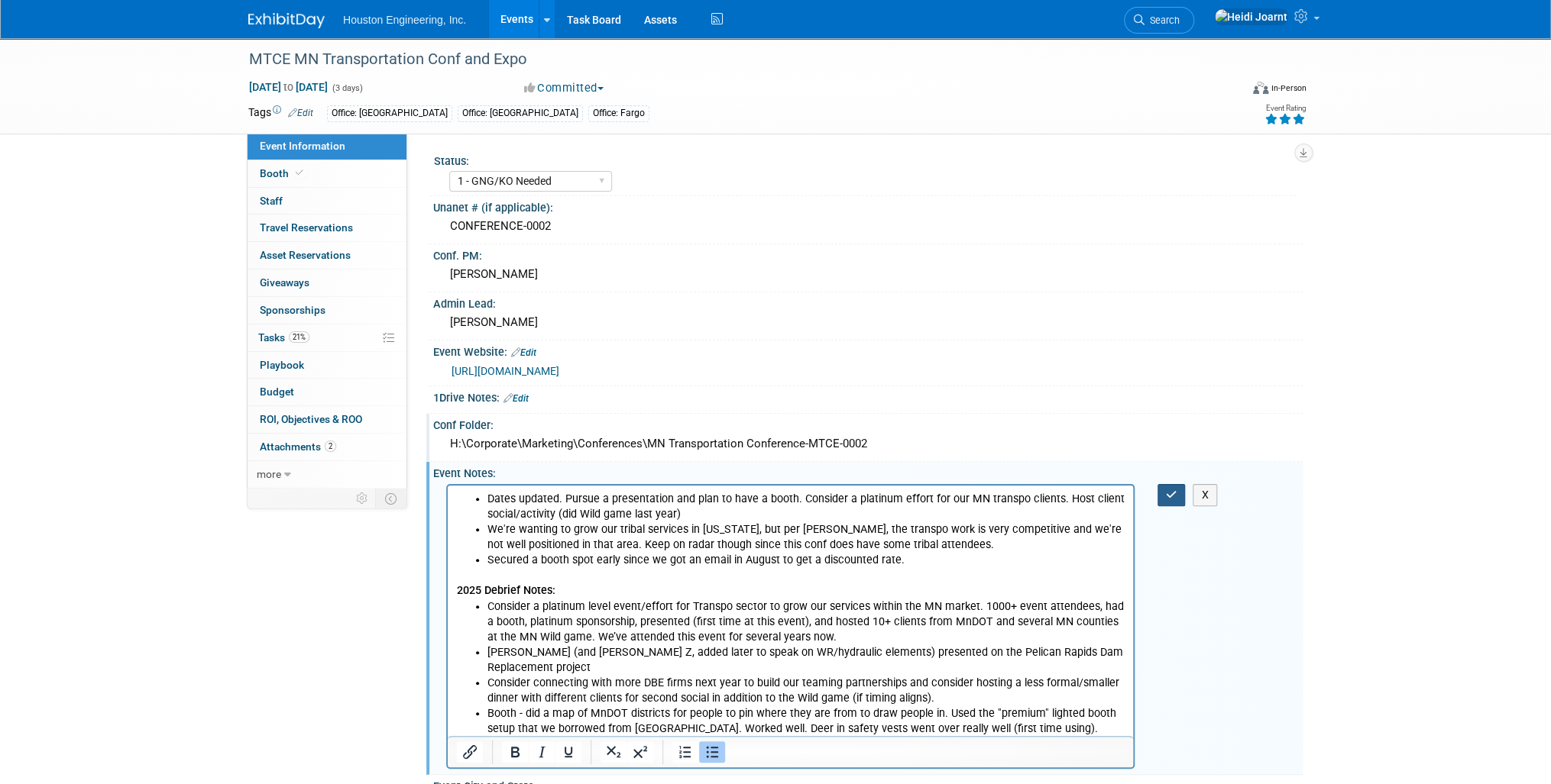
click at [1177, 492] on button "button" at bounding box center [1172, 495] width 28 height 22
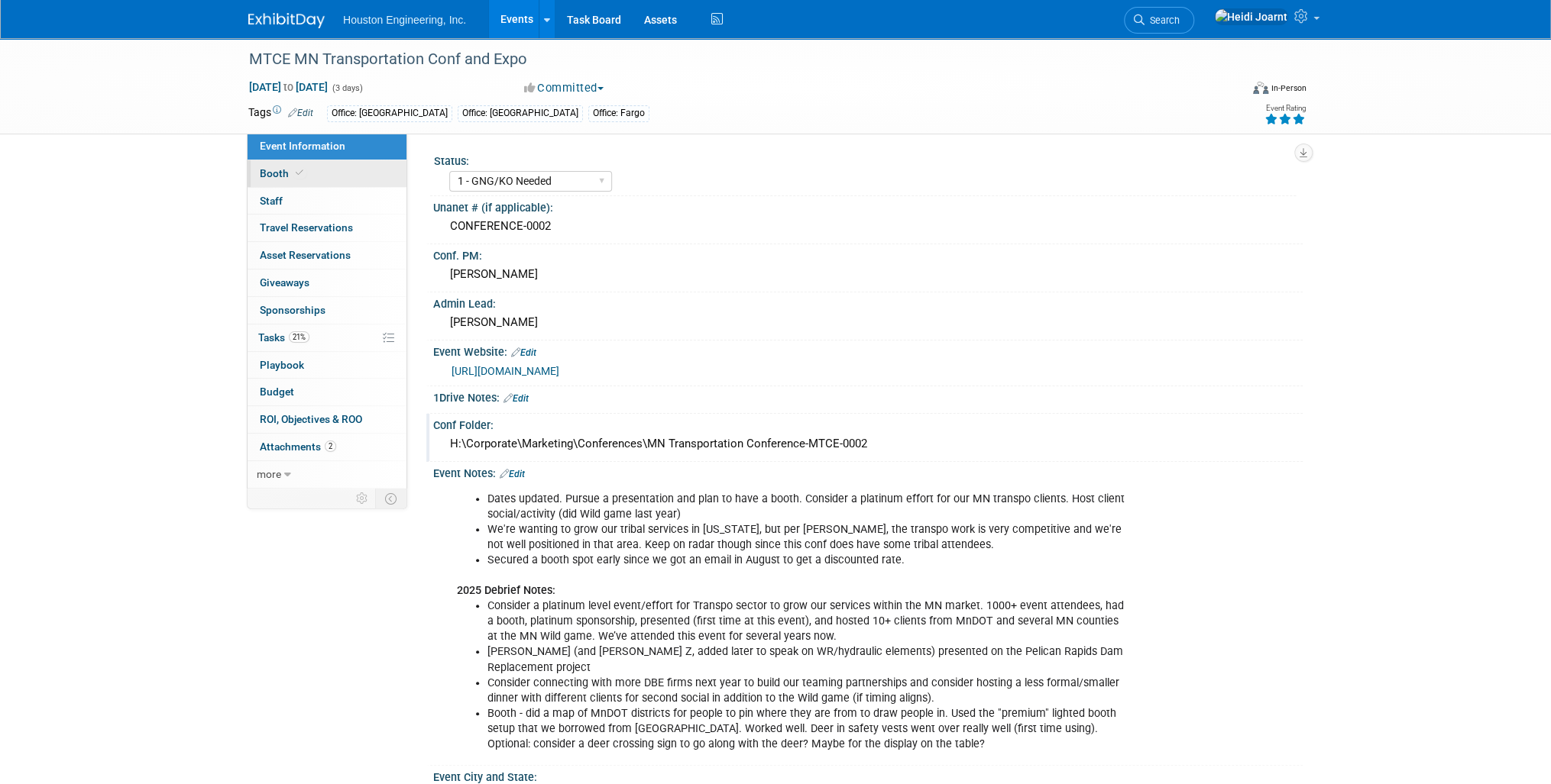
click at [310, 167] on link "Booth" at bounding box center [327, 173] width 159 height 27
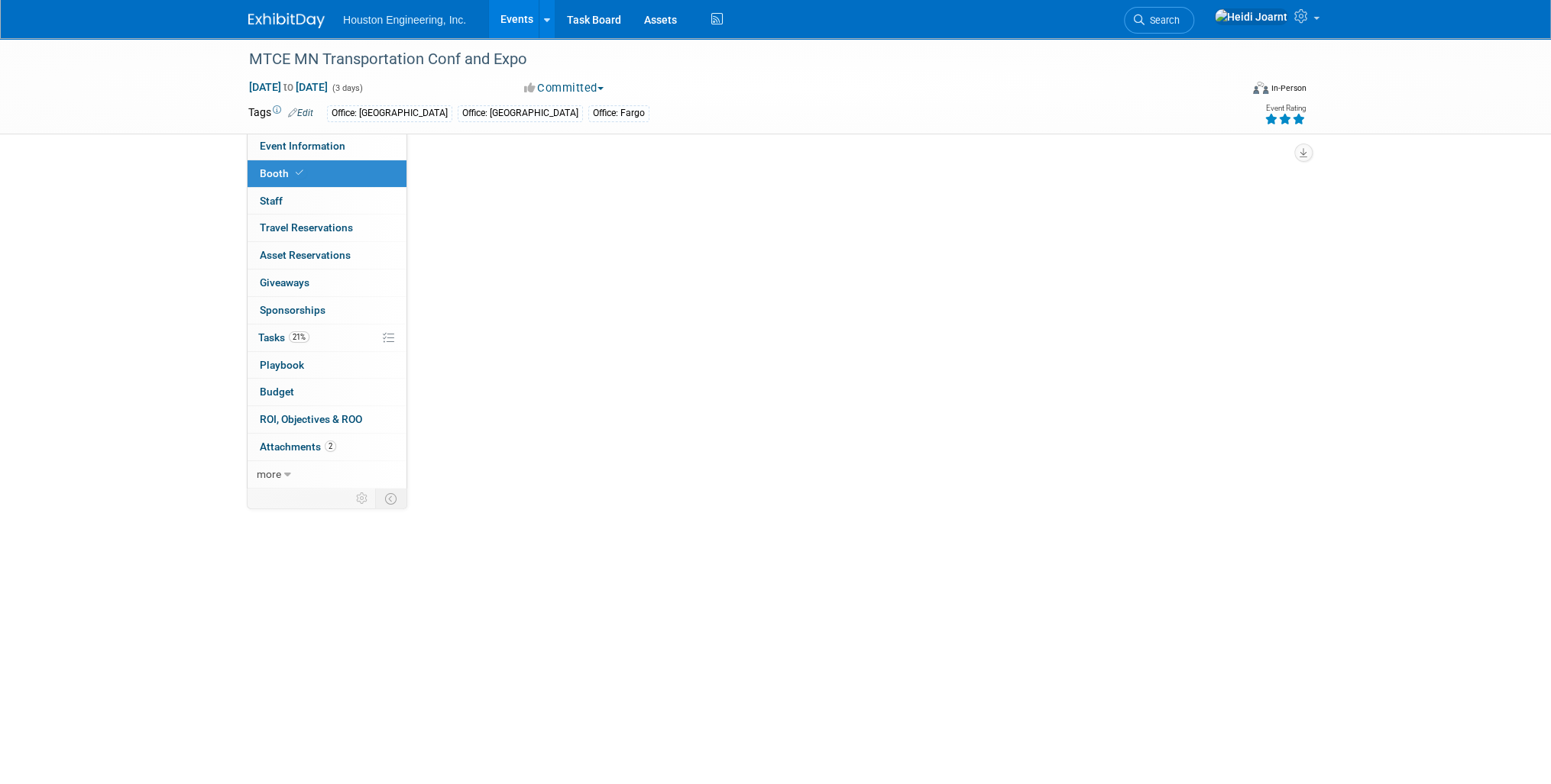
select select "Yes"
select select "[GEOGRAPHIC_DATA]"
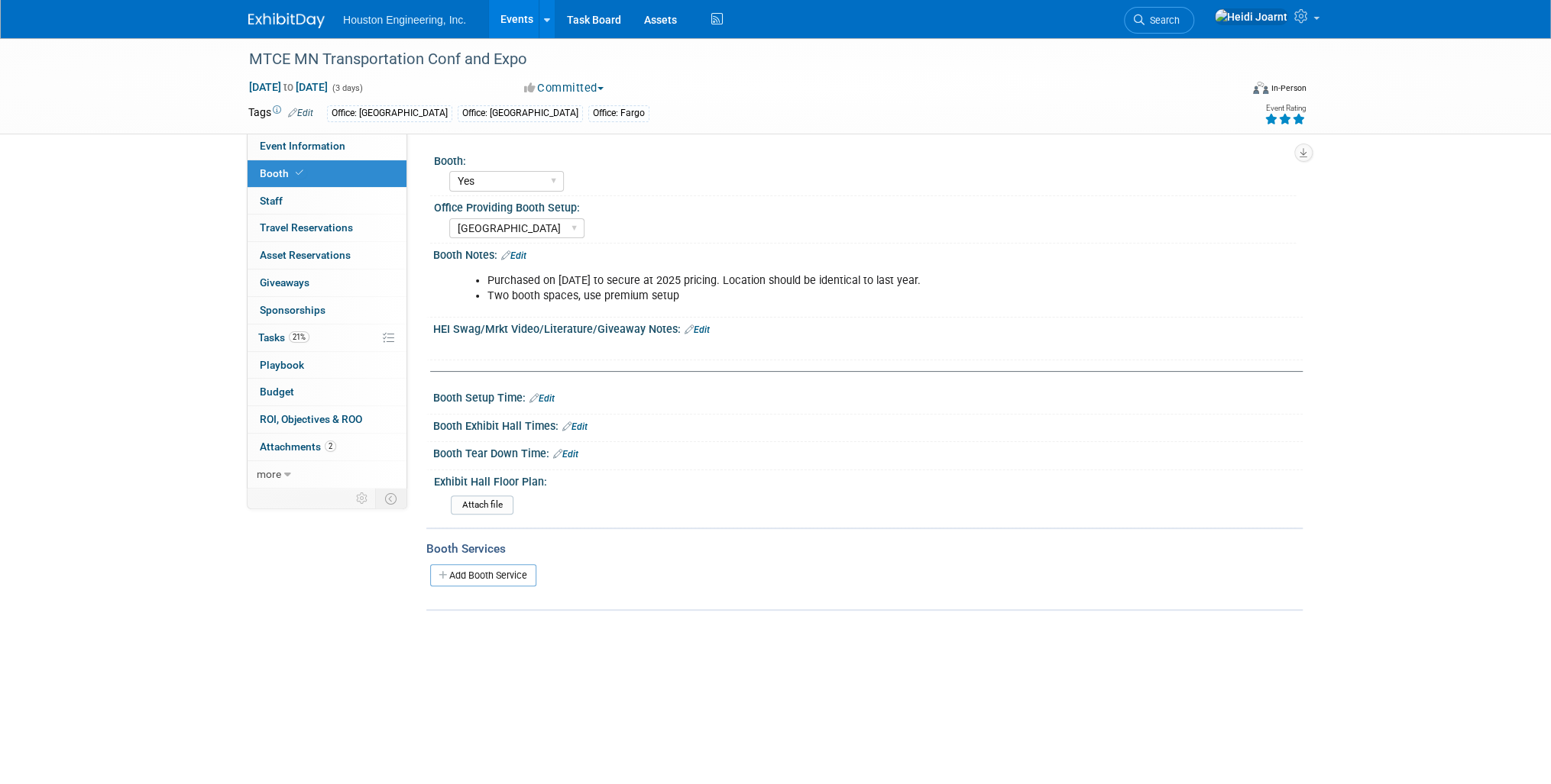
click at [516, 252] on link "Edit" at bounding box center [513, 255] width 25 height 10
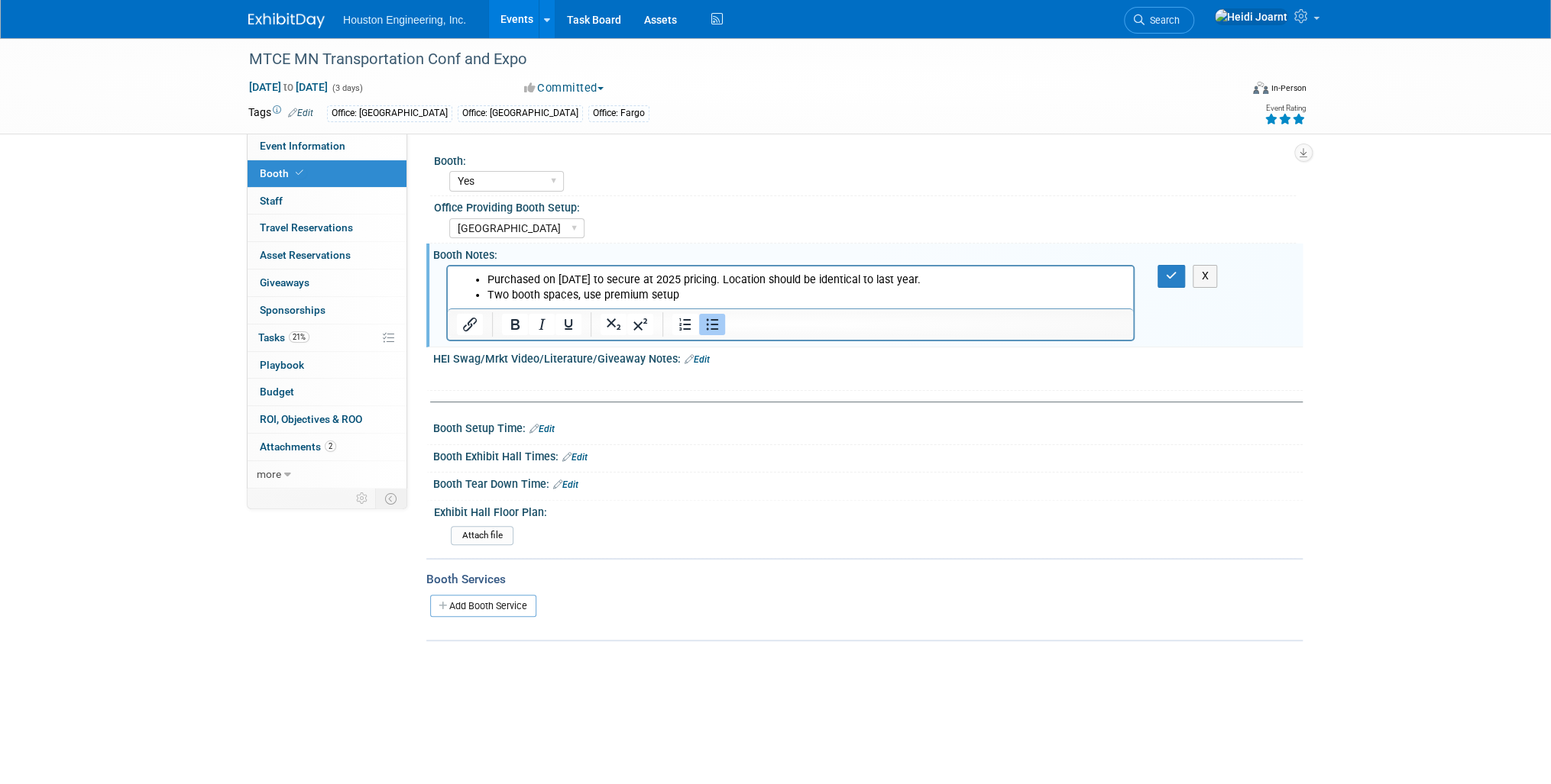
click at [746, 301] on li "Two booth spaces, use premium setup" at bounding box center [806, 296] width 637 height 15
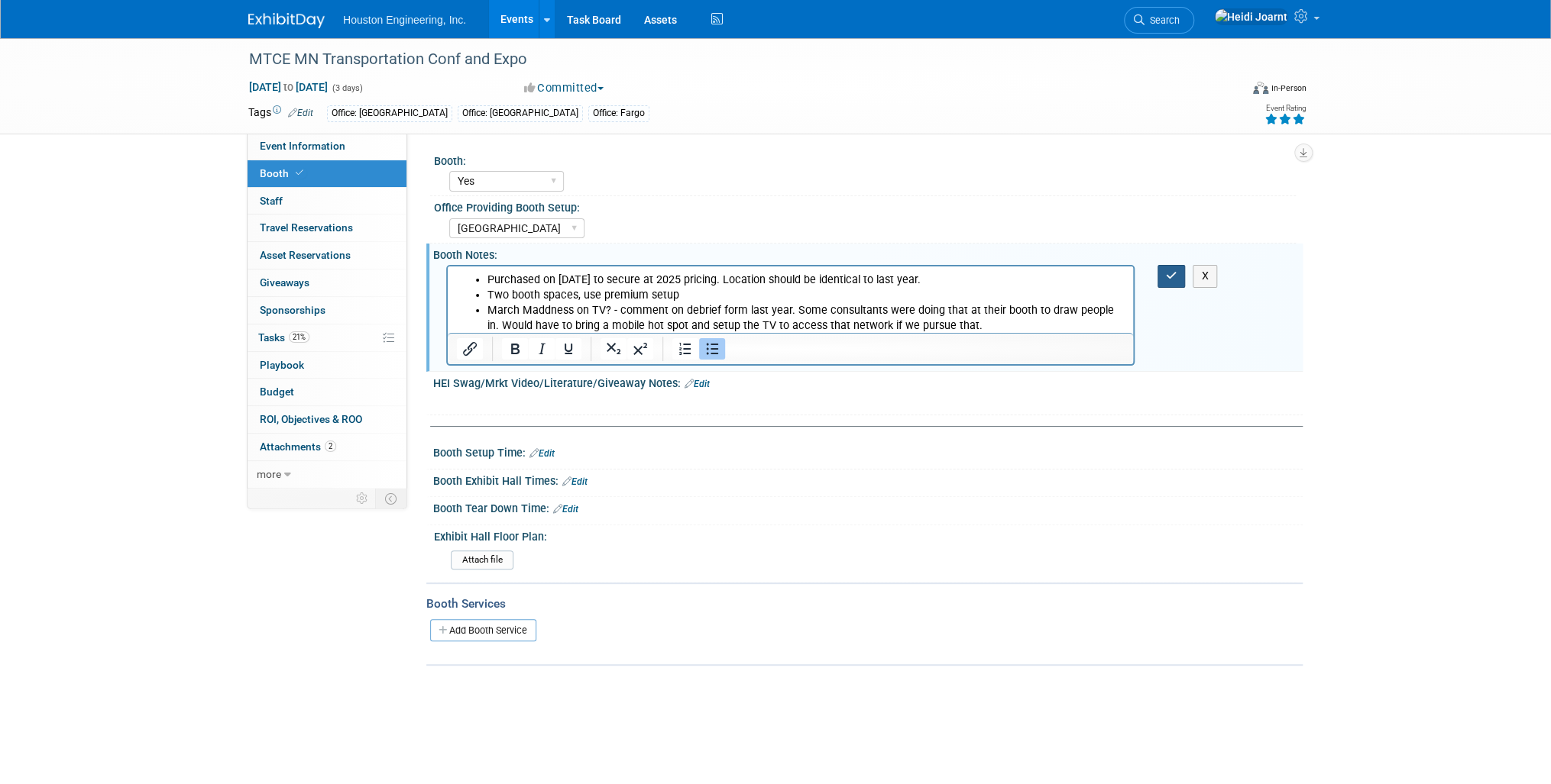
click at [1179, 265] on button "button" at bounding box center [1172, 276] width 28 height 22
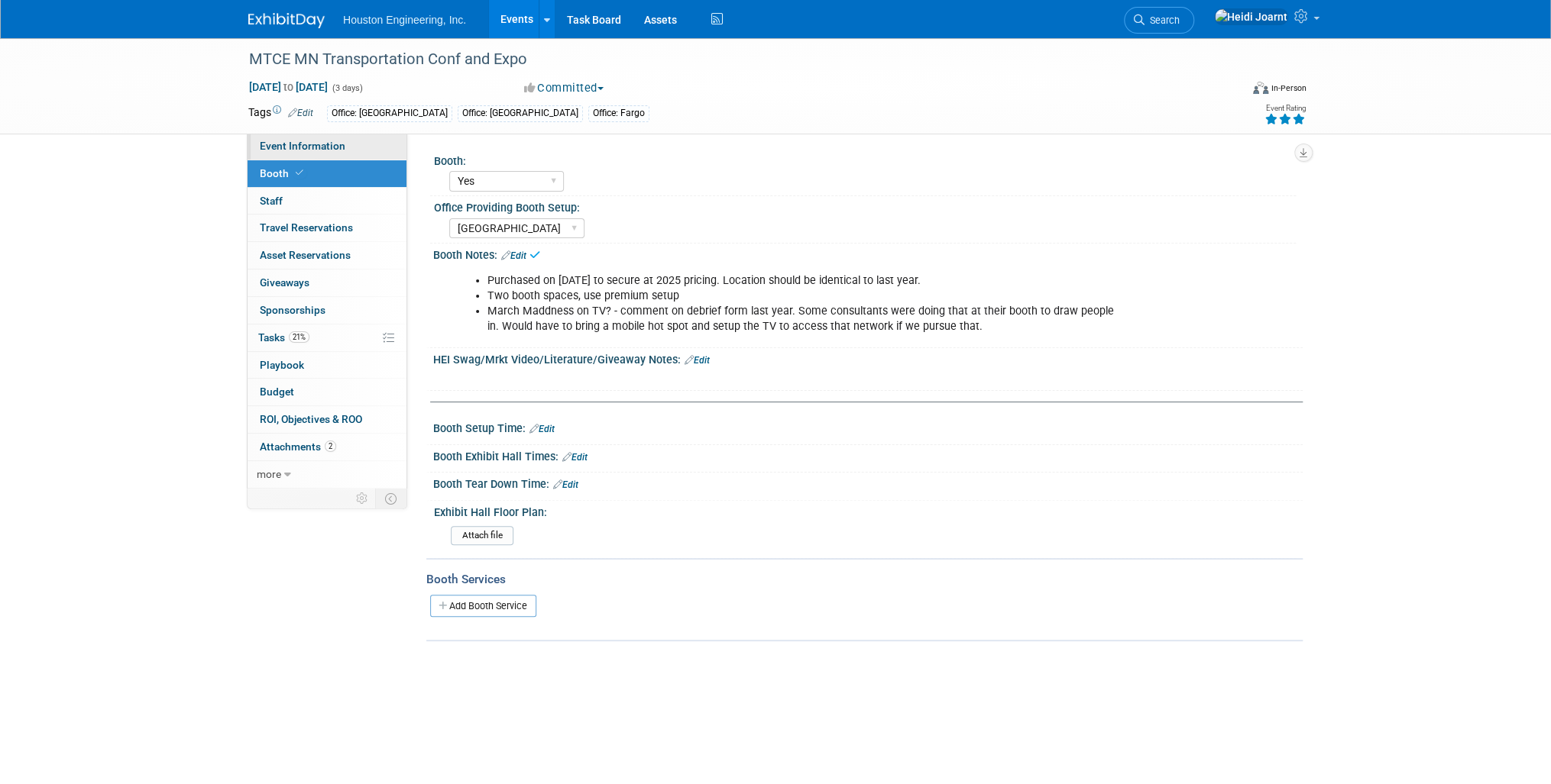
click at [329, 149] on span "Event Information" at bounding box center [302, 145] width 85 height 12
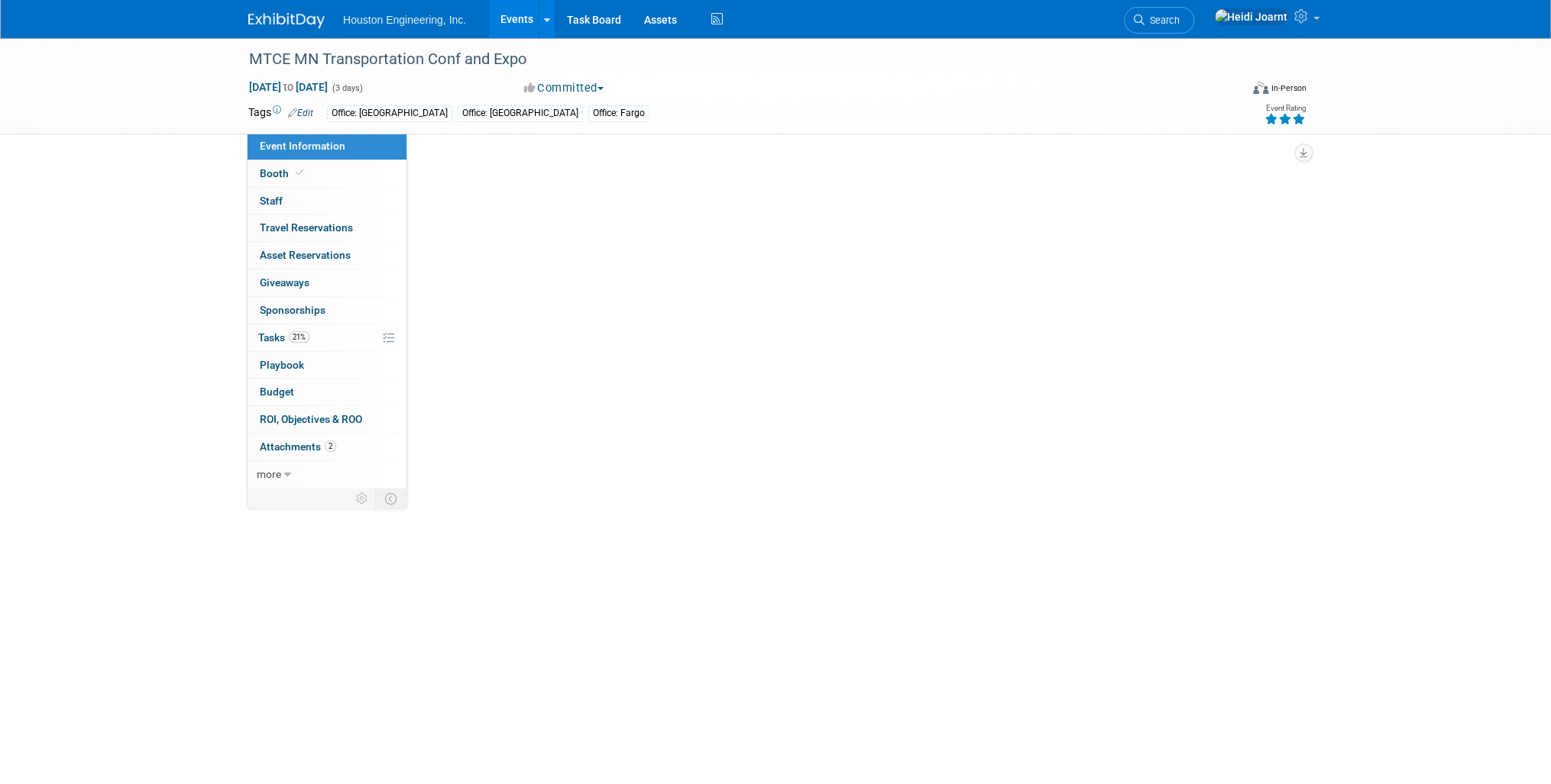
select select "1 - GNG/KO Needed"
select select "Pending"
select select "Transportation"
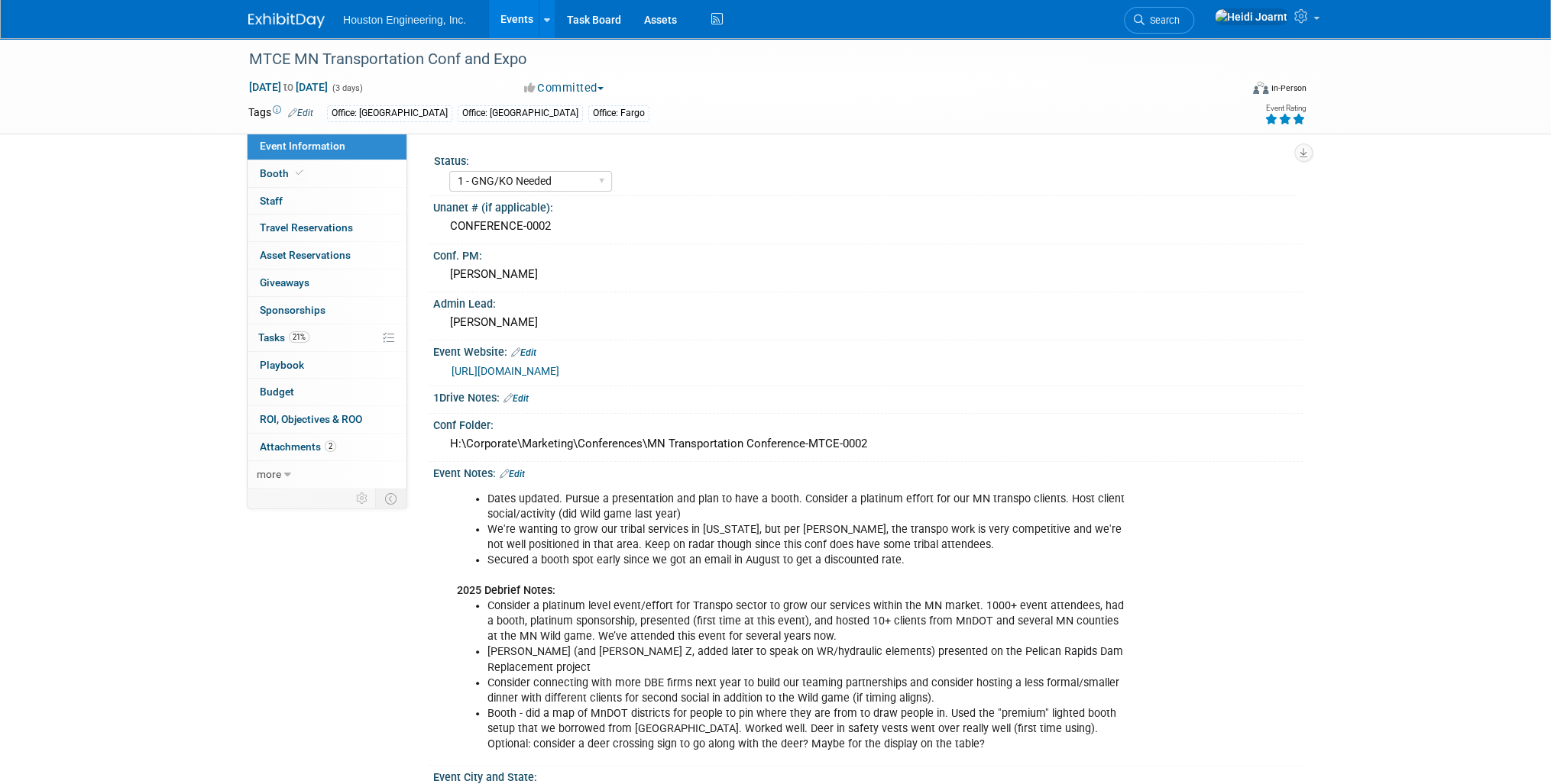
click at [525, 469] on link "Edit" at bounding box center [512, 473] width 25 height 10
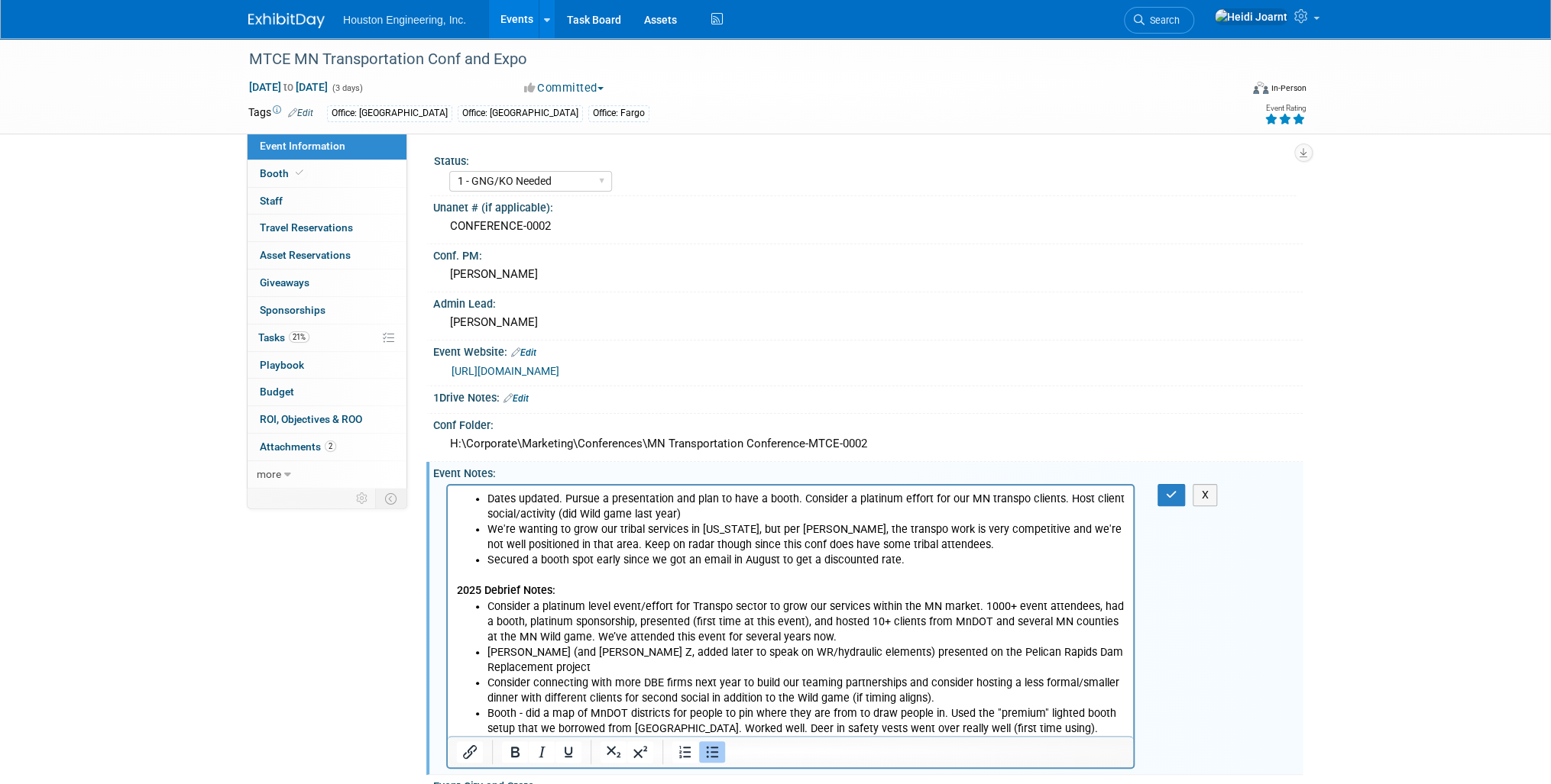
click at [901, 733] on li "Booth - did a map of MnDOT districts for people to pin where they are from to d…" at bounding box center [806, 728] width 637 height 46
click at [595, 751] on li "Lanyard sponsorship - consider doing this year since that stuck out to [PERSON_…" at bounding box center [806, 759] width 637 height 15
click at [1166, 495] on icon "button" at bounding box center [1172, 494] width 11 height 10
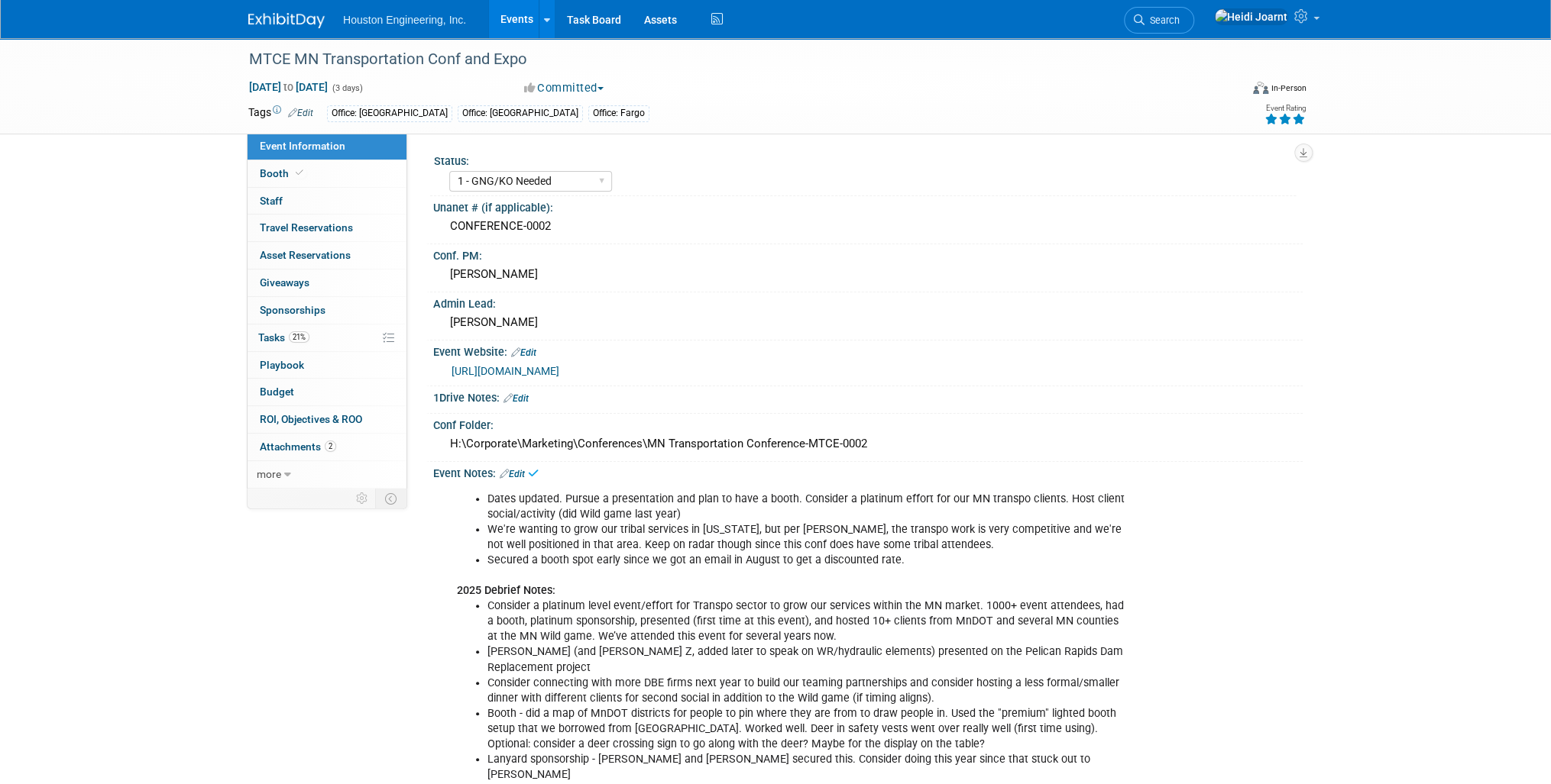
scroll to position [244, 0]
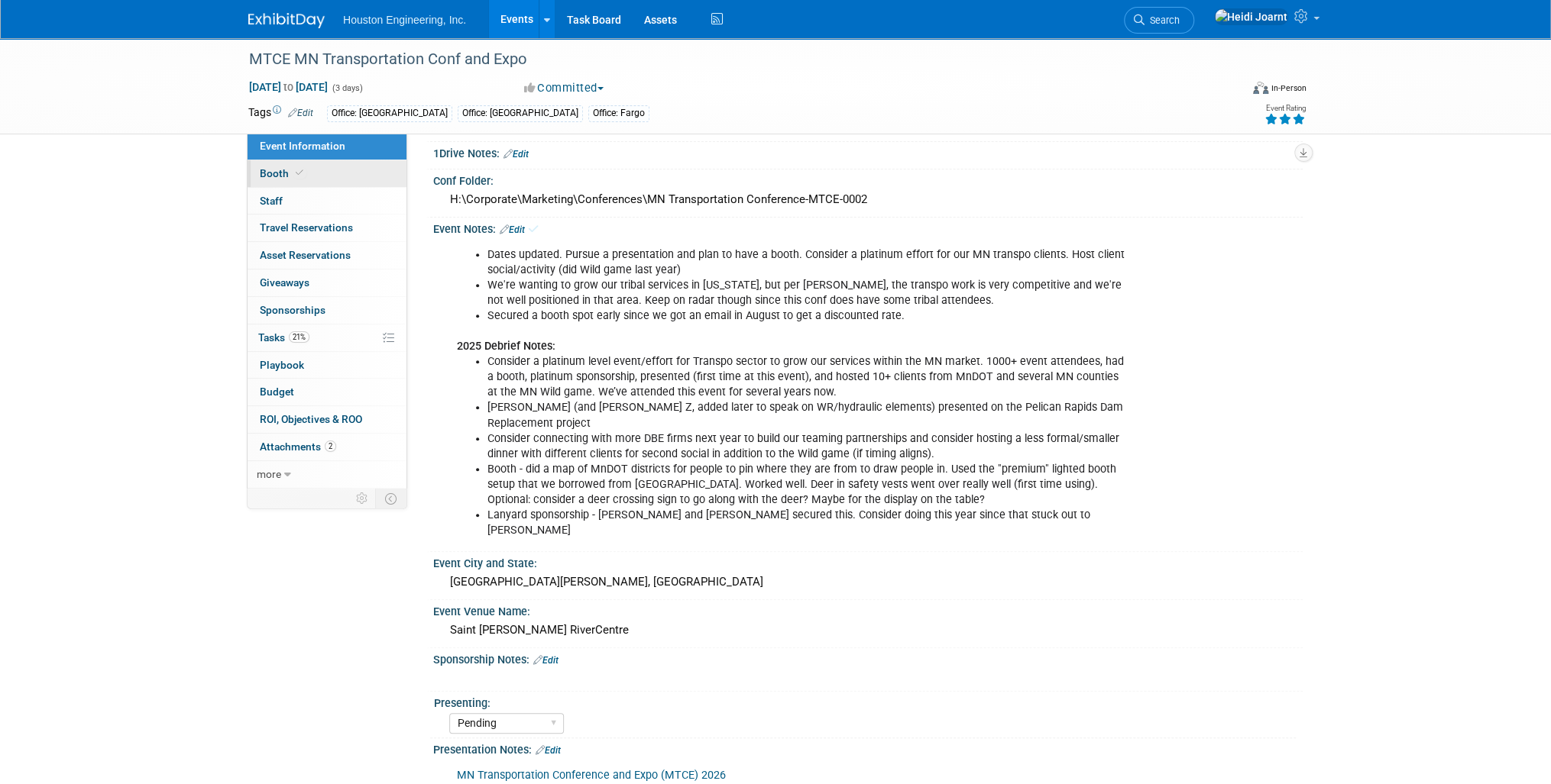
click at [318, 177] on link "Booth" at bounding box center [327, 173] width 159 height 27
select select "Yes"
select select "[GEOGRAPHIC_DATA]"
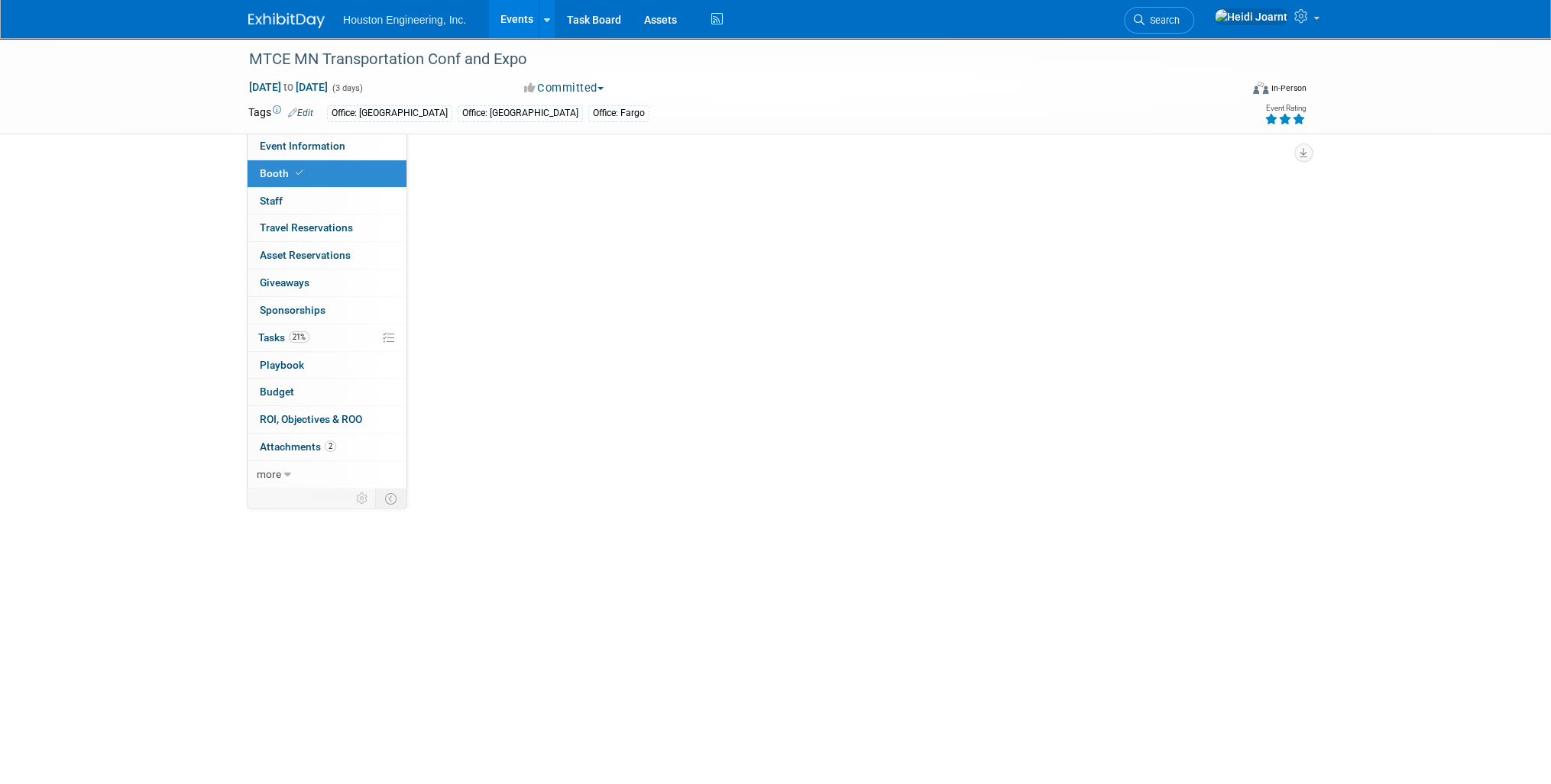
scroll to position [0, 0]
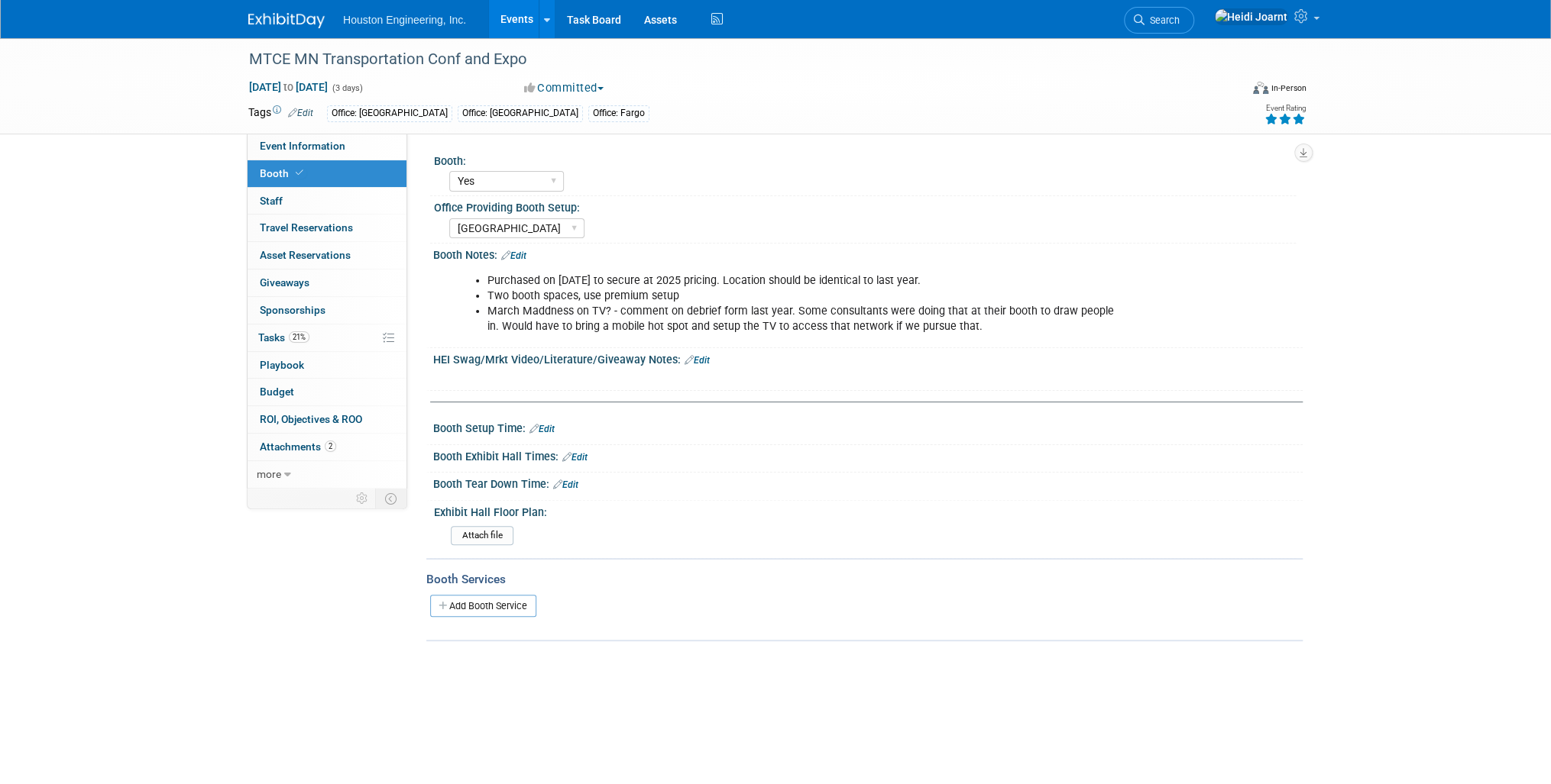
click at [700, 366] on div "X" at bounding box center [866, 370] width 850 height 7
click at [703, 360] on link "Edit" at bounding box center [696, 360] width 25 height 10
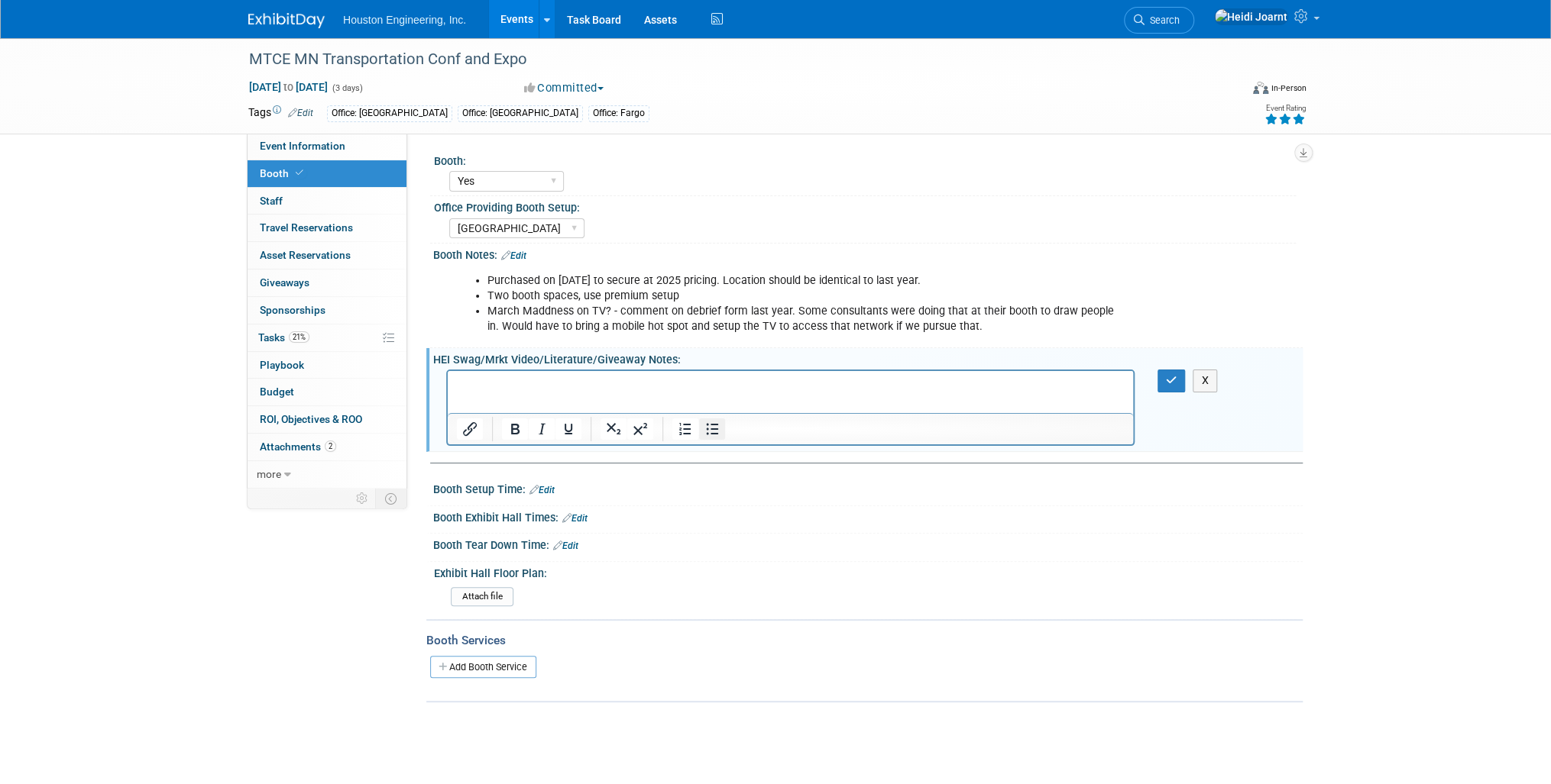
click at [707, 438] on button "Bullet list" at bounding box center [712, 428] width 26 height 22
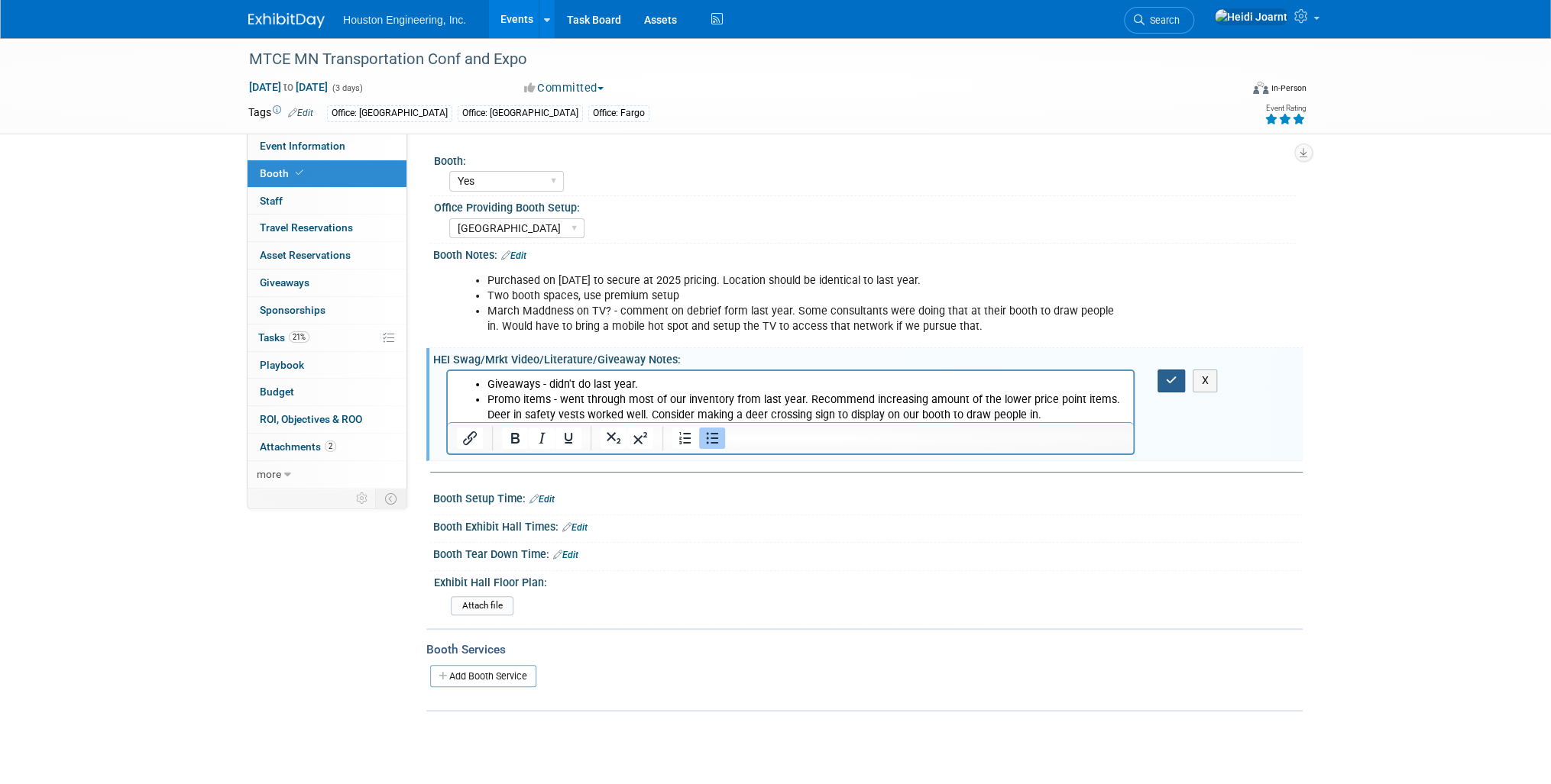
click at [1174, 380] on icon "button" at bounding box center [1172, 380] width 11 height 10
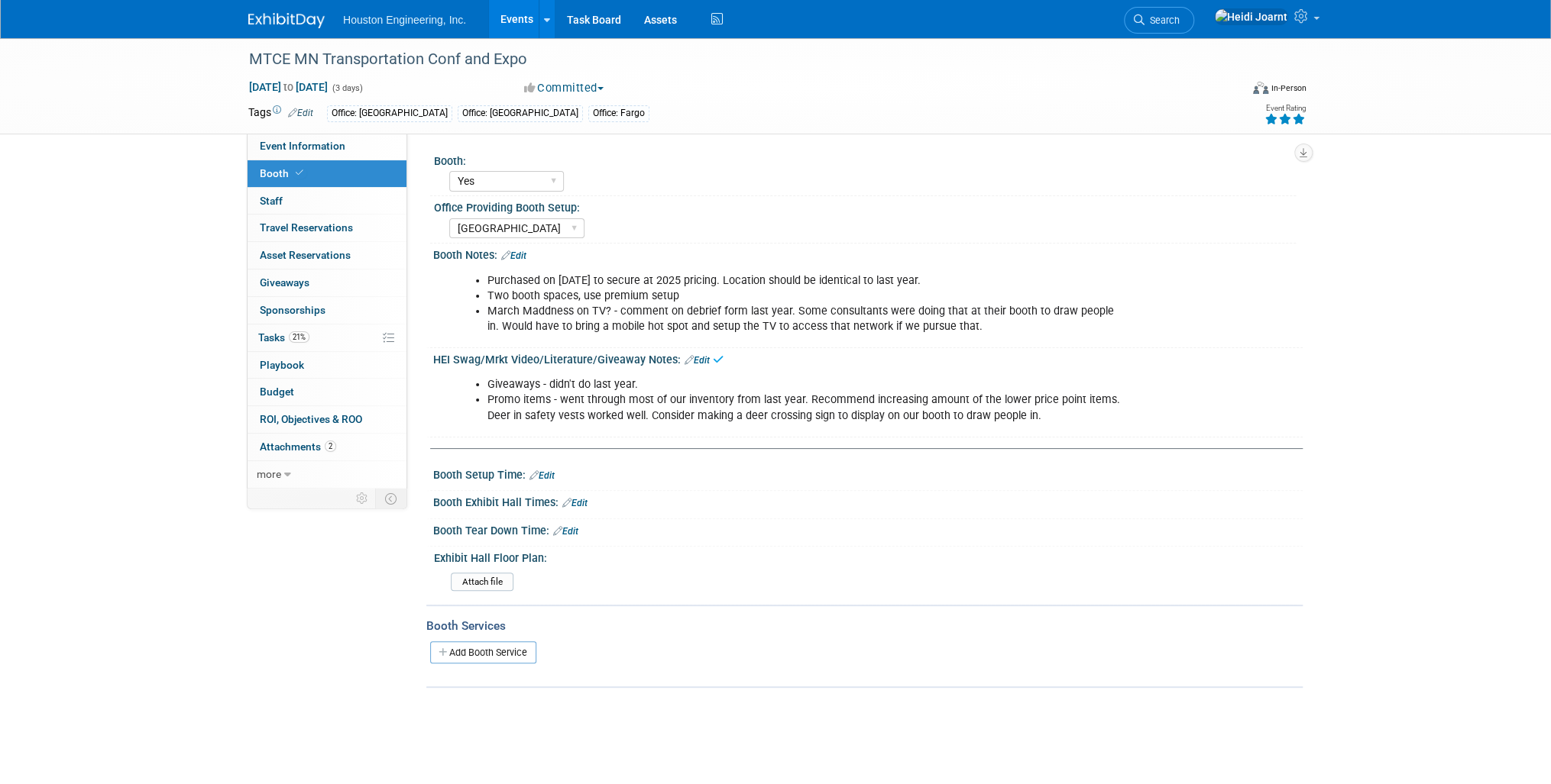
click at [520, 253] on link "Edit" at bounding box center [513, 255] width 25 height 10
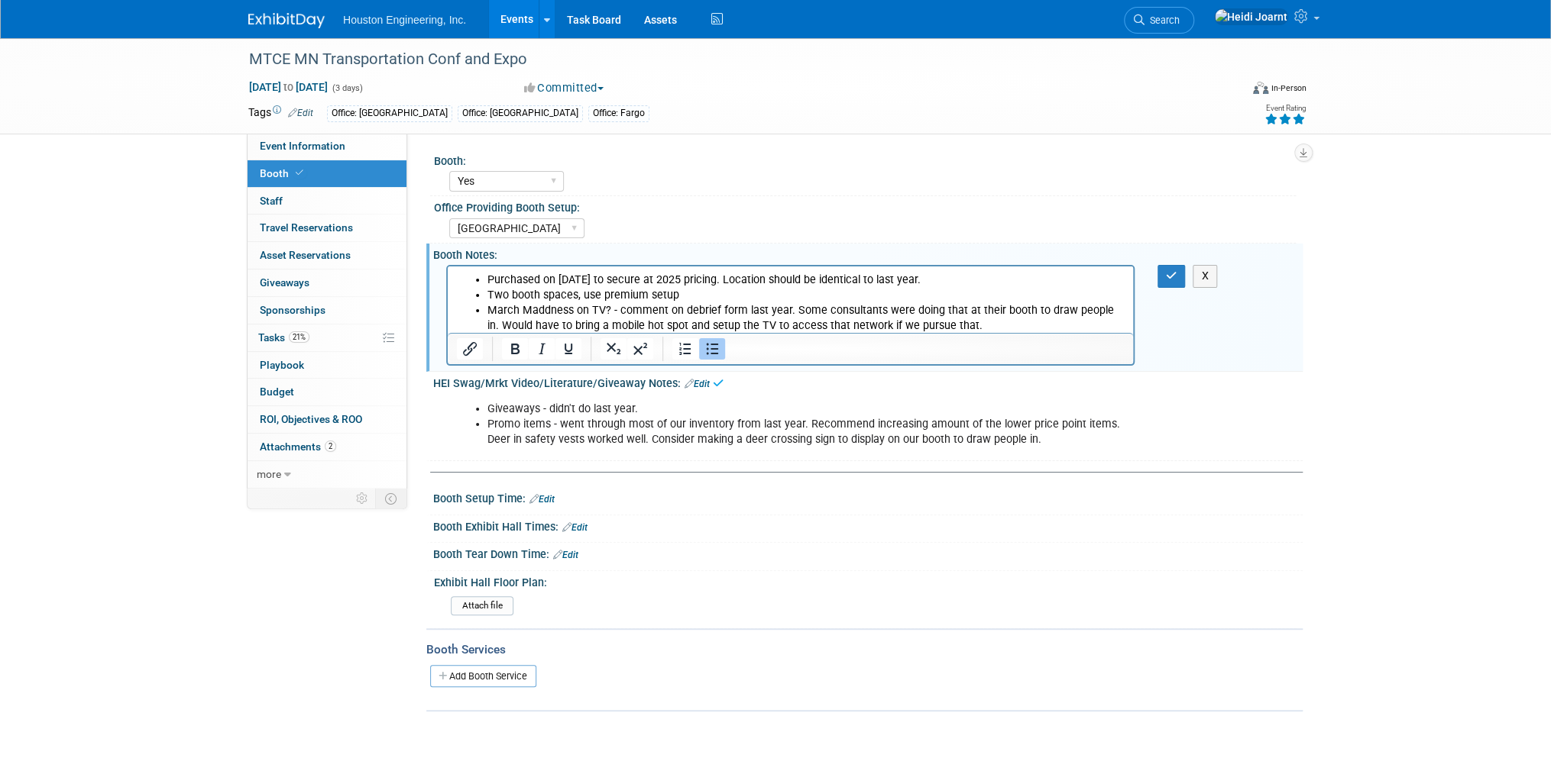
click at [1002, 330] on li "March Maddness on TV? - comment on debrief form last year. Some consultants wer…" at bounding box center [806, 318] width 637 height 31
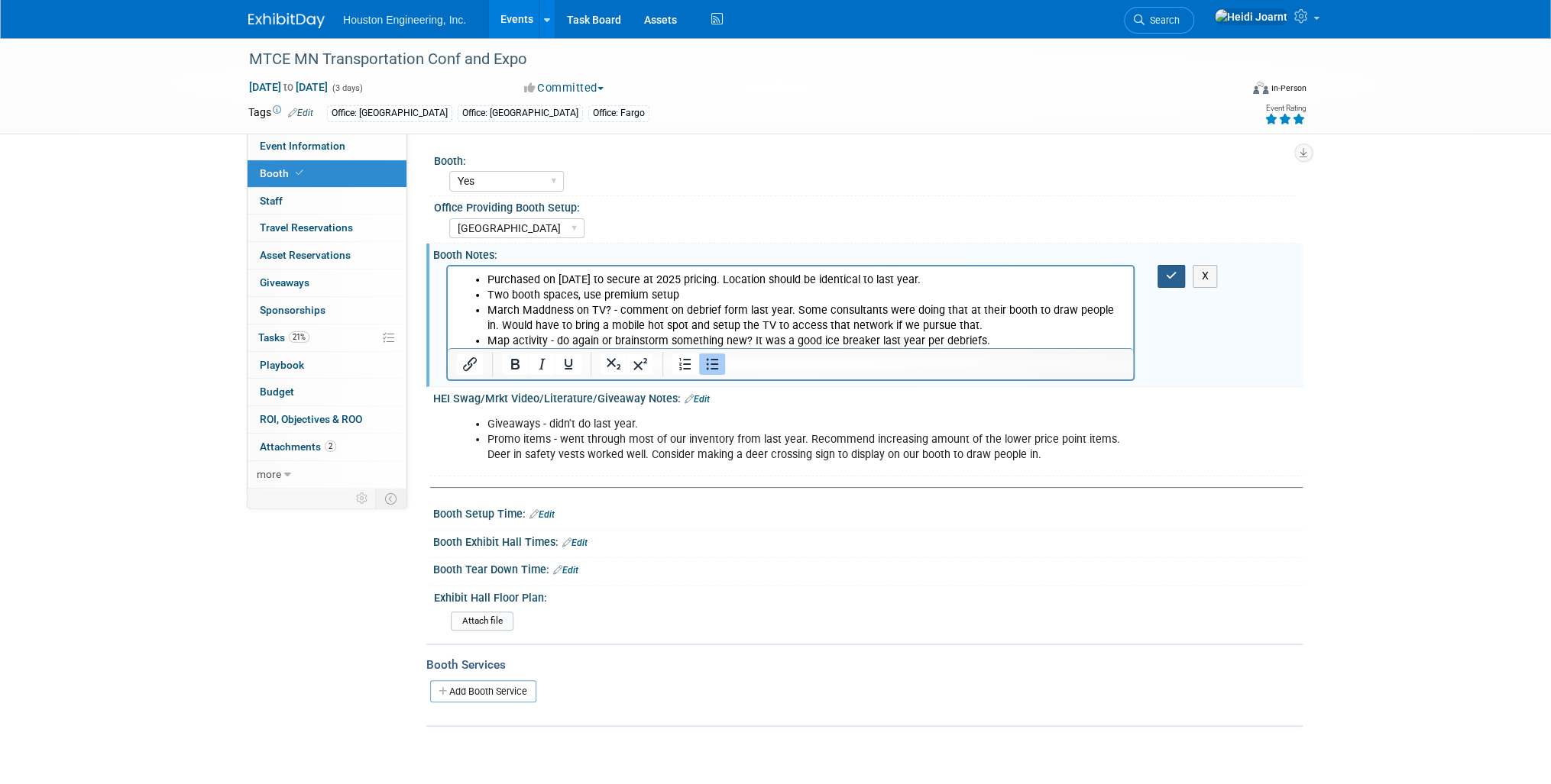
click at [1179, 281] on button "button" at bounding box center [1172, 276] width 28 height 22
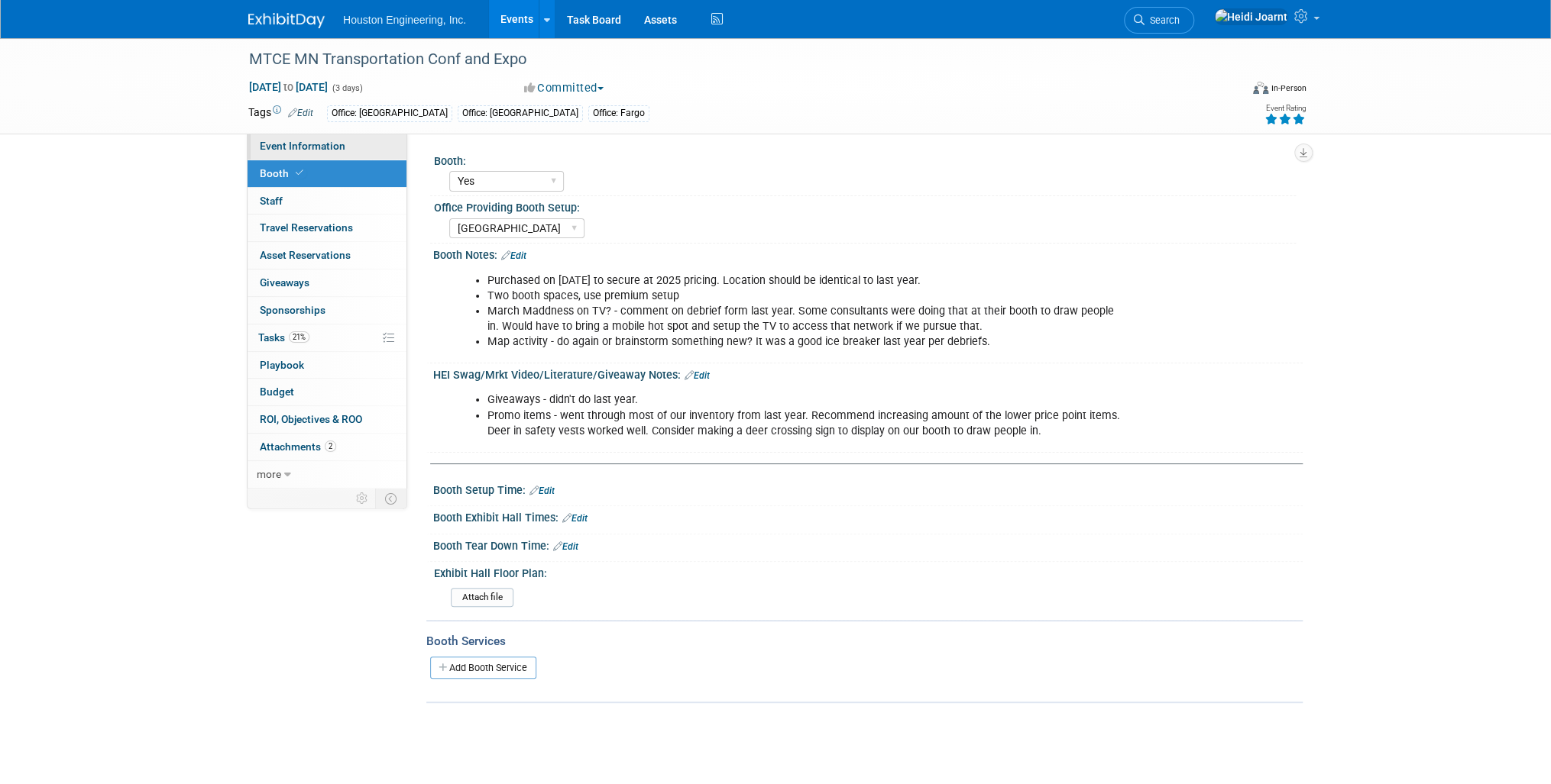
click at [290, 148] on span "Event Information" at bounding box center [302, 145] width 85 height 12
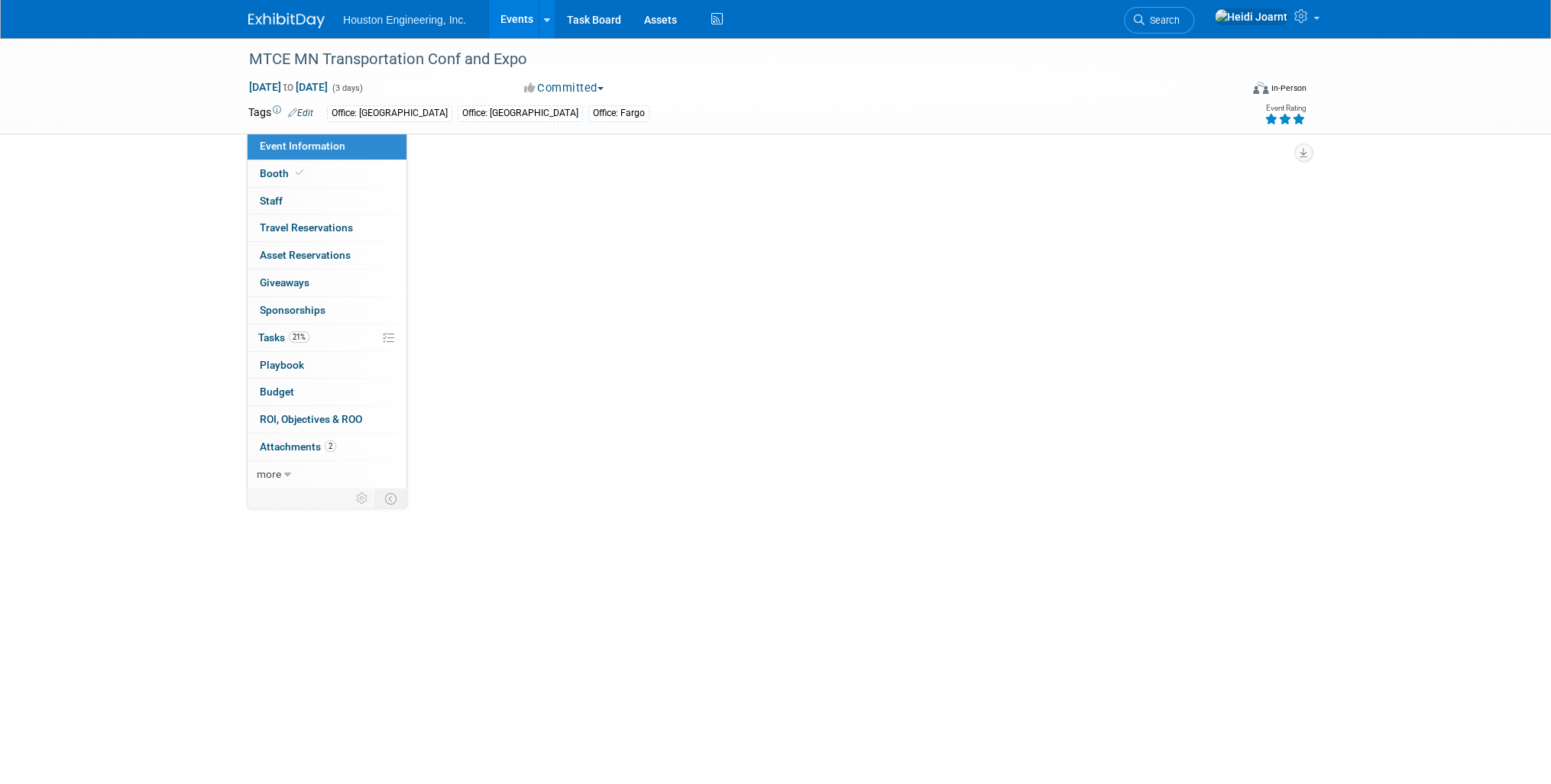
select select "1 - GNG/KO Needed"
select select "Pending"
select select "Transportation"
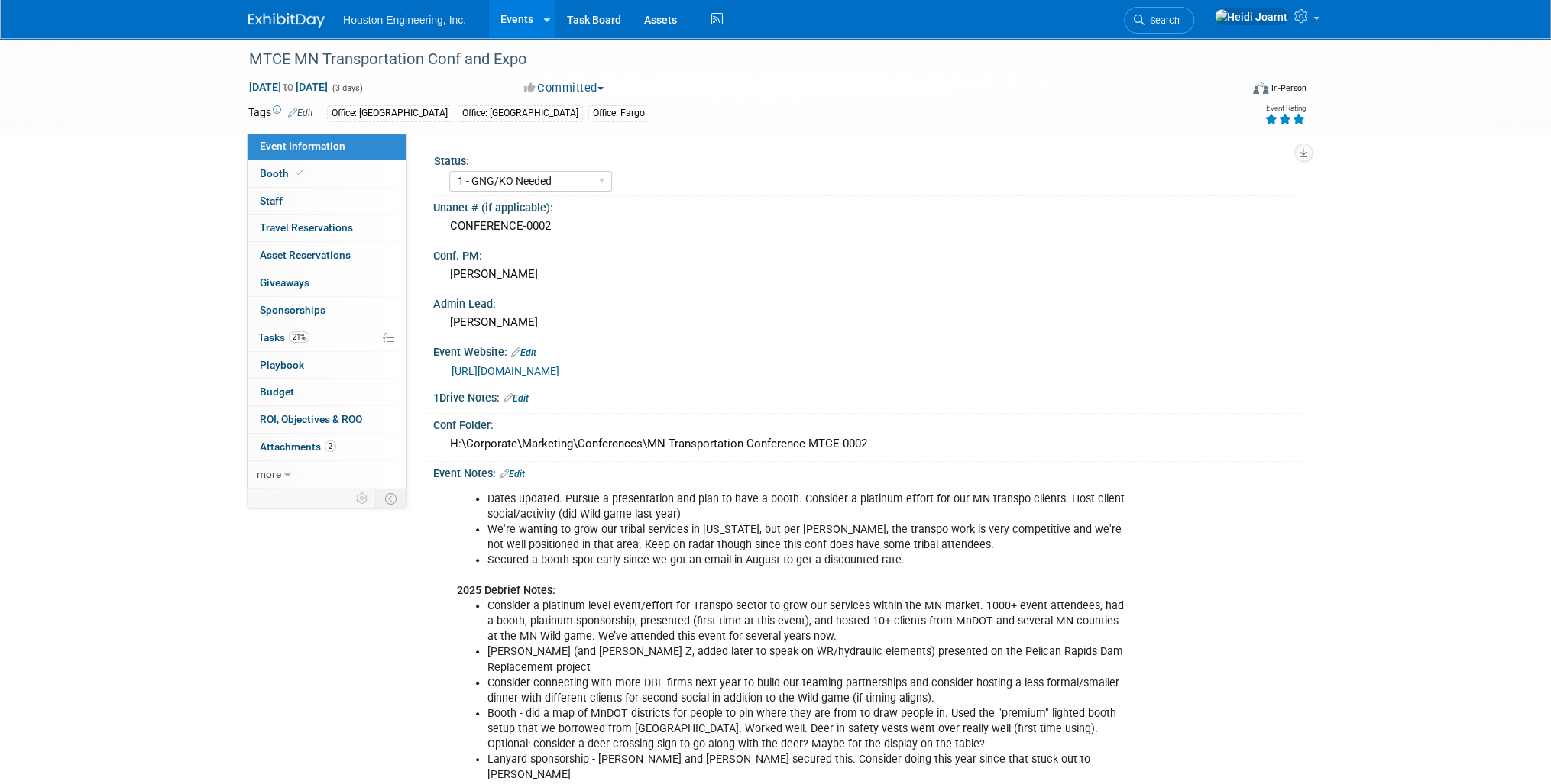
click at [521, 471] on link "Edit" at bounding box center [512, 473] width 25 height 10
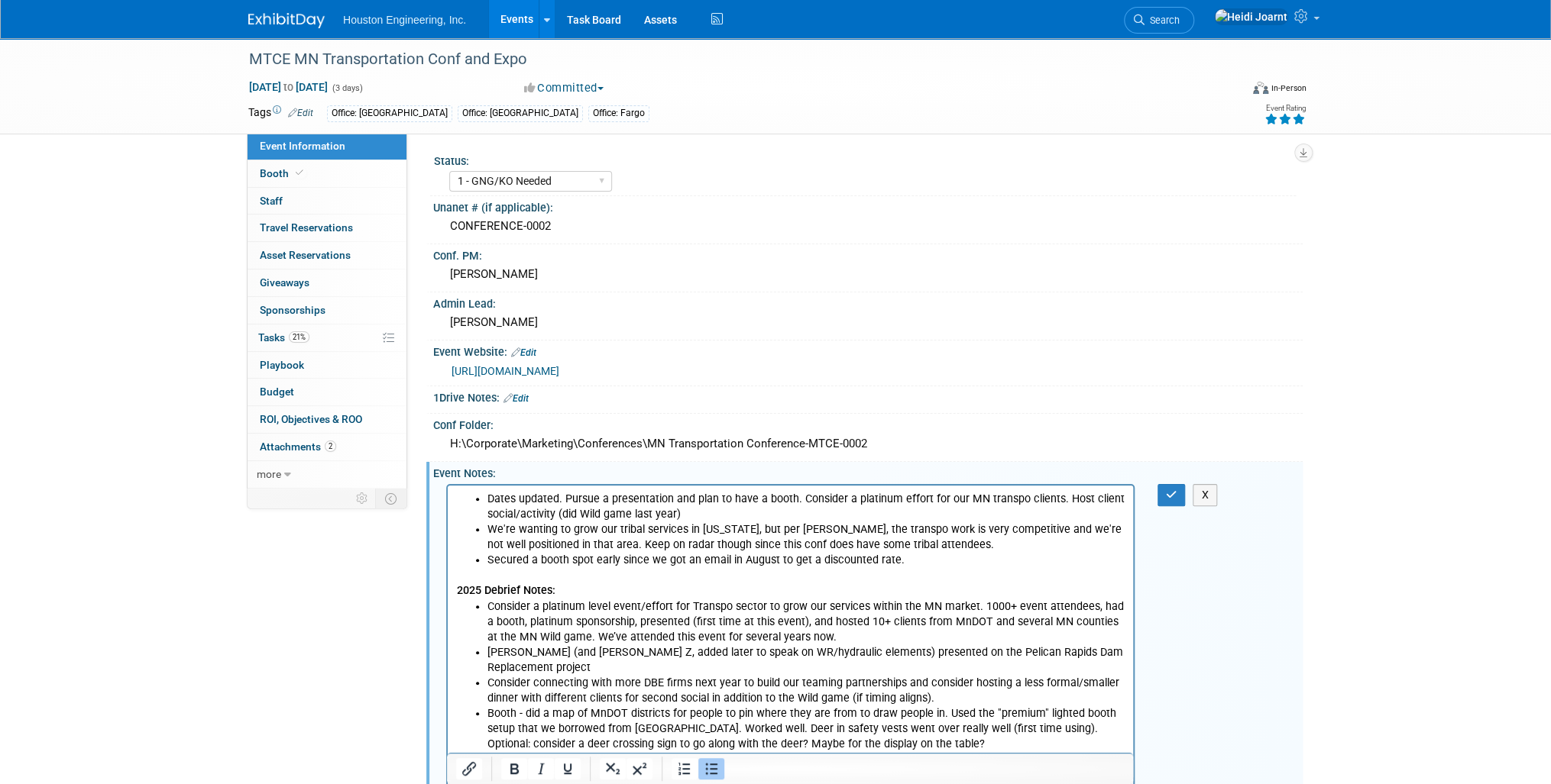
click at [904, 564] on li "Secured a booth spot early since we got an email in August to get a discounted …" at bounding box center [806, 559] width 637 height 15
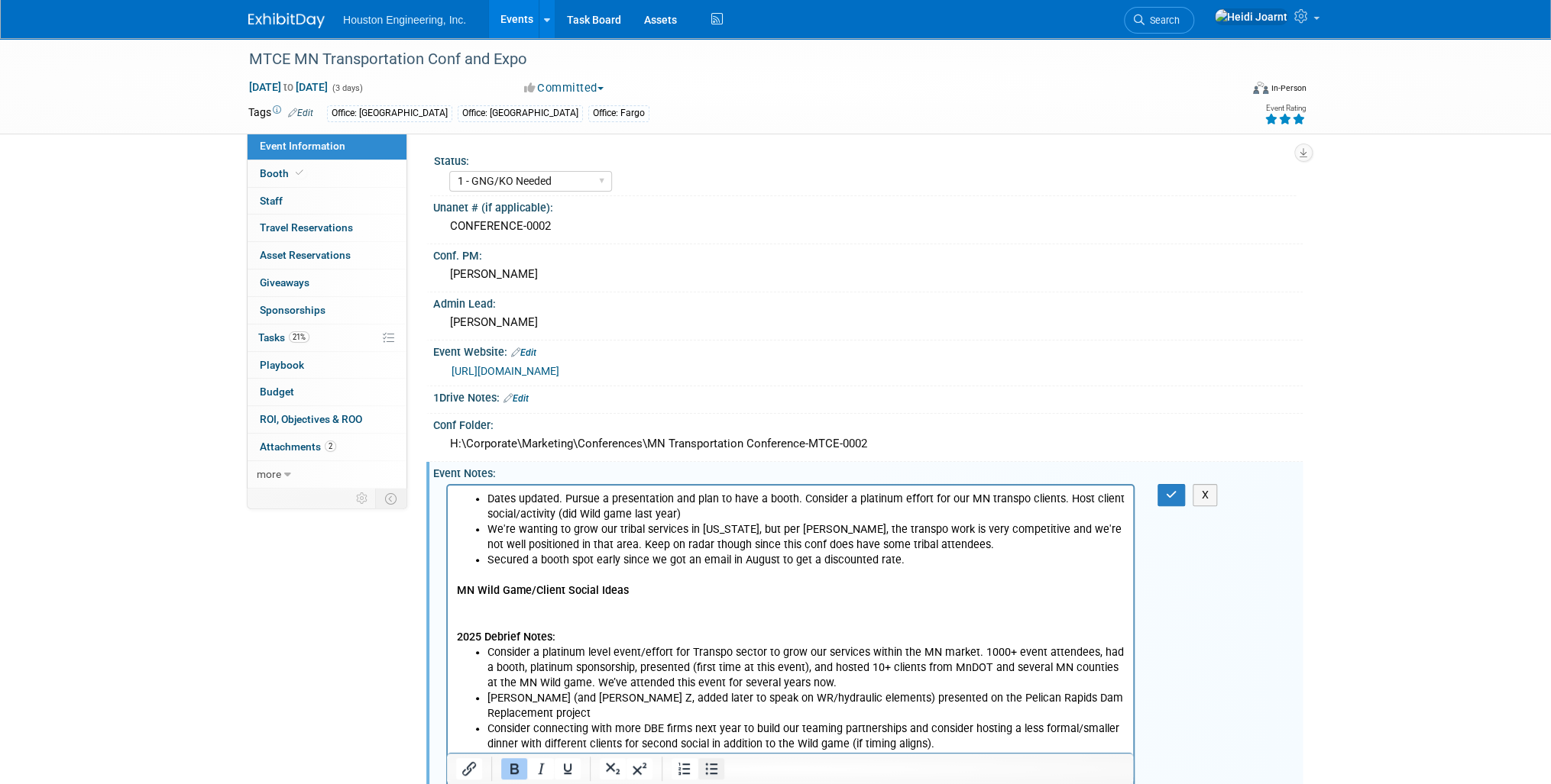
click at [718, 770] on icon "Bullet list" at bounding box center [711, 769] width 19 height 19
click at [499, 609] on li "R" at bounding box center [806, 606] width 637 height 15
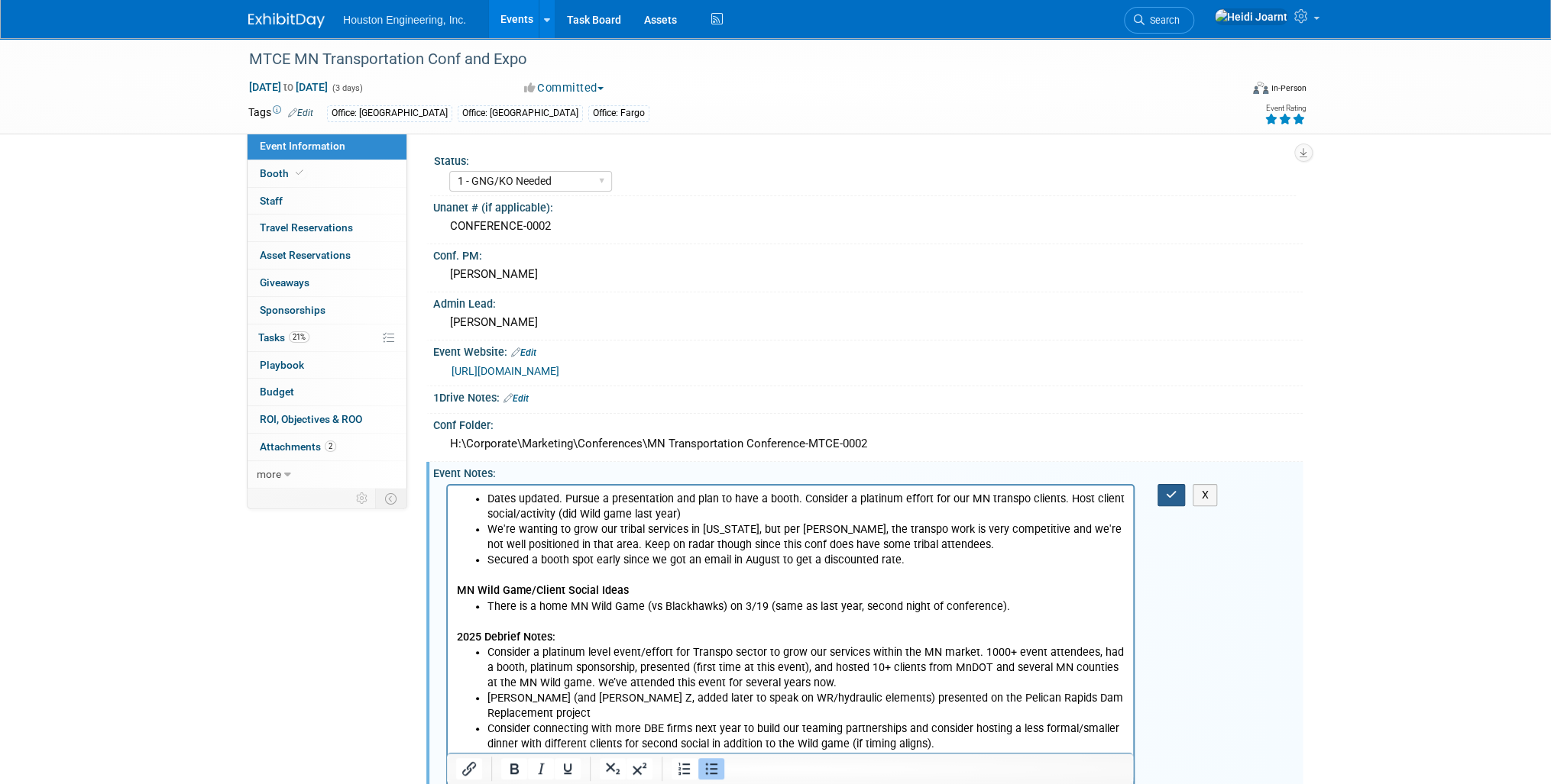
click at [1168, 492] on icon "button" at bounding box center [1172, 494] width 11 height 10
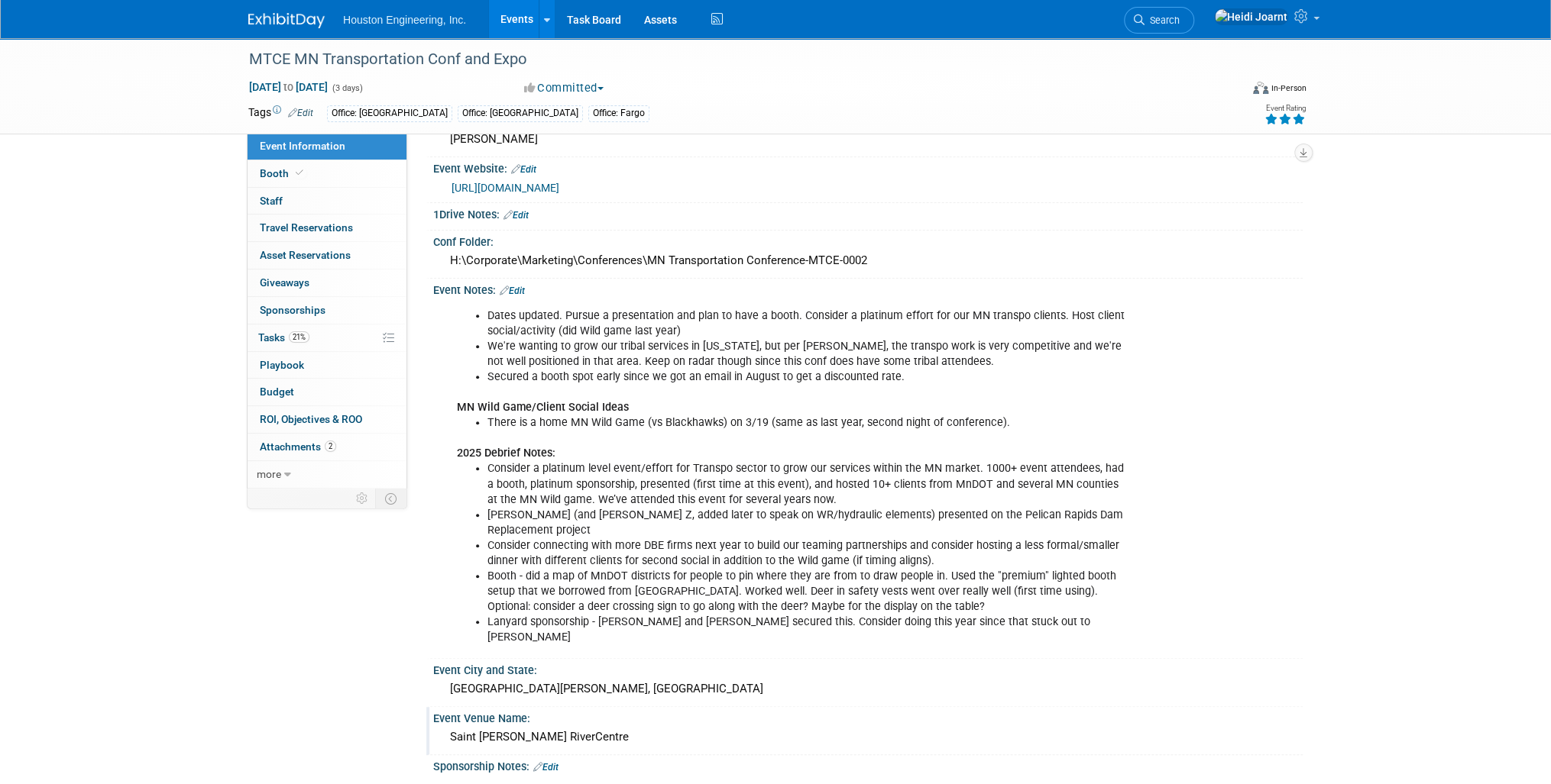
scroll to position [305, 0]
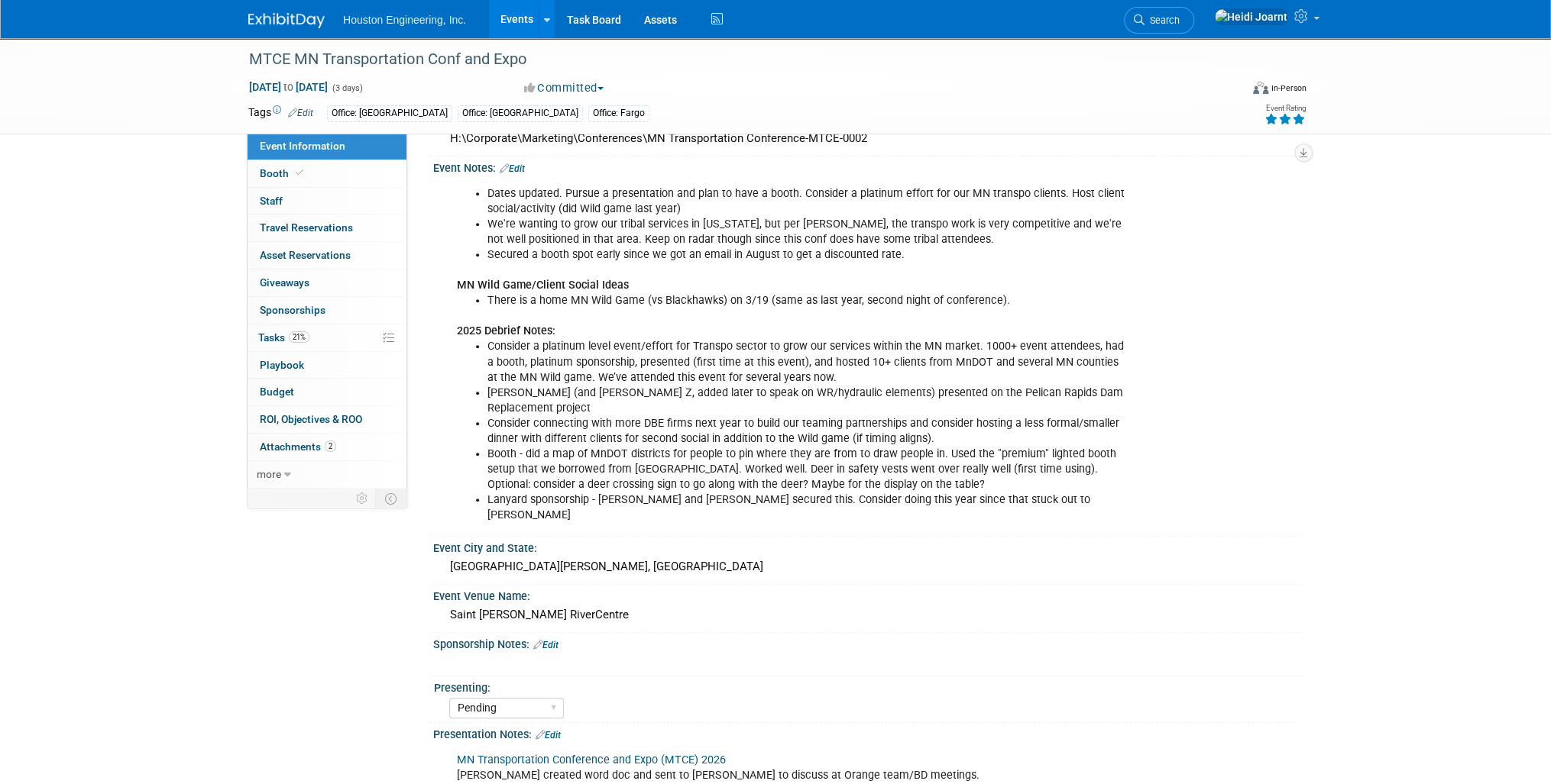
click at [550, 640] on link "Edit" at bounding box center [546, 645] width 25 height 10
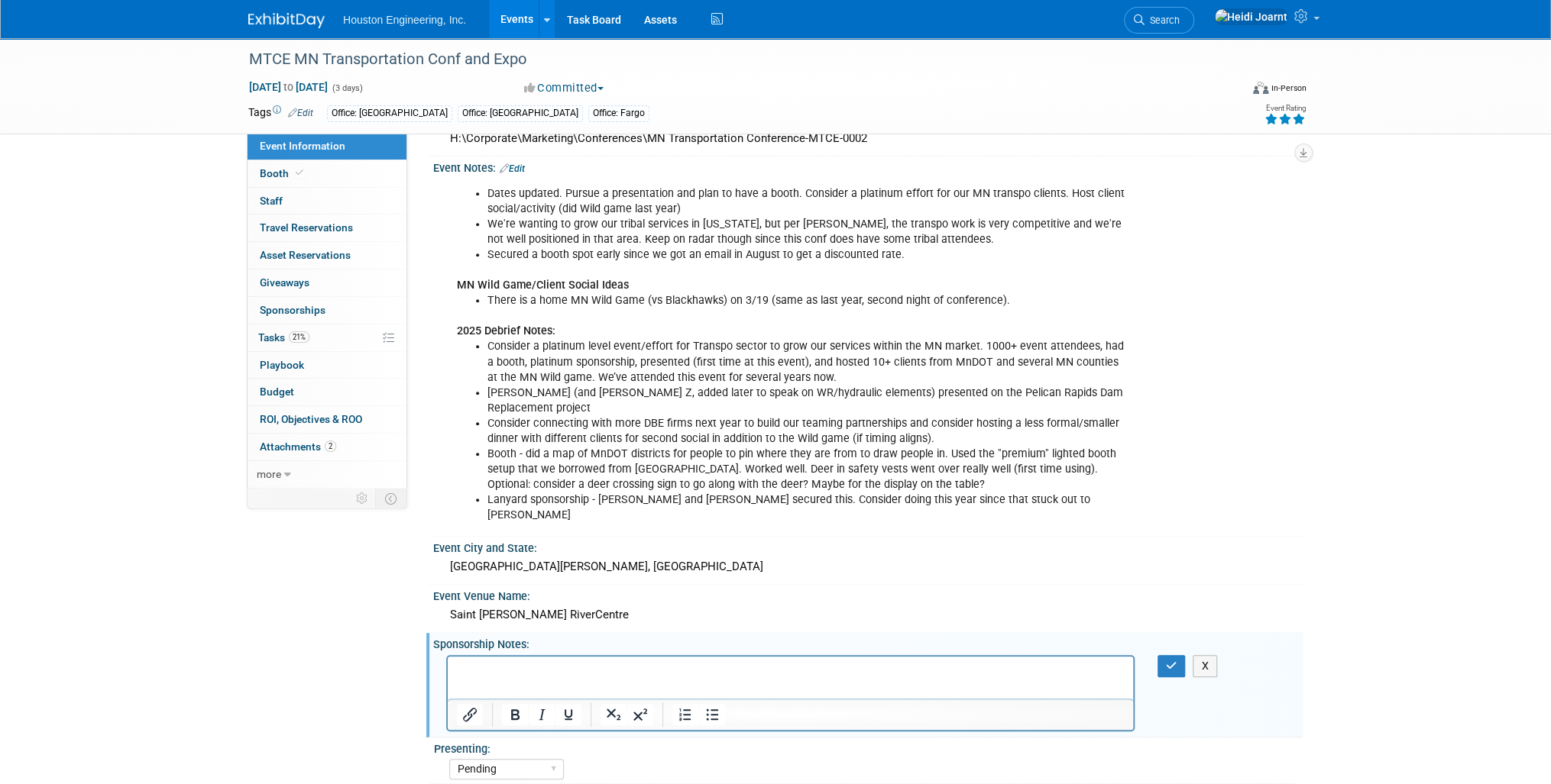
scroll to position [0, 0]
click at [482, 664] on p "Consider the laynard sponsorship" at bounding box center [790, 670] width 667 height 15
click at [461, 666] on p "Consider the laynard sponsorship" at bounding box center [790, 670] width 667 height 15
click at [1178, 655] on button "button" at bounding box center [1172, 666] width 28 height 22
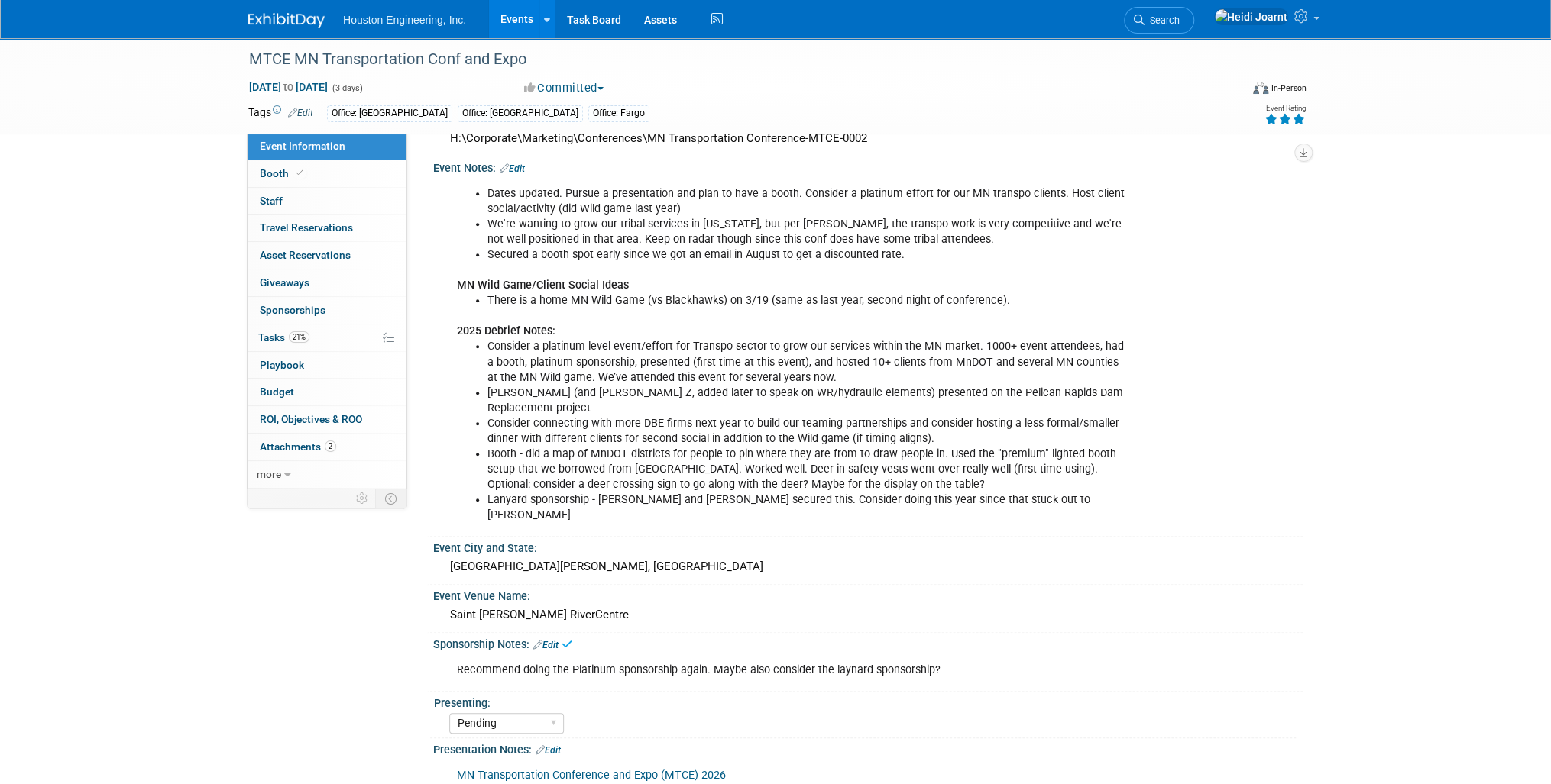
click at [550, 640] on link "Edit" at bounding box center [546, 645] width 25 height 10
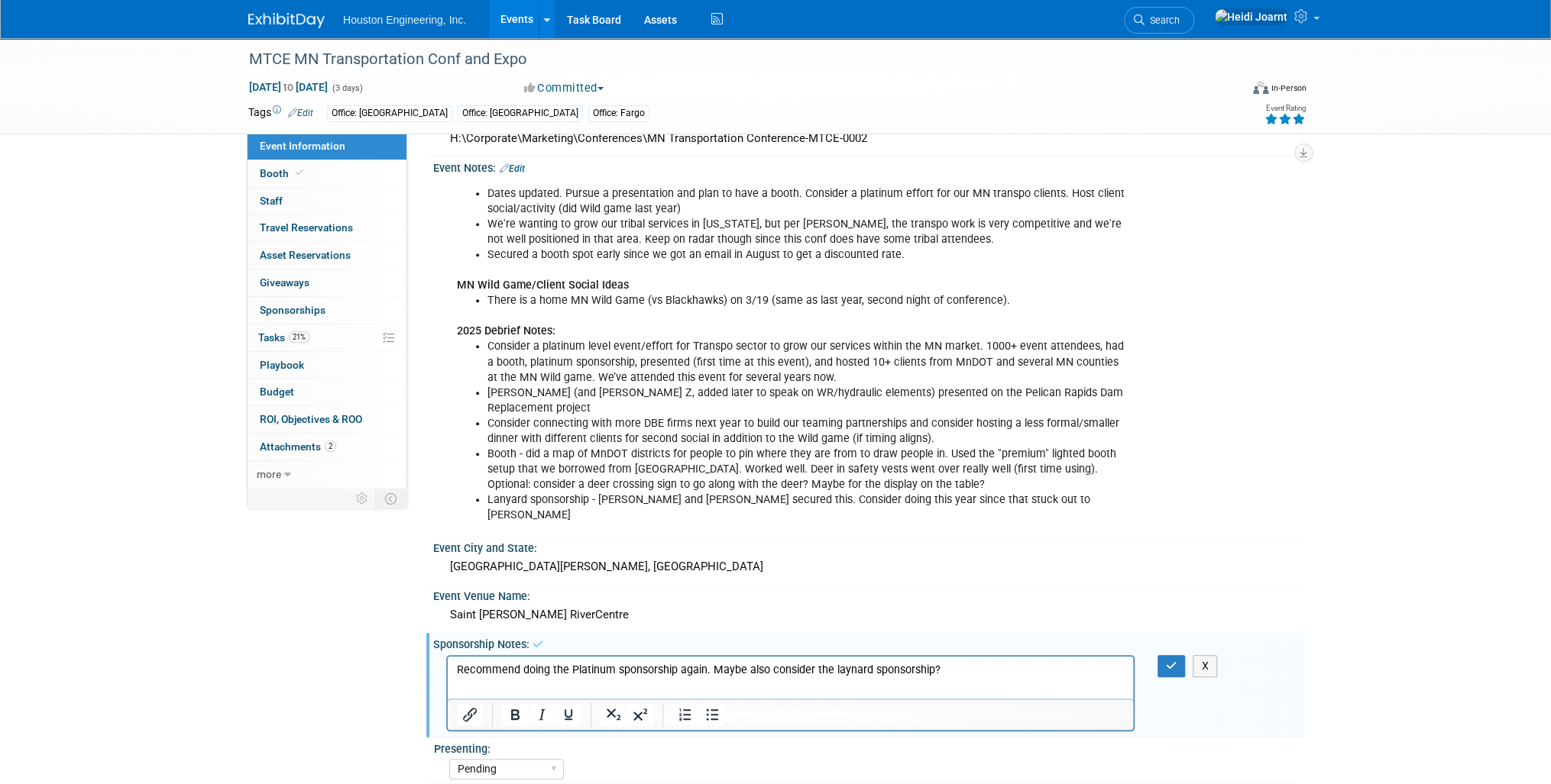
click at [963, 672] on p "Recommend doing the Platinum sponsorship again. Maybe also consider the laynard…" at bounding box center [790, 670] width 667 height 15
click at [715, 705] on icon "Bullet list" at bounding box center [712, 715] width 19 height 19
click at [1167, 661] on icon "button" at bounding box center [1172, 665] width 11 height 10
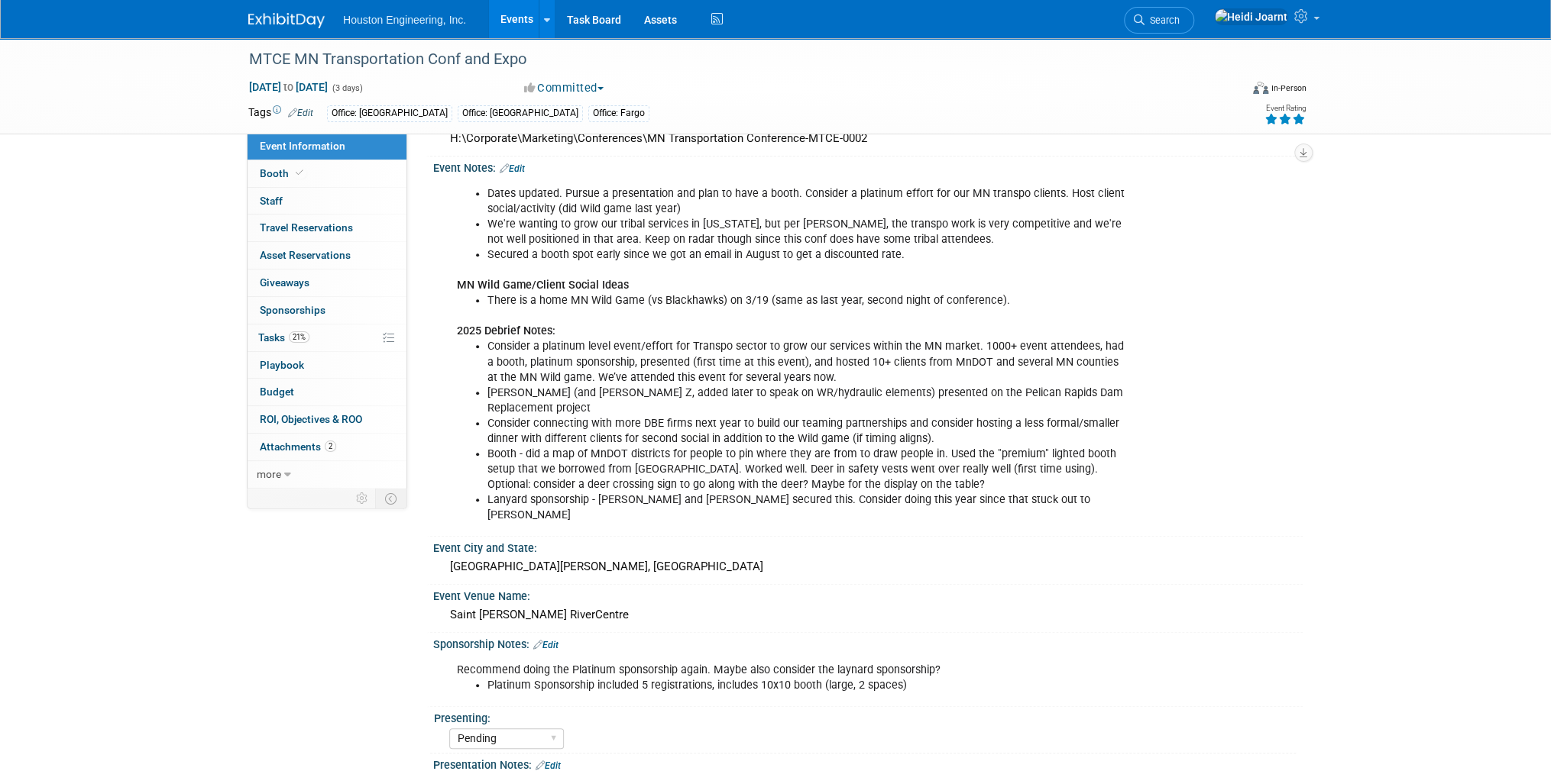
scroll to position [123, 0]
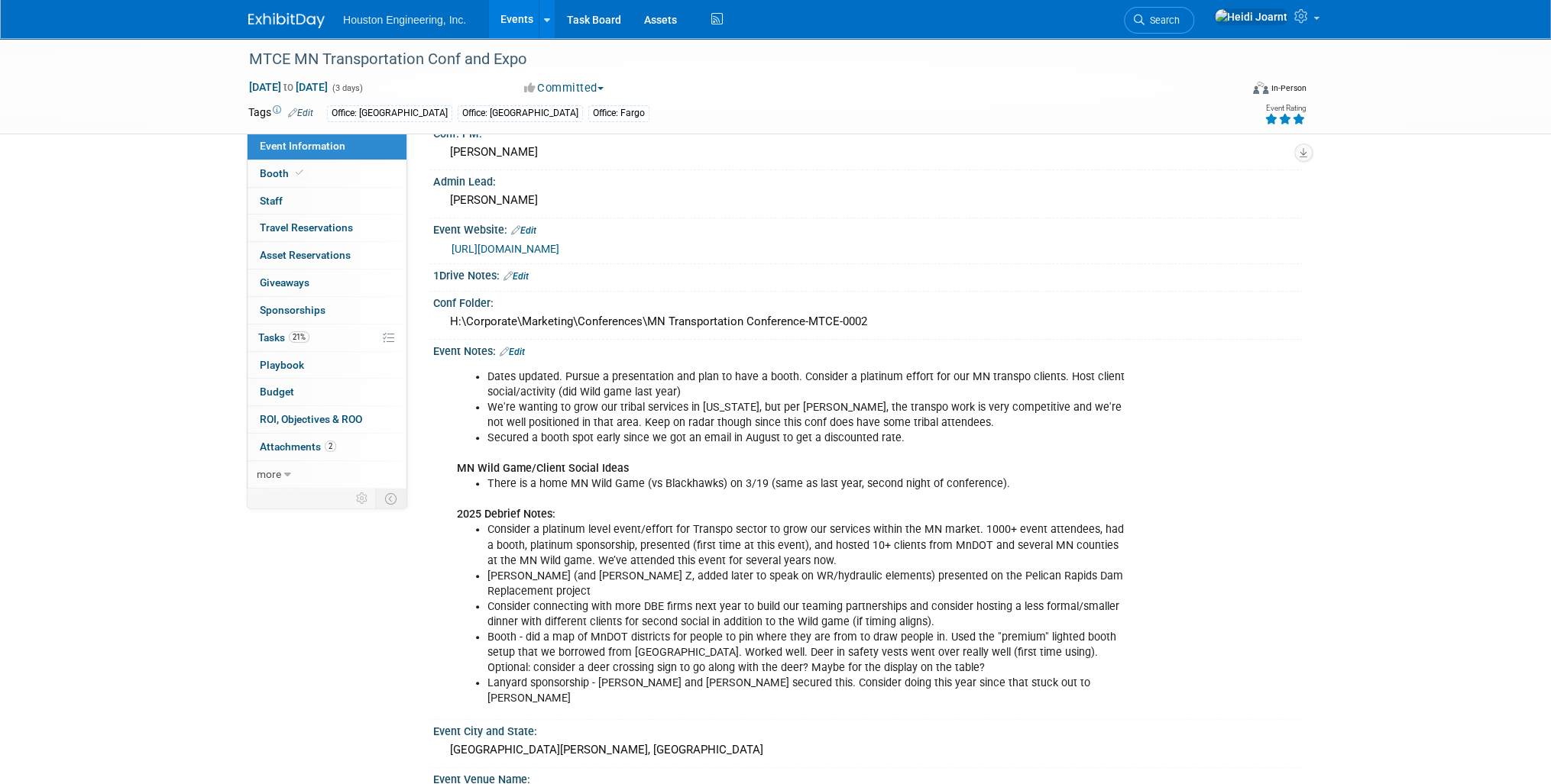
click at [559, 243] on link "[URL][DOMAIN_NAME]" at bounding box center [505, 249] width 108 height 12
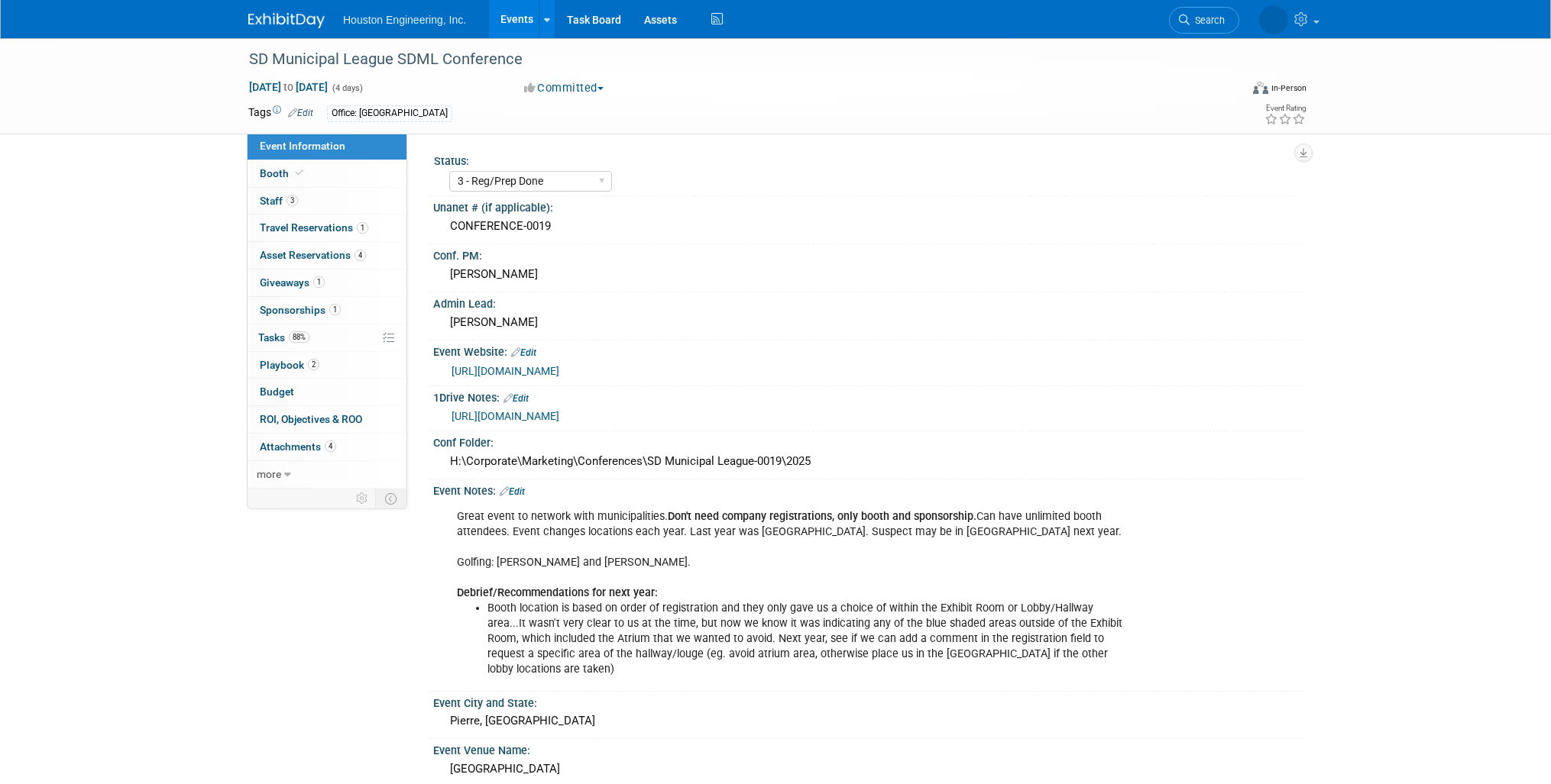
select select "3 - Reg/Prep Done"
select select "No"
select select "Mun. Infrastructure"
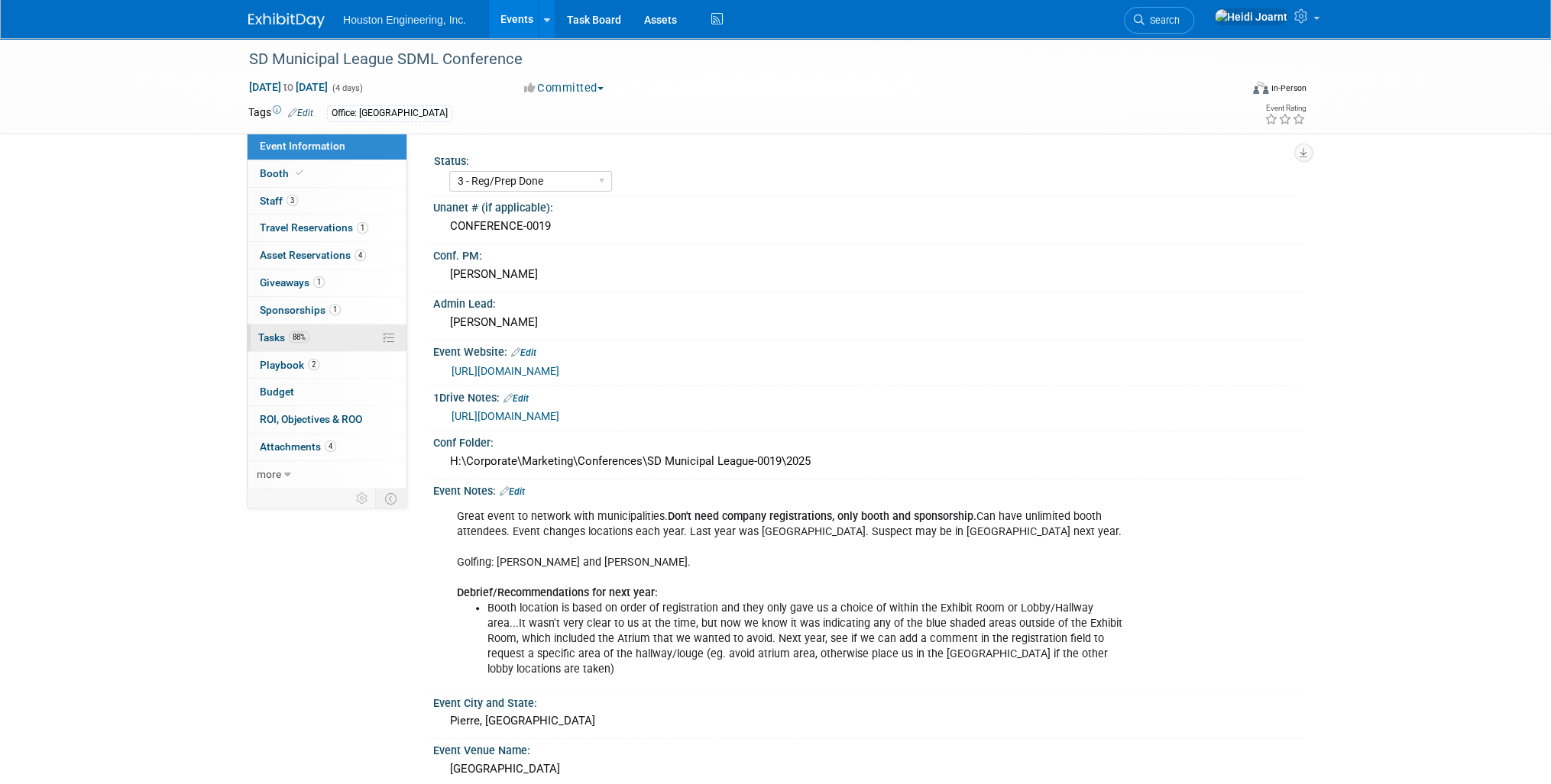
click at [336, 334] on link "88% Tasks 88%" at bounding box center [327, 338] width 159 height 27
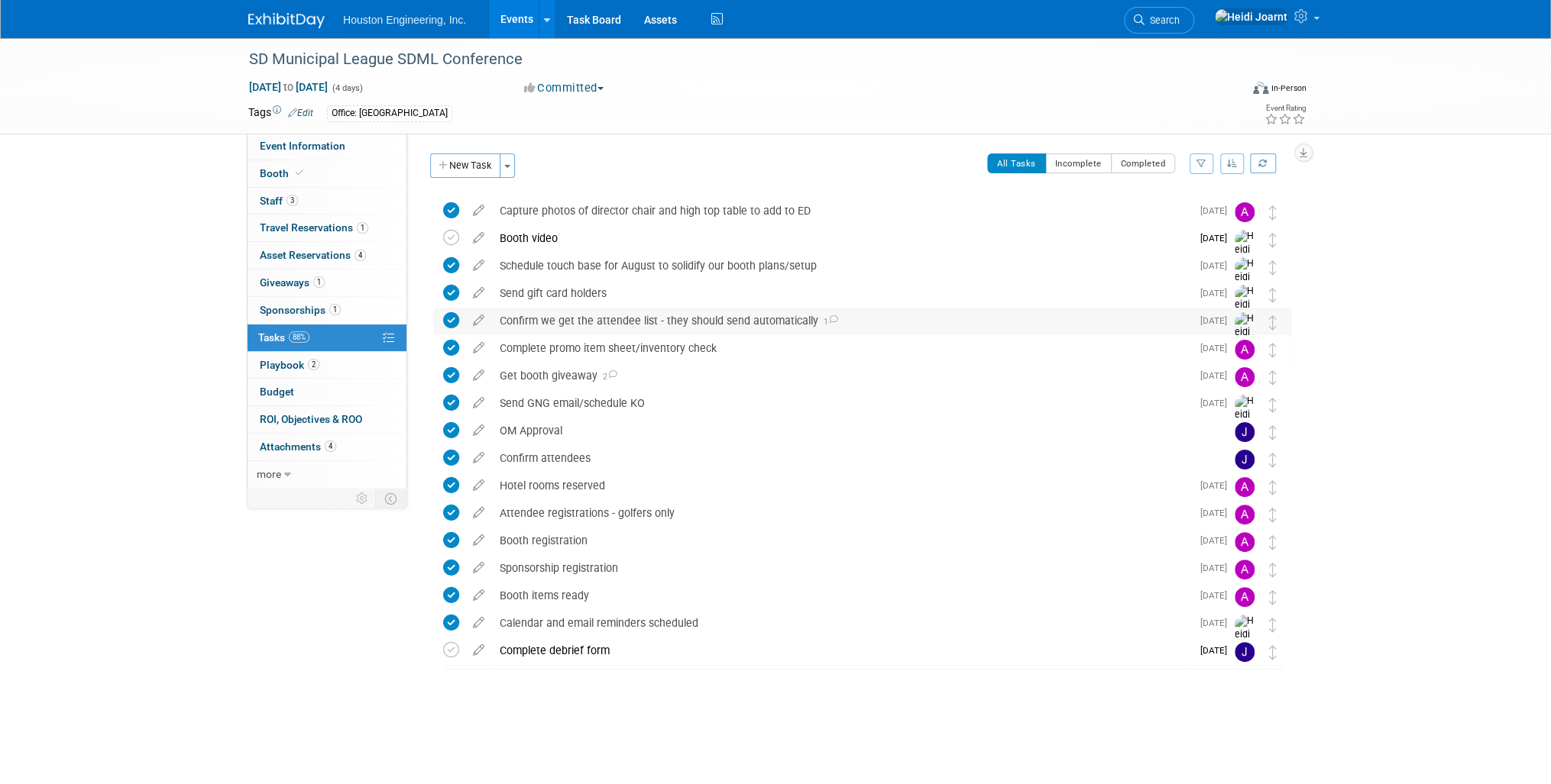
click at [673, 322] on div "Confirm we get the attendee list - they should send automatically 1" at bounding box center [841, 321] width 699 height 26
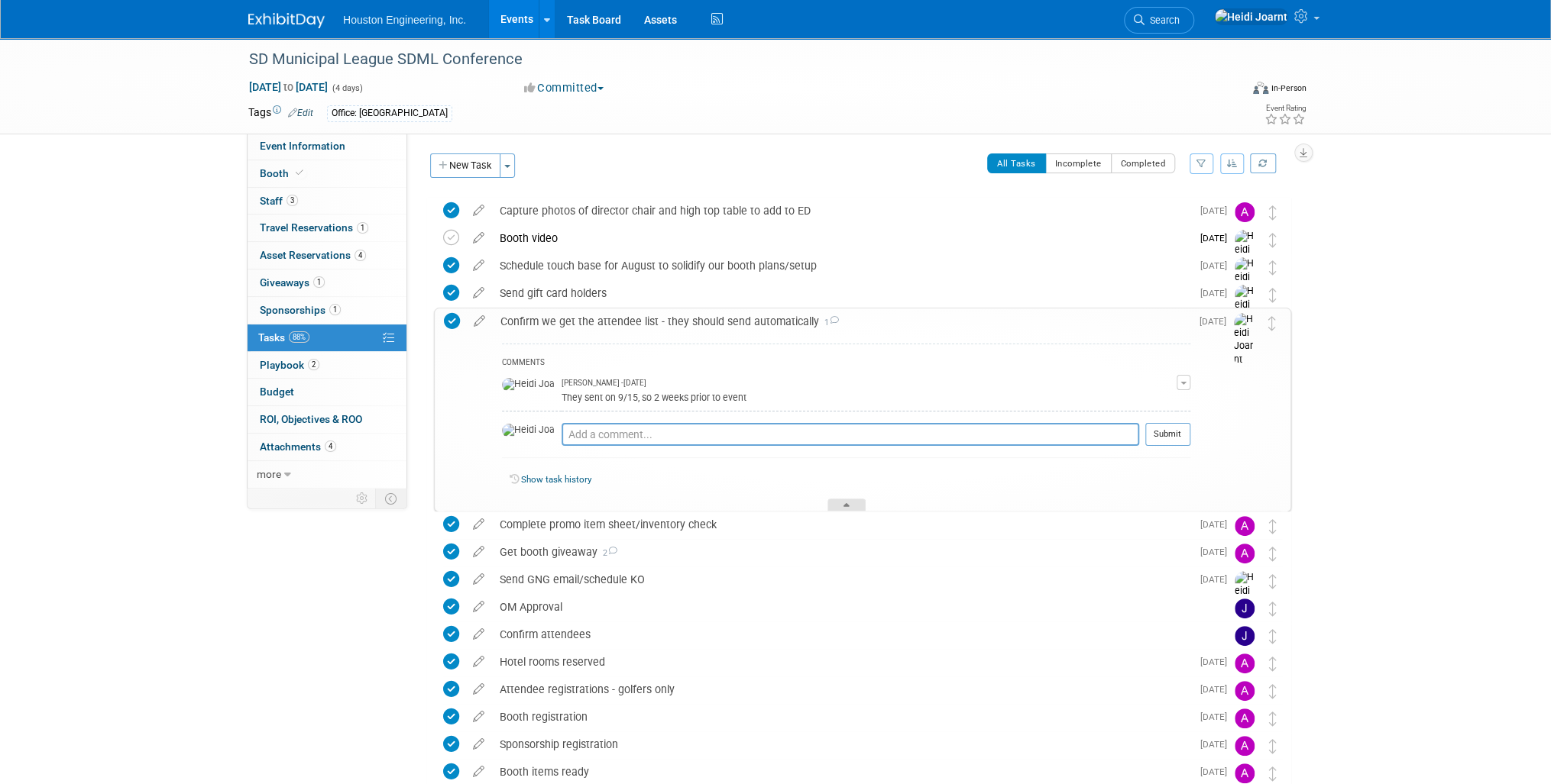
click at [850, 505] on div at bounding box center [846, 505] width 38 height 13
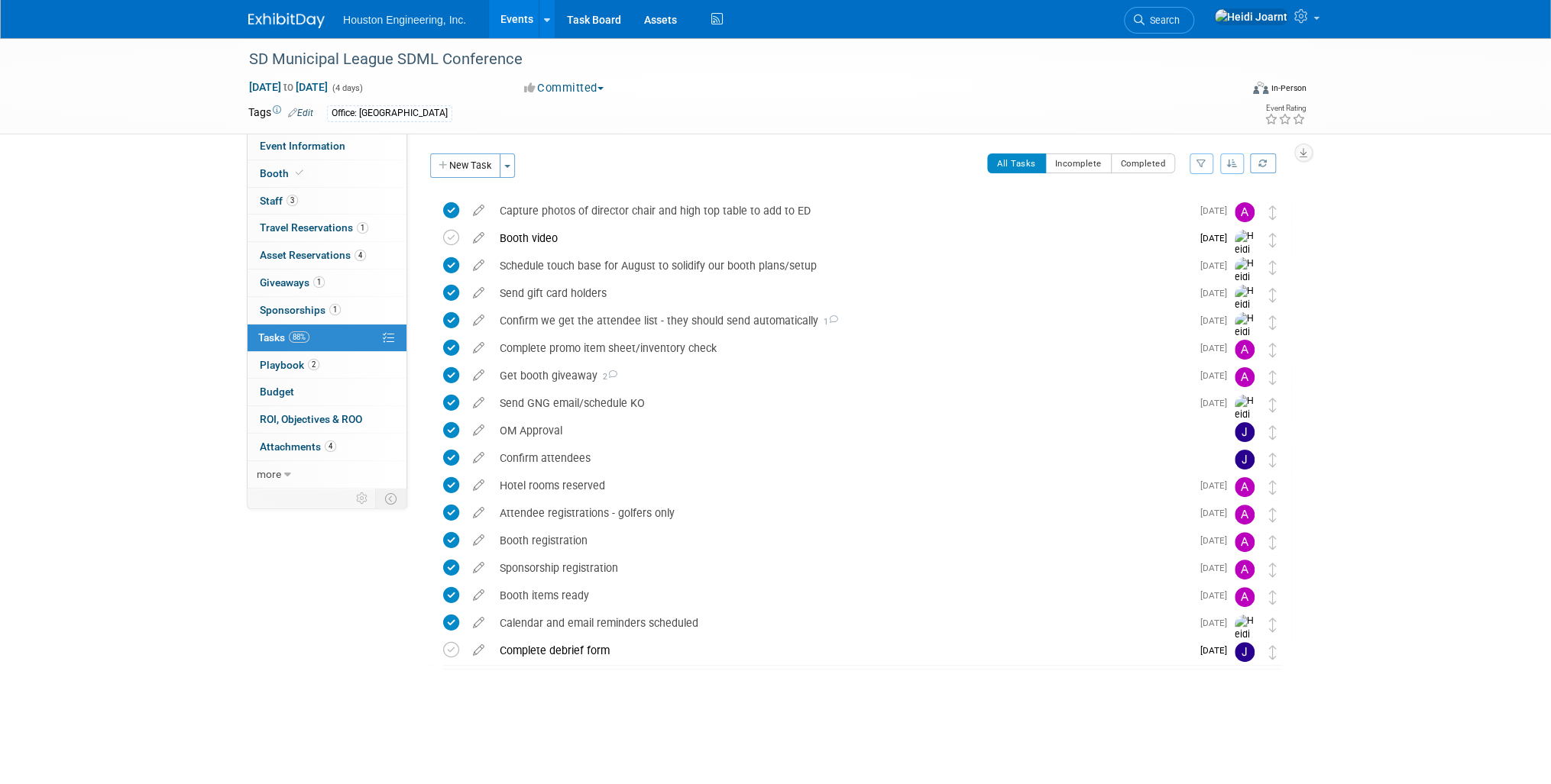
click at [510, 17] on link "Events" at bounding box center [517, 19] width 56 height 38
